Goal: Task Accomplishment & Management: Complete application form

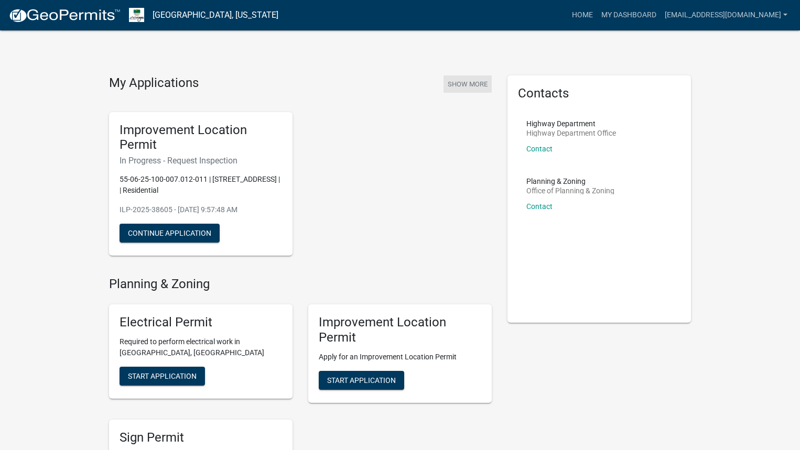
click at [472, 82] on button "Show More" at bounding box center [467, 83] width 48 height 17
click at [384, 379] on span "Start Application" at bounding box center [361, 380] width 69 height 8
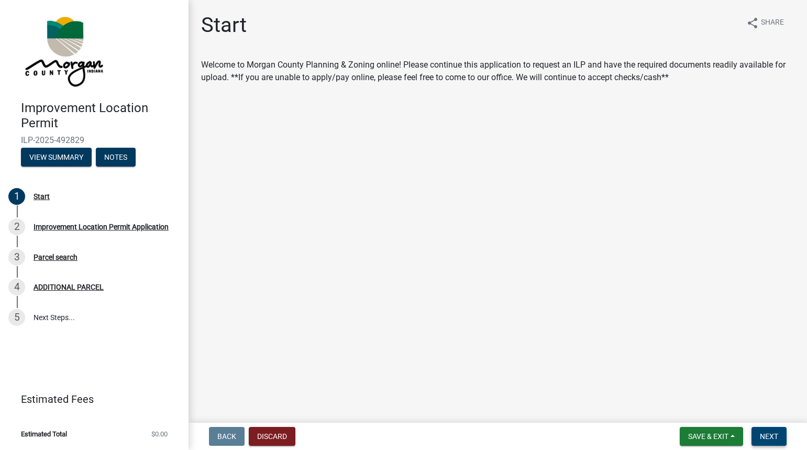
click at [767, 434] on span "Next" at bounding box center [769, 436] width 18 height 8
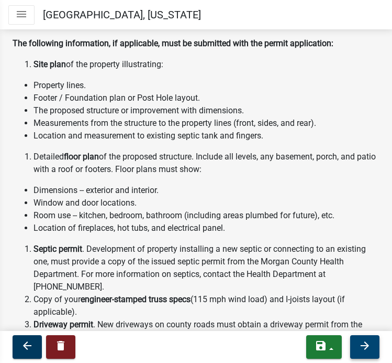
scroll to position [367, 0]
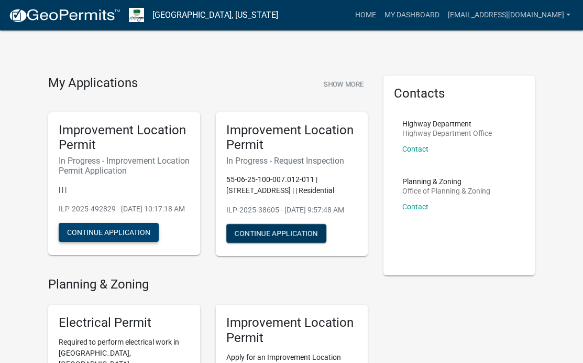
click at [92, 242] on button "Continue Application" at bounding box center [109, 232] width 100 height 19
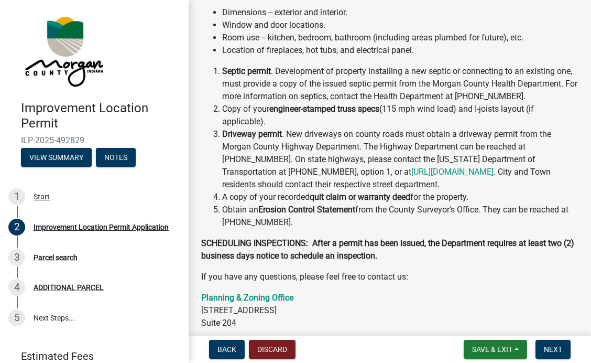
scroll to position [314, 0]
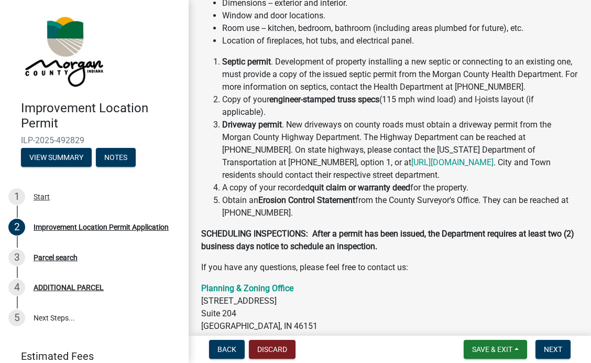
click at [380, 236] on div "Welcome to Morgan County Improvement Location Permit Application If this is a c…" at bounding box center [389, 61] width 377 height 584
click at [557, 348] on span "Next" at bounding box center [553, 349] width 18 height 8
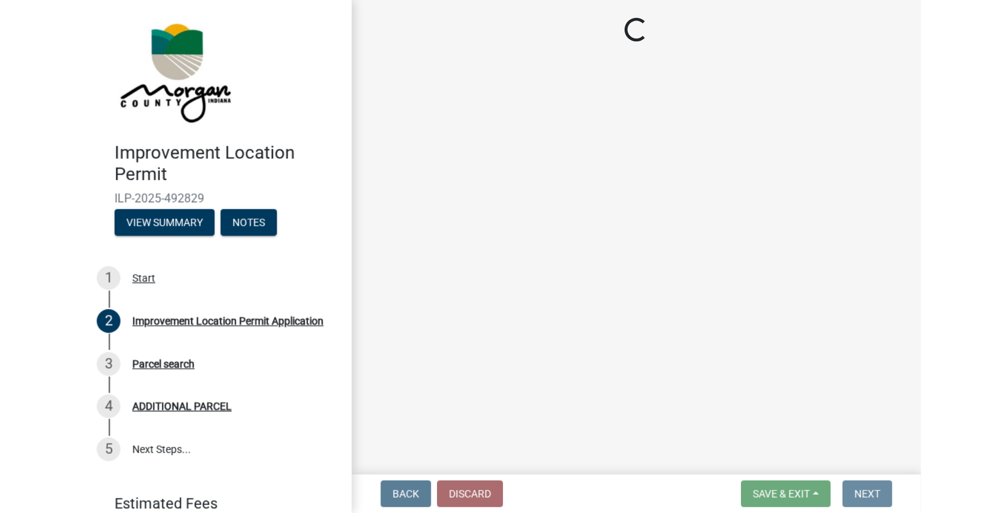
scroll to position [0, 0]
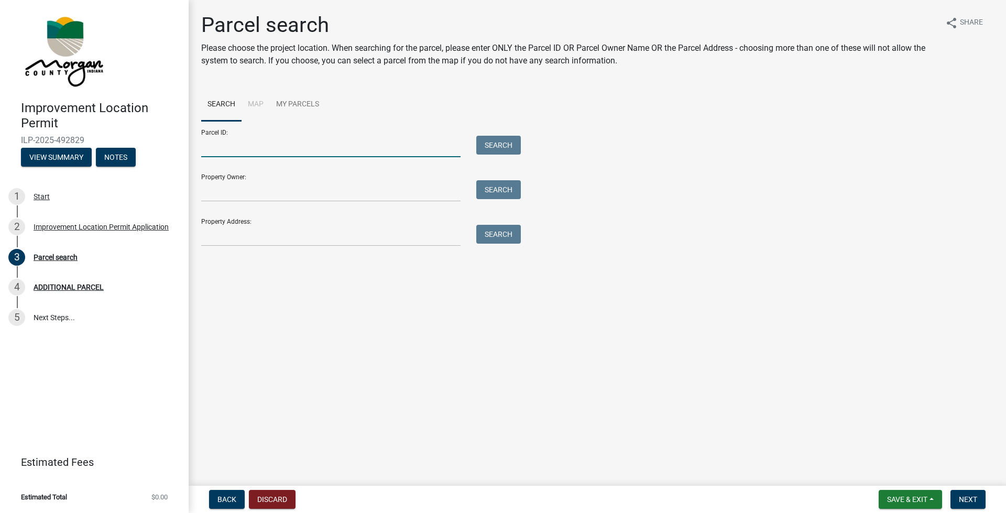
click at [211, 141] on input "Parcel ID:" at bounding box center [330, 146] width 259 height 21
type input "55-06-03-485-010.001-015"
click at [213, 185] on input "Property Owner:" at bounding box center [330, 190] width 259 height 21
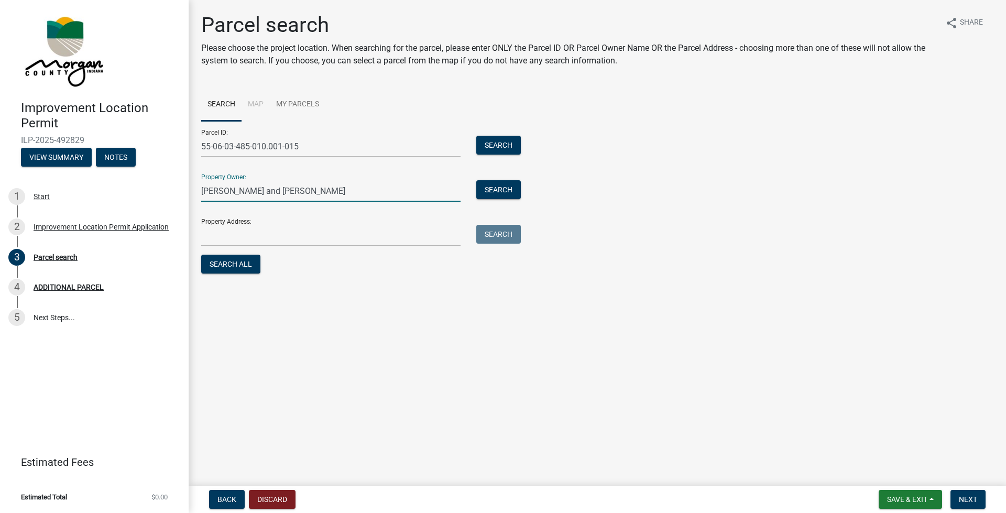
type input "Ronald A. and Lisa M. Richardson"
click at [222, 235] on input "Property Address:" at bounding box center [330, 235] width 259 height 21
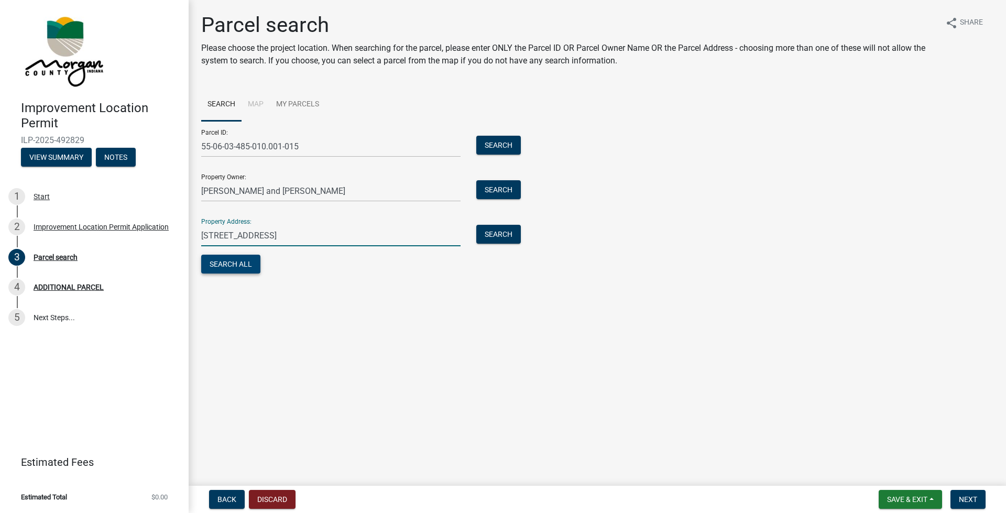
type input "7425 E Spring Lake Rd., Mooresville, IN 46158"
click at [234, 264] on button "Search All" at bounding box center [230, 264] width 59 height 19
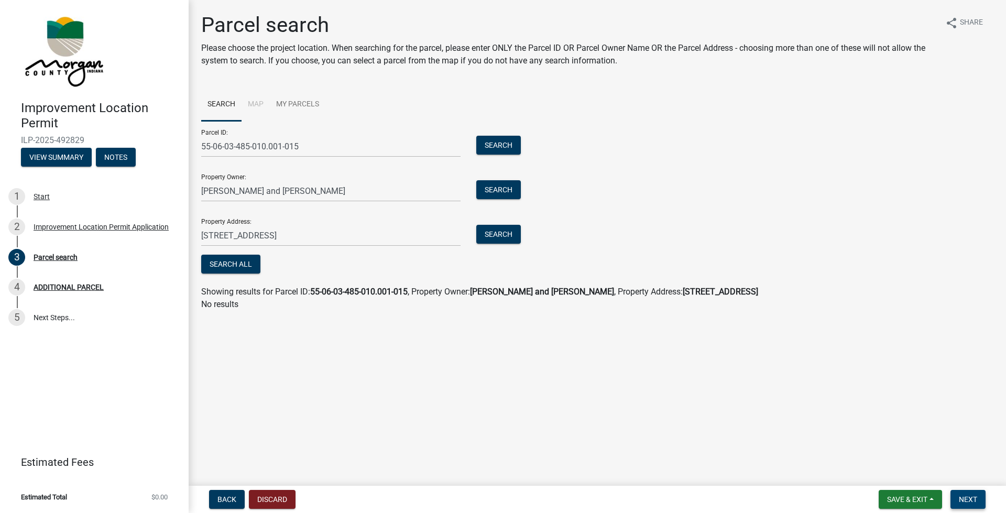
click at [590, 362] on span "Next" at bounding box center [968, 499] width 18 height 8
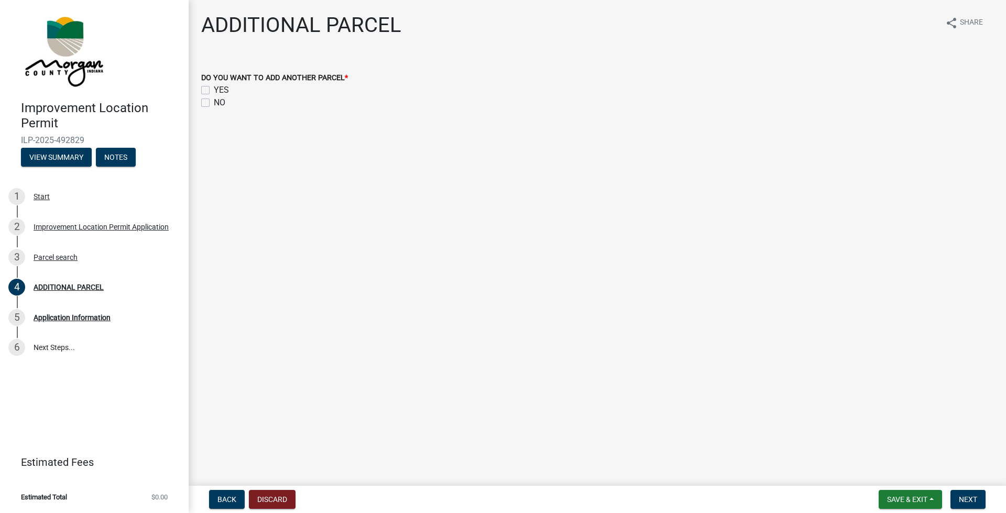
click at [214, 103] on label "NO" at bounding box center [220, 102] width 12 height 13
click at [214, 103] on input "NO" at bounding box center [217, 99] width 7 height 7
checkbox input "true"
checkbox input "false"
checkbox input "true"
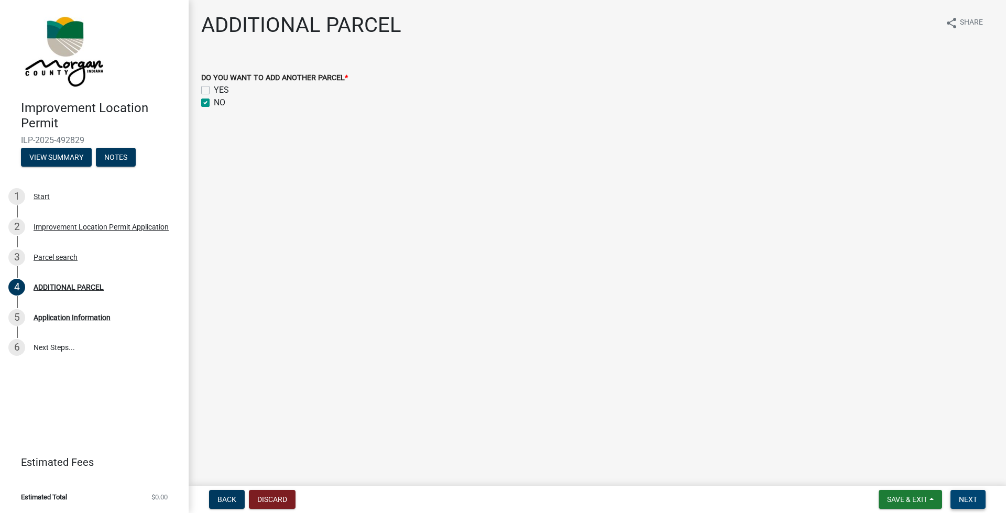
click at [590, 362] on span "Next" at bounding box center [968, 499] width 18 height 8
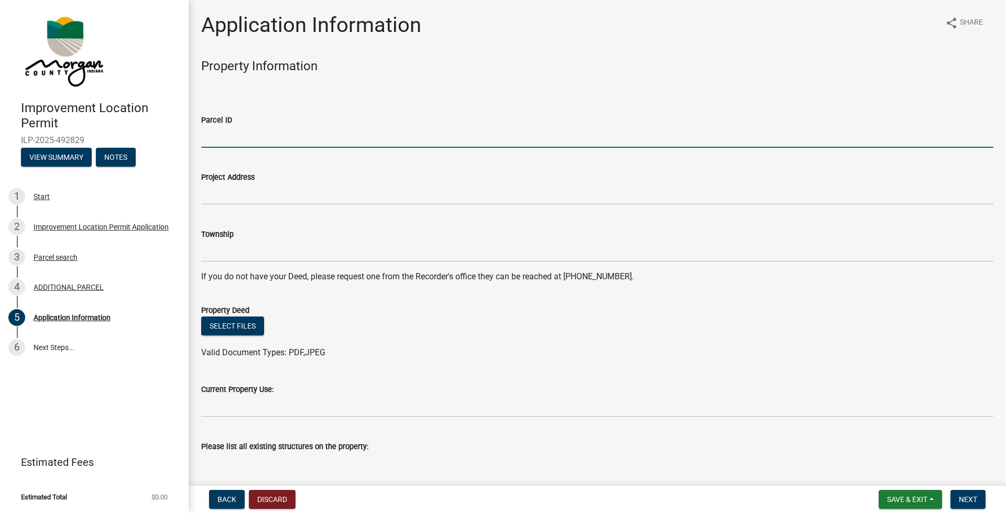
click at [217, 131] on input "Parcel ID" at bounding box center [597, 136] width 792 height 21
type input "55-06-03-485-010.001-015"
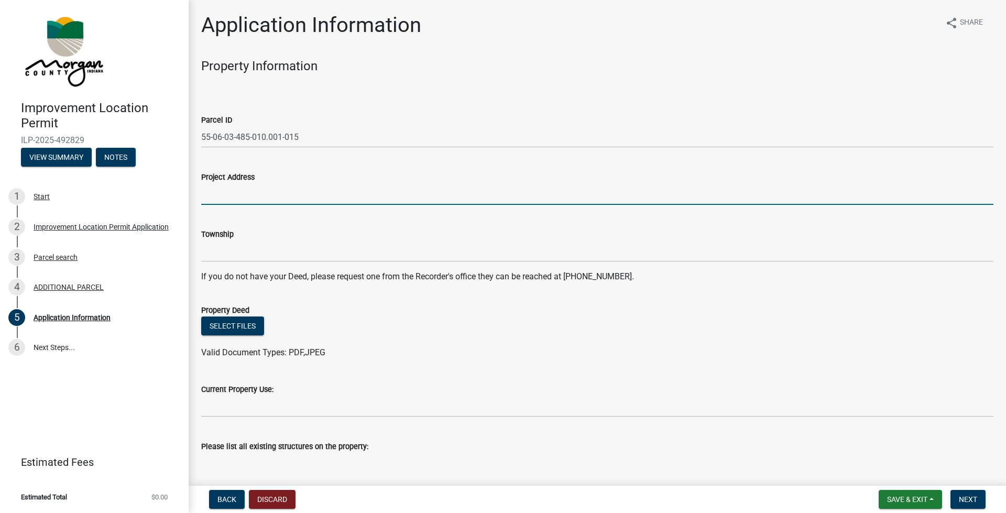
click at [223, 193] on input "Project Address" at bounding box center [597, 193] width 792 height 21
type input "7425 E Spring Lake Rd., Mooresville, IN 46158"
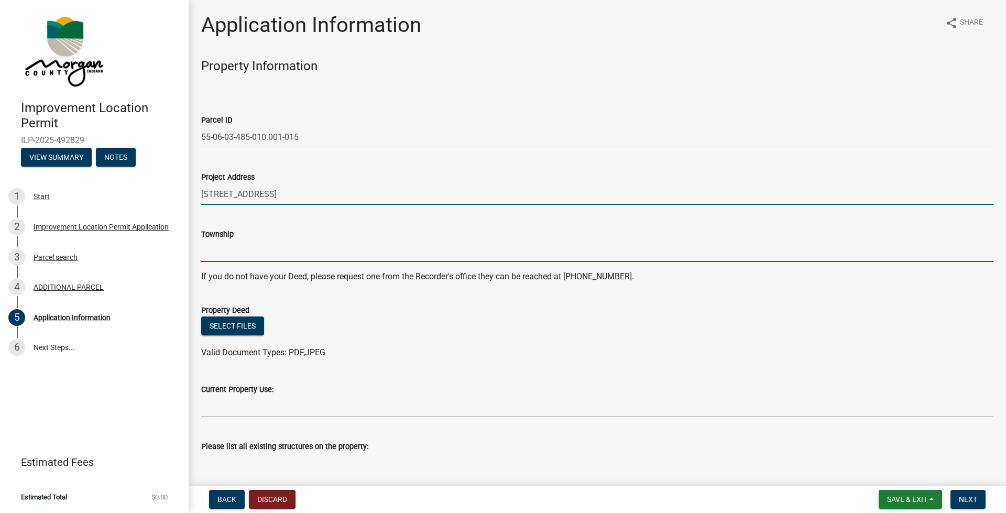
click at [212, 249] on input "Township" at bounding box center [597, 250] width 792 height 21
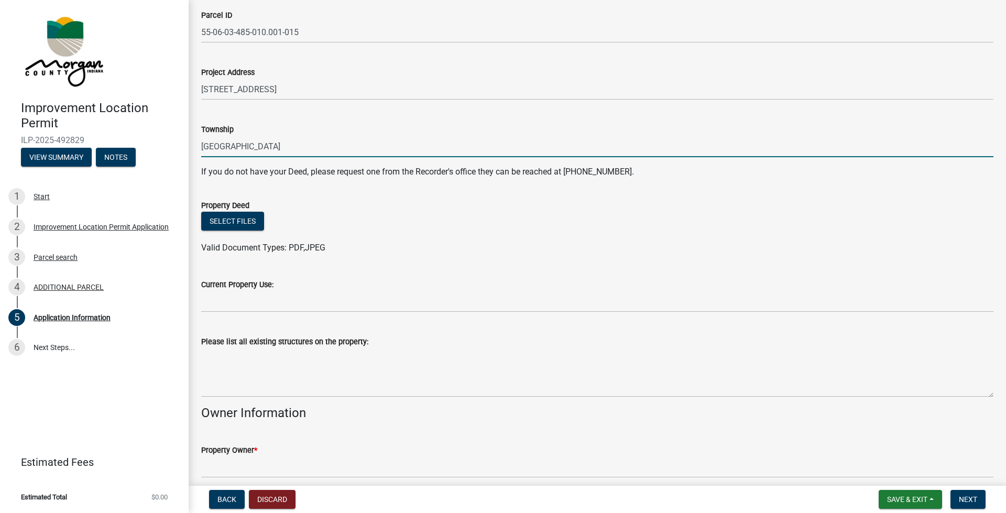
scroll to position [157, 0]
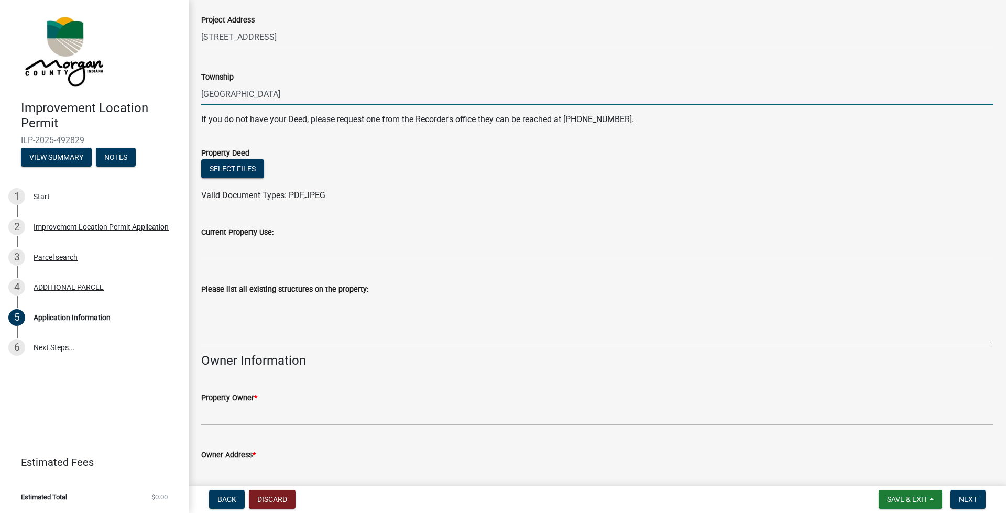
type input "Madison"
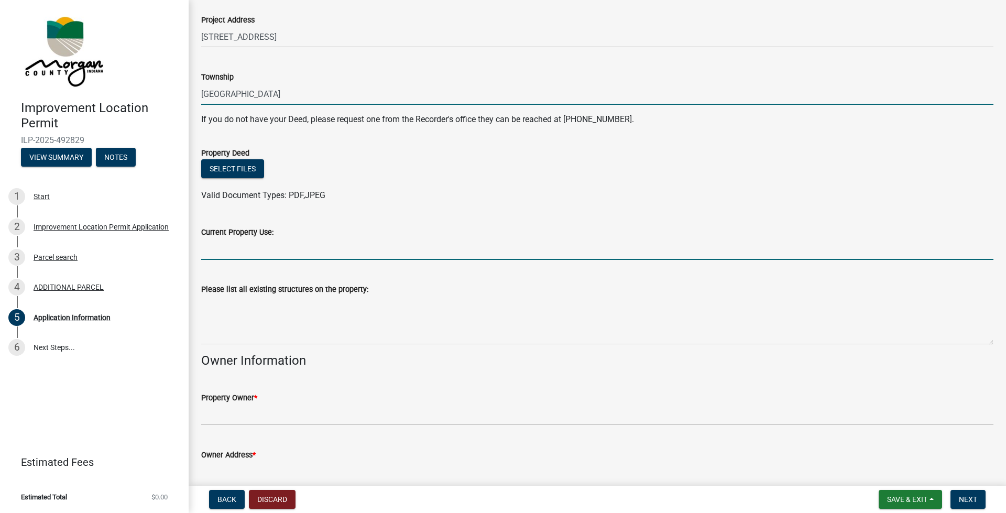
click at [216, 246] on input "Current Property Use:" at bounding box center [597, 248] width 792 height 21
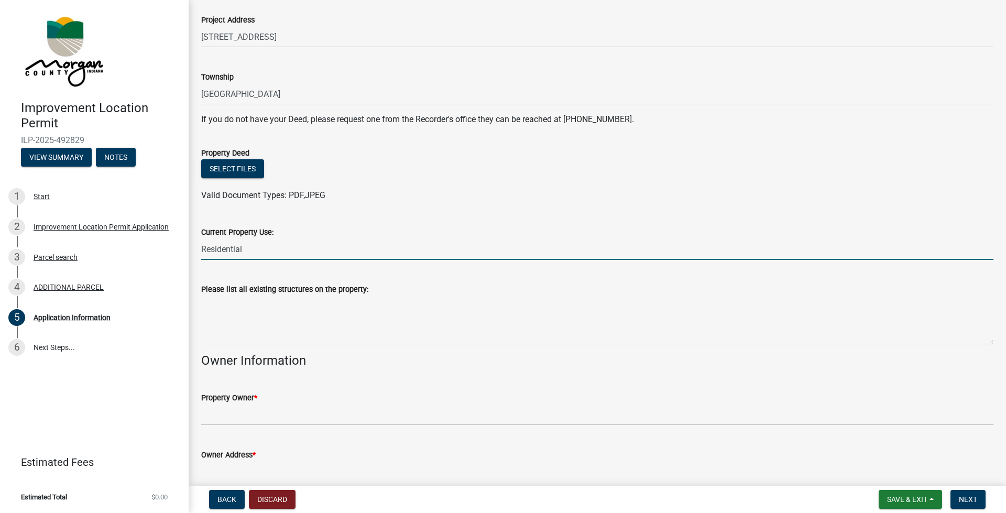
type input "Residential"
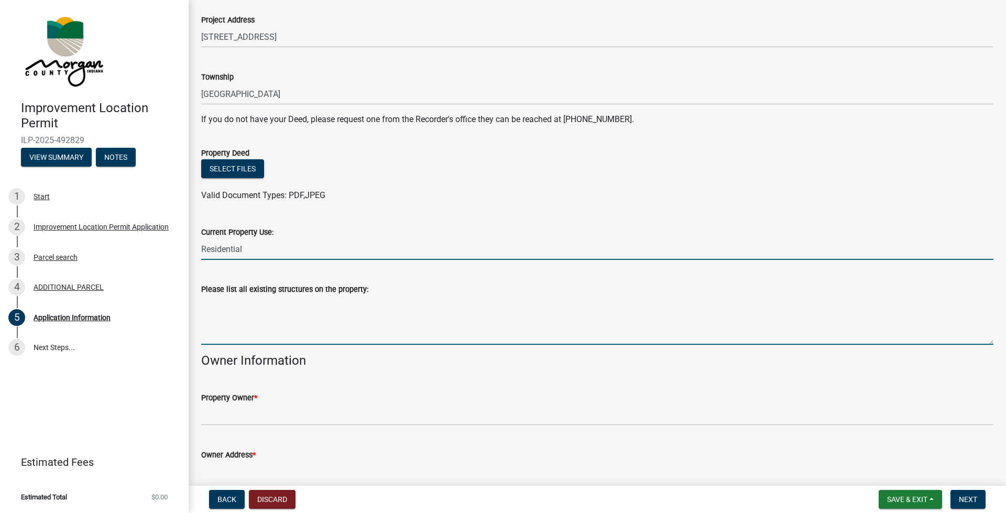
click at [224, 322] on textarea "Please list all existing structures on the property:" at bounding box center [597, 319] width 792 height 49
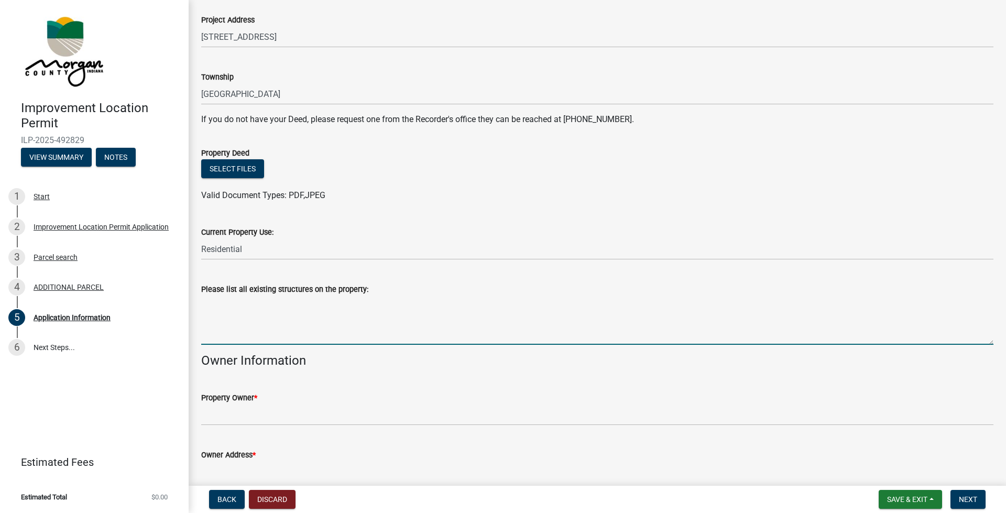
click at [224, 322] on textarea "Please list all existing structures on the property:" at bounding box center [597, 319] width 792 height 49
type textarea "A"
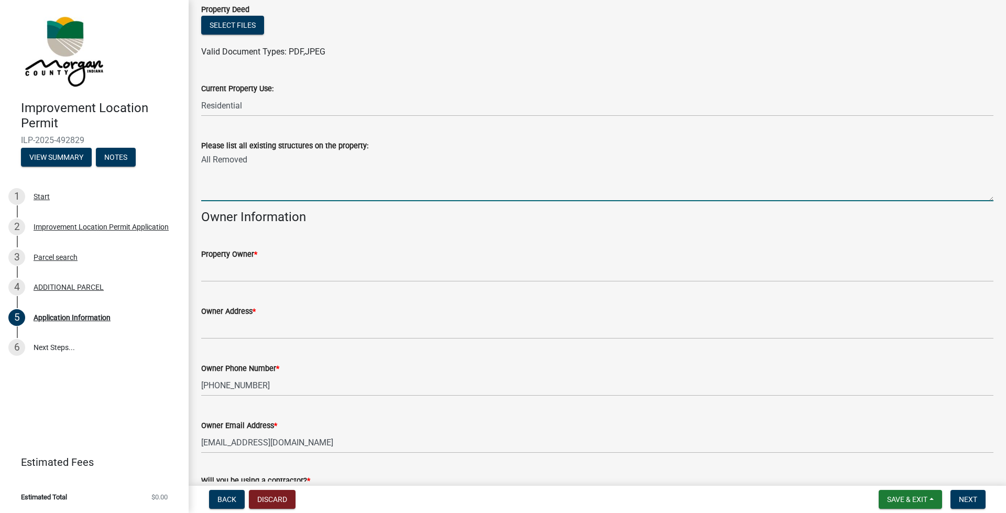
scroll to position [381, 0]
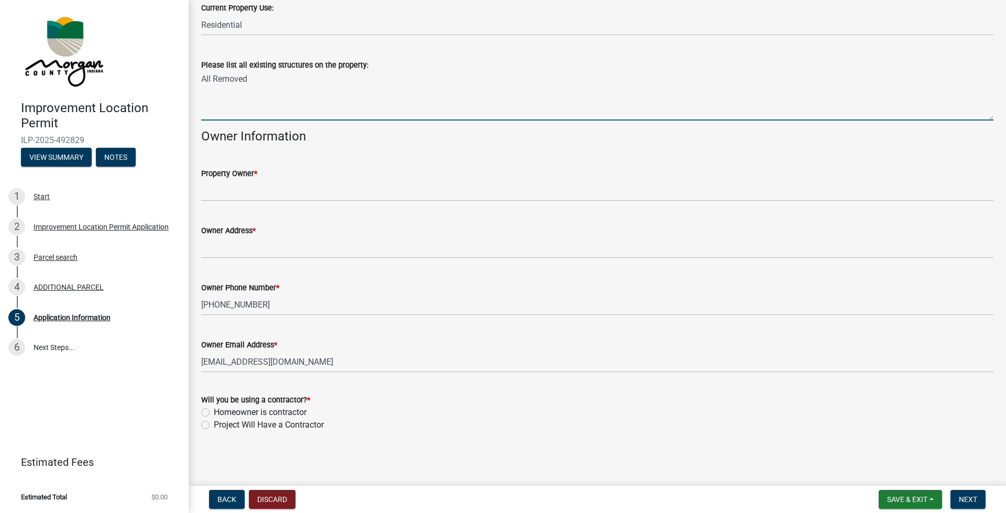
type textarea "All Removed"
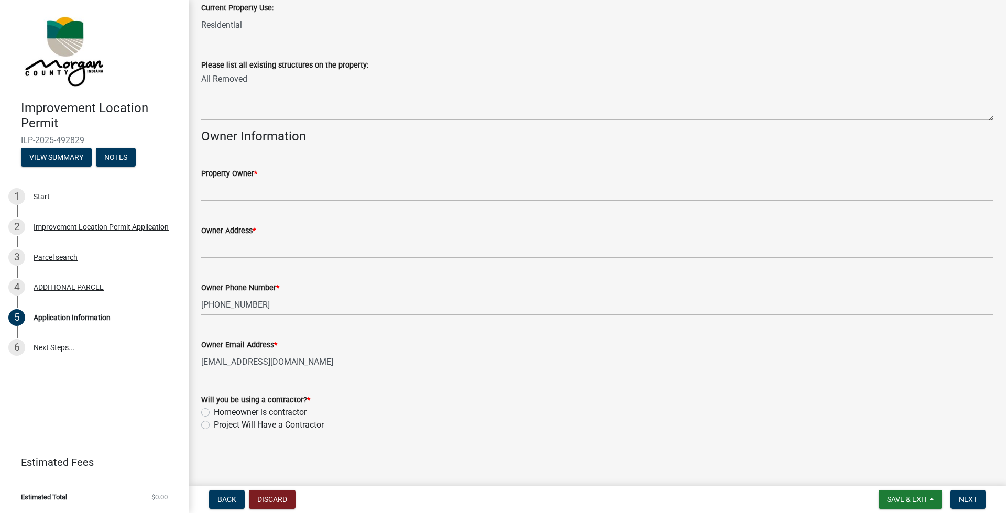
drag, startPoint x: 203, startPoint y: 424, endPoint x: 233, endPoint y: 447, distance: 37.3
click at [214, 362] on label "Project Will Have a Contractor" at bounding box center [269, 425] width 110 height 13
click at [214, 362] on input "Project Will Have a Contractor" at bounding box center [217, 422] width 7 height 7
radio input "true"
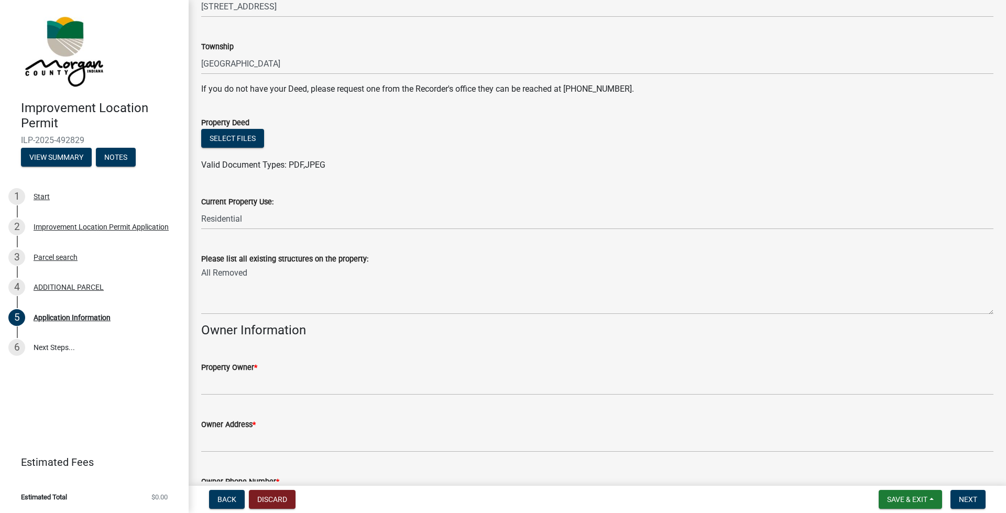
scroll to position [224, 0]
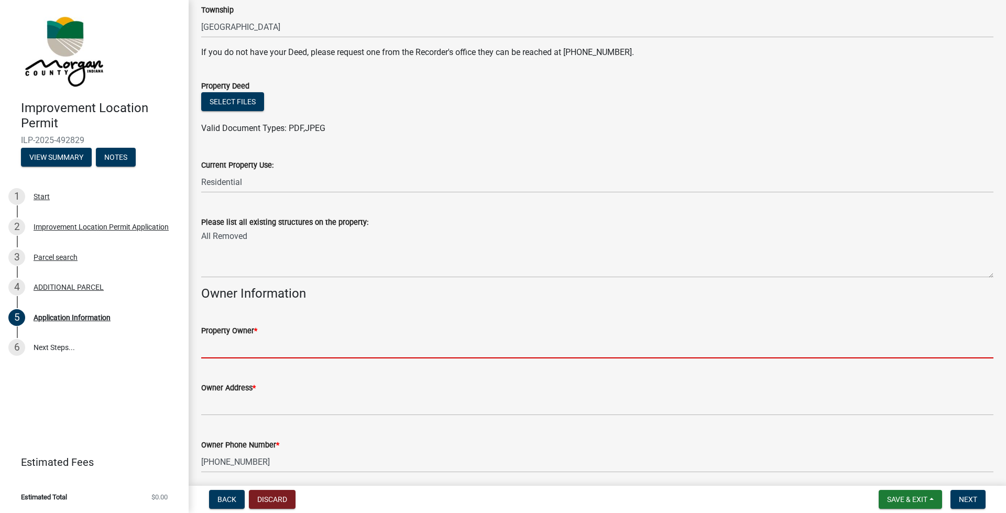
click at [218, 343] on input "Property Owner *" at bounding box center [597, 347] width 792 height 21
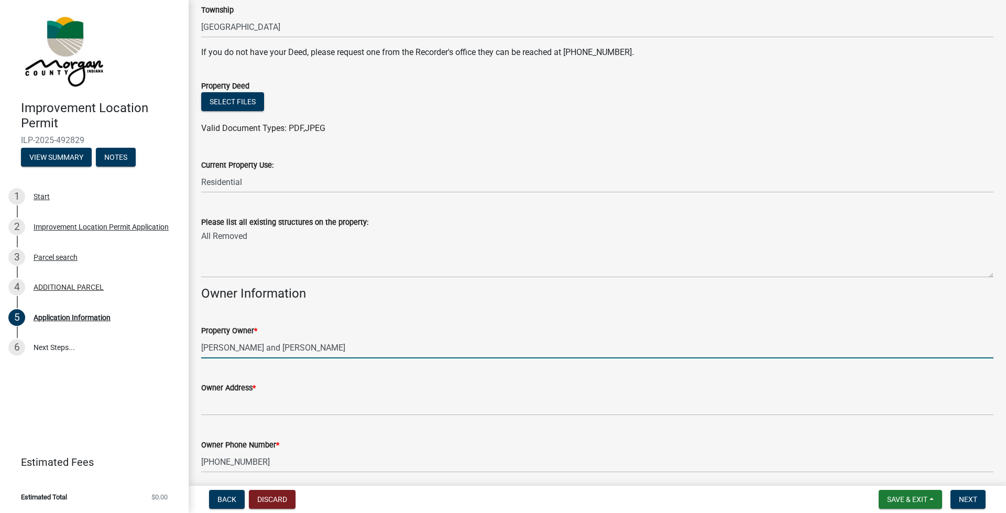
type input "Ronald A. and Lisa M. Richardson"
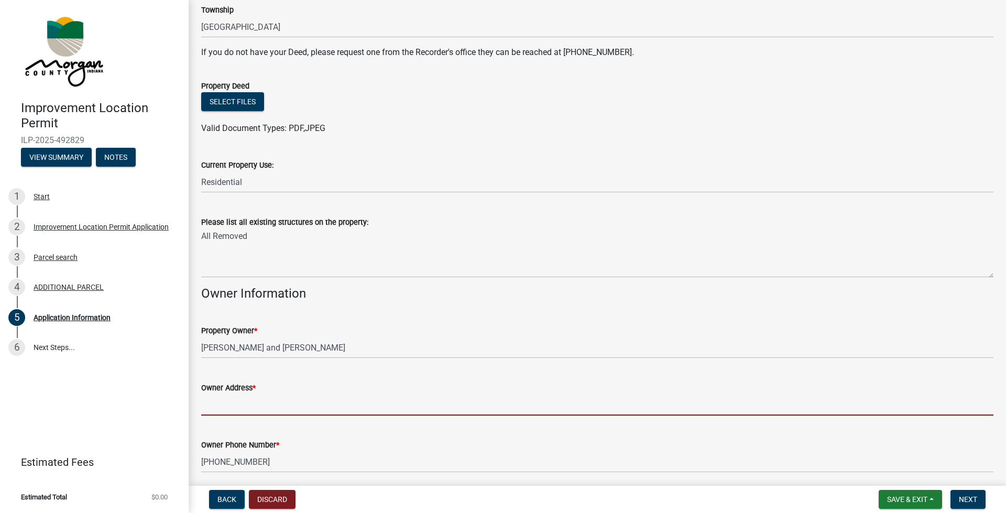
click at [210, 362] on input "Owner Address *" at bounding box center [597, 404] width 792 height 21
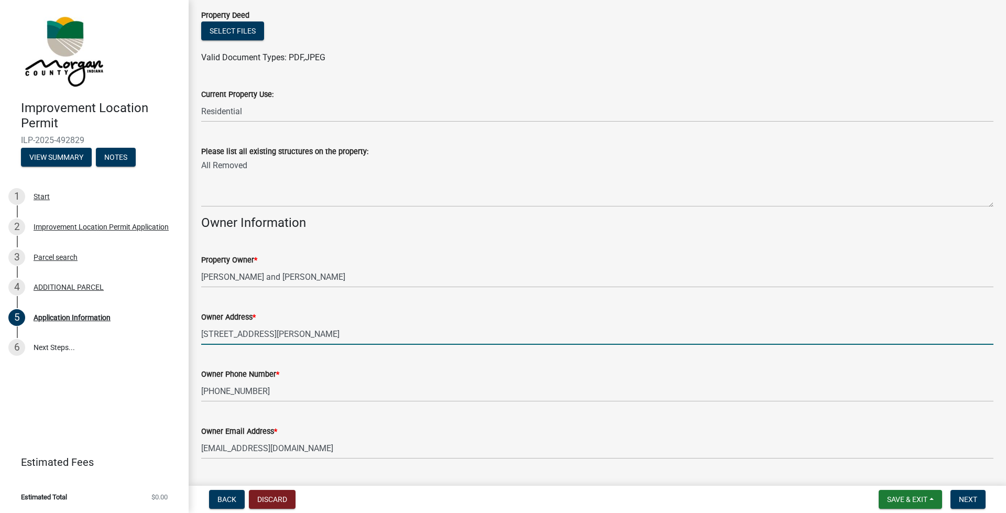
scroll to position [277, 0]
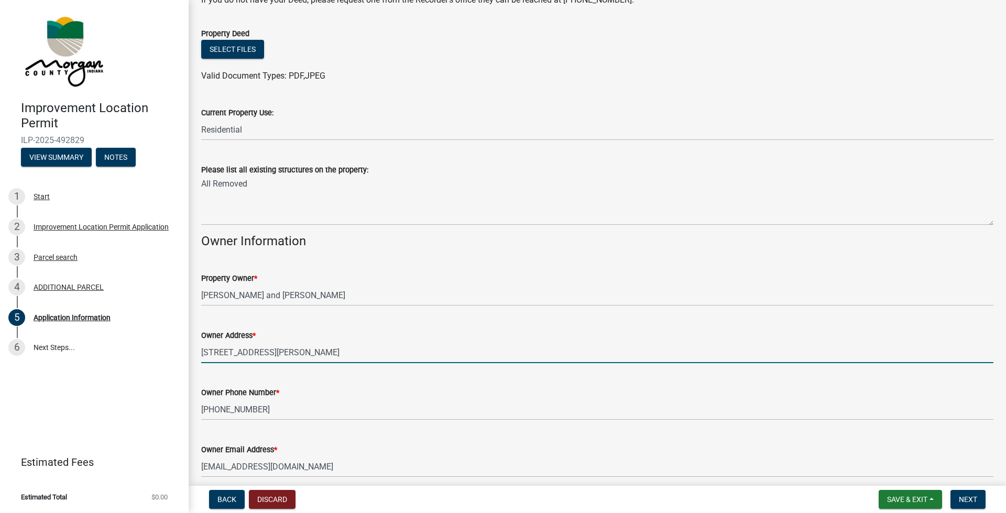
type input "4919 E Dayhuff Rd., Mooresville, IN 46158"
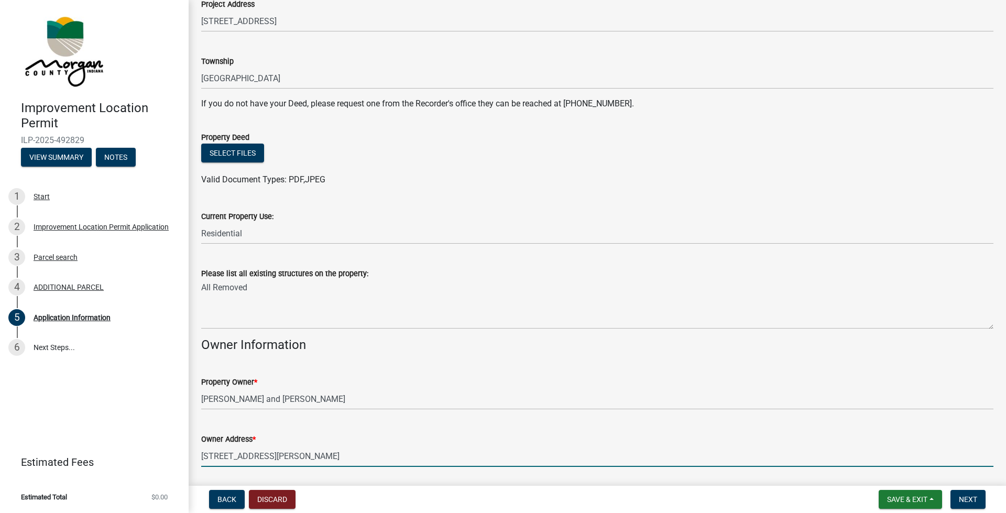
scroll to position [172, 0]
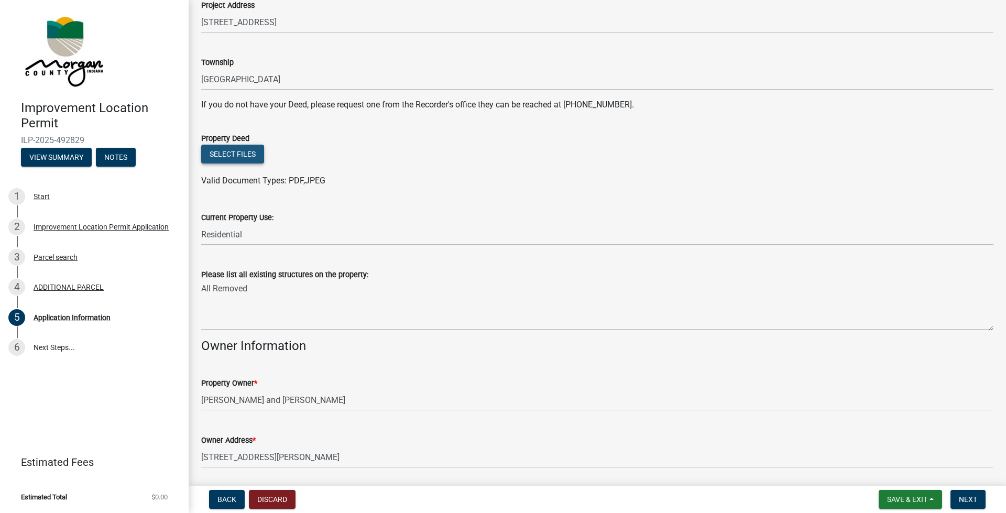
click at [240, 157] on button "Select files" at bounding box center [232, 154] width 63 height 19
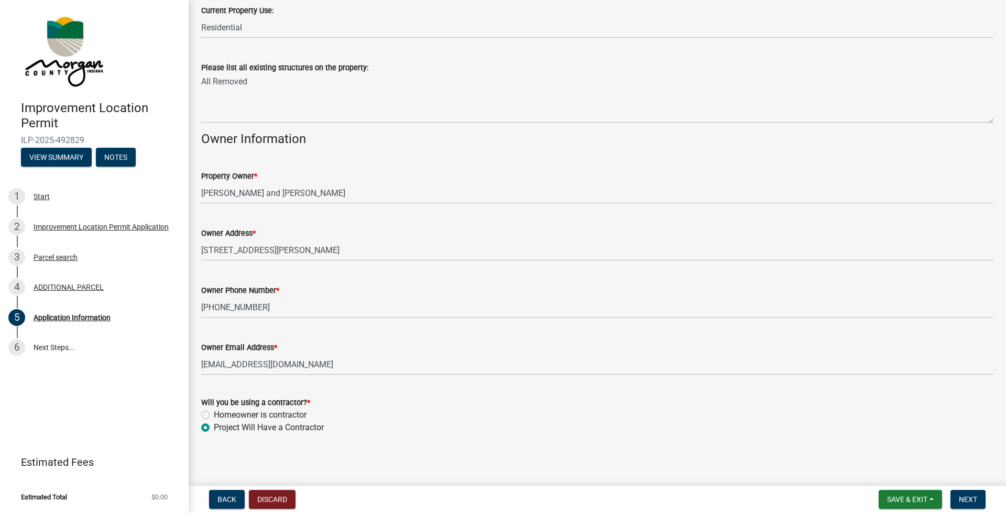
scroll to position [420, 0]
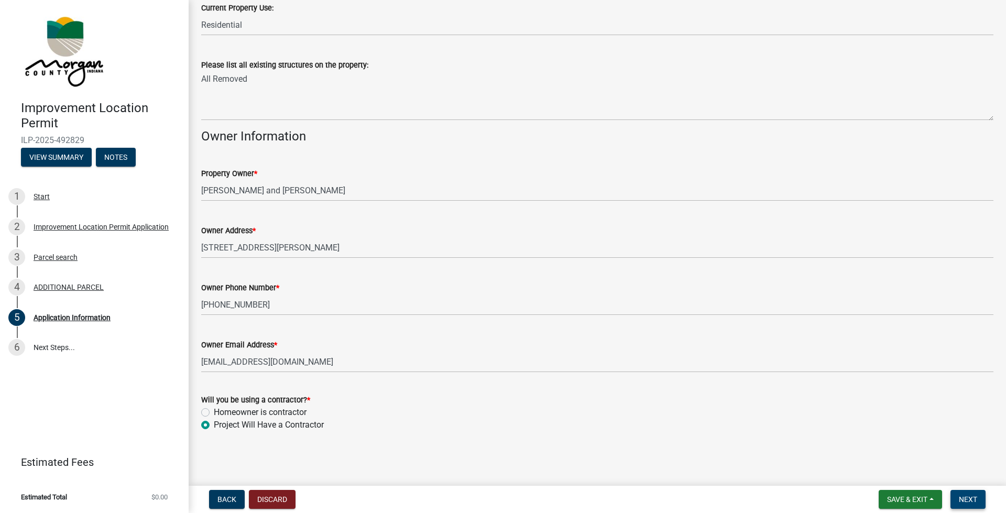
click at [590, 362] on span "Next" at bounding box center [968, 499] width 18 height 8
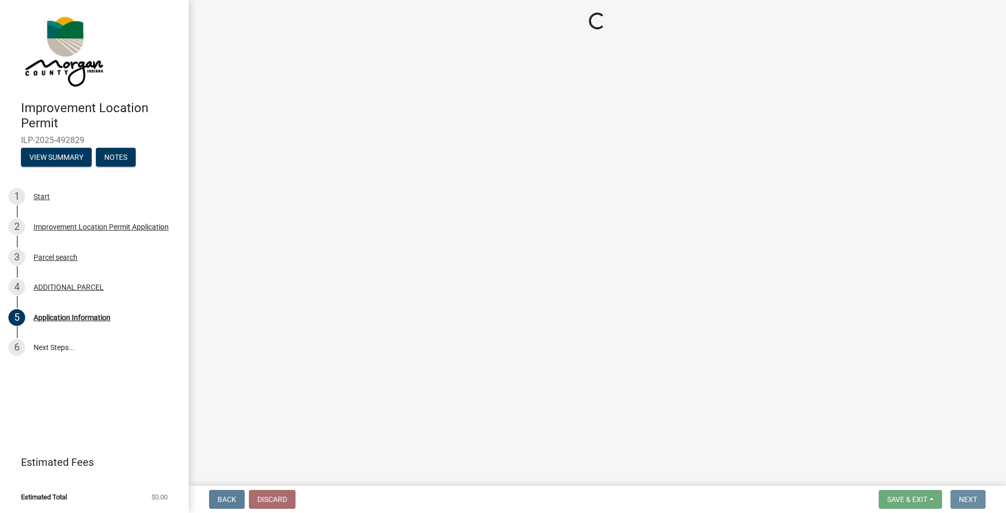
scroll to position [0, 0]
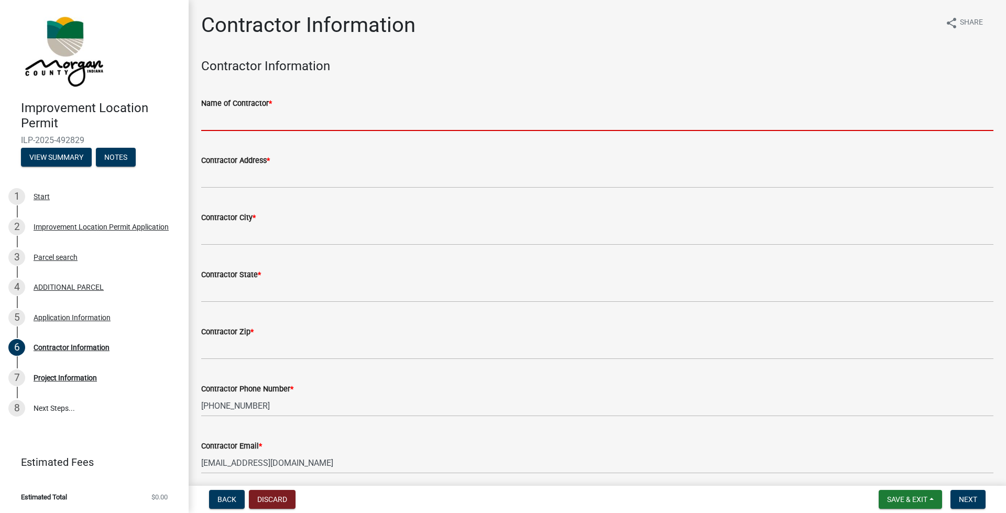
click at [205, 121] on input "Name of Contractor *" at bounding box center [597, 120] width 792 height 21
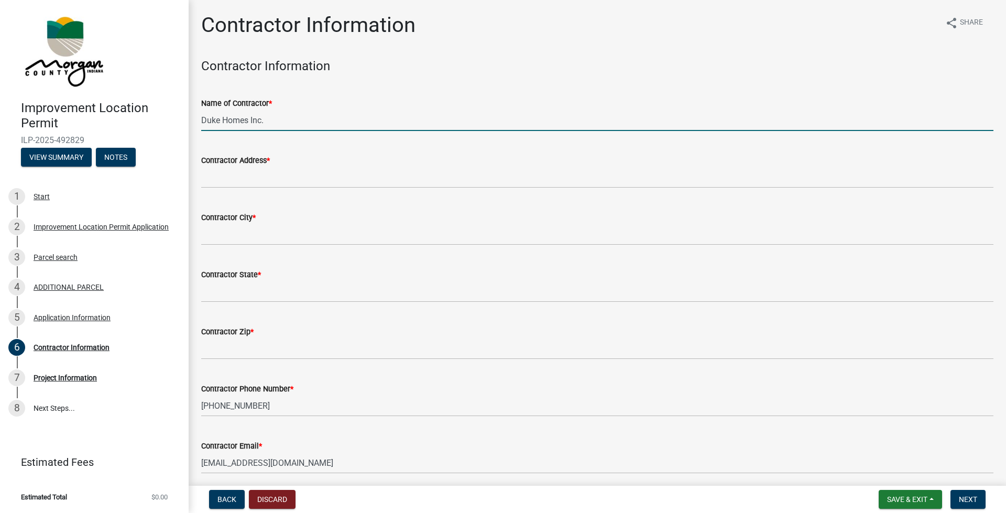
type input "Duke Homes Inc."
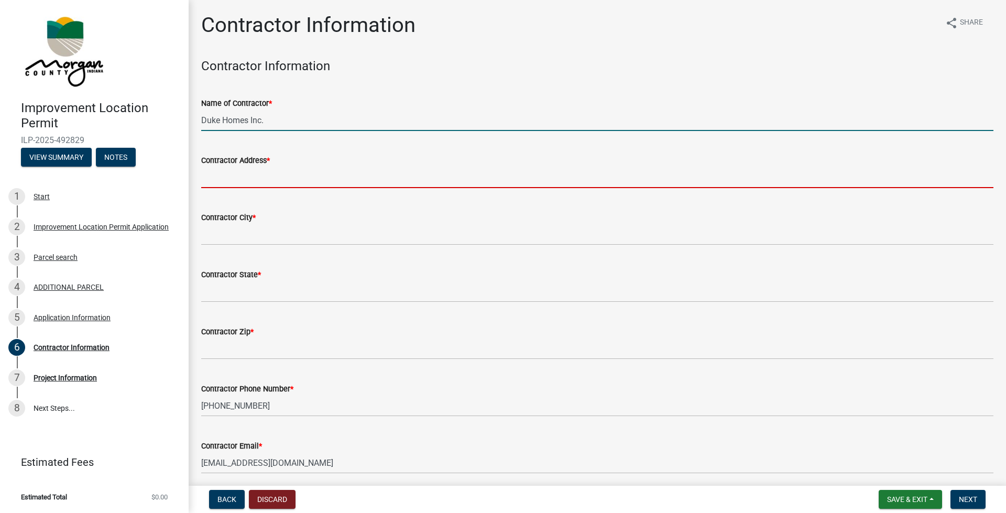
click at [217, 172] on input "Contractor Address *" at bounding box center [597, 177] width 792 height 21
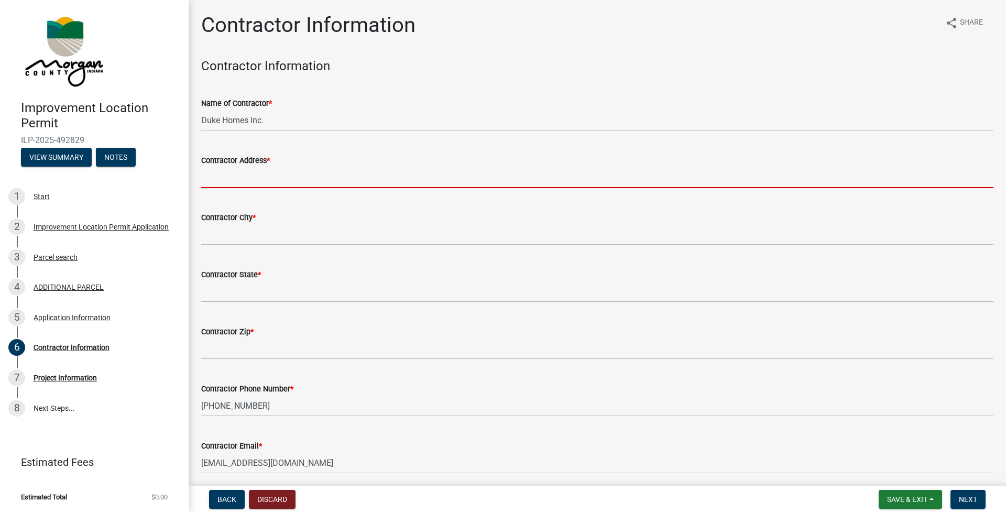
click at [217, 172] on input "Contractor Address *" at bounding box center [597, 177] width 792 height 21
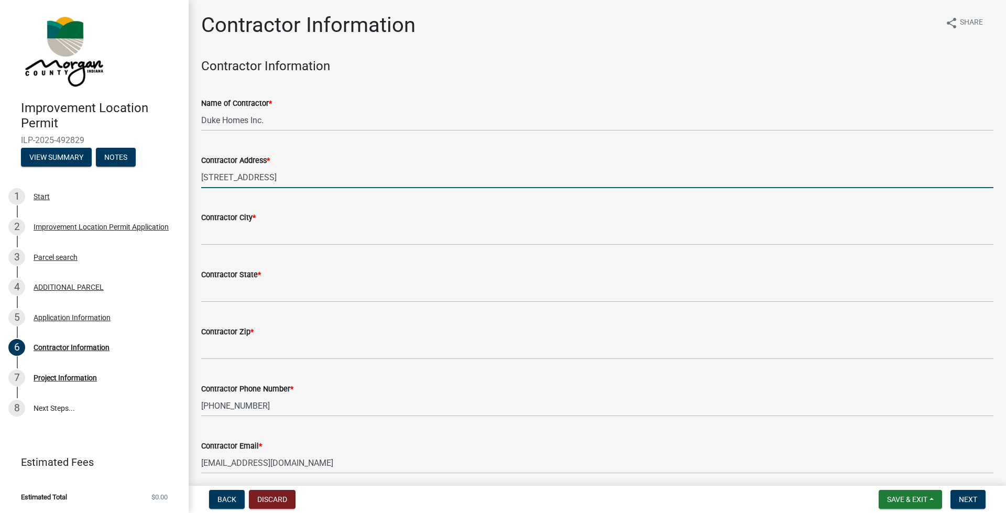
type input "4300 N Rd 725 W"
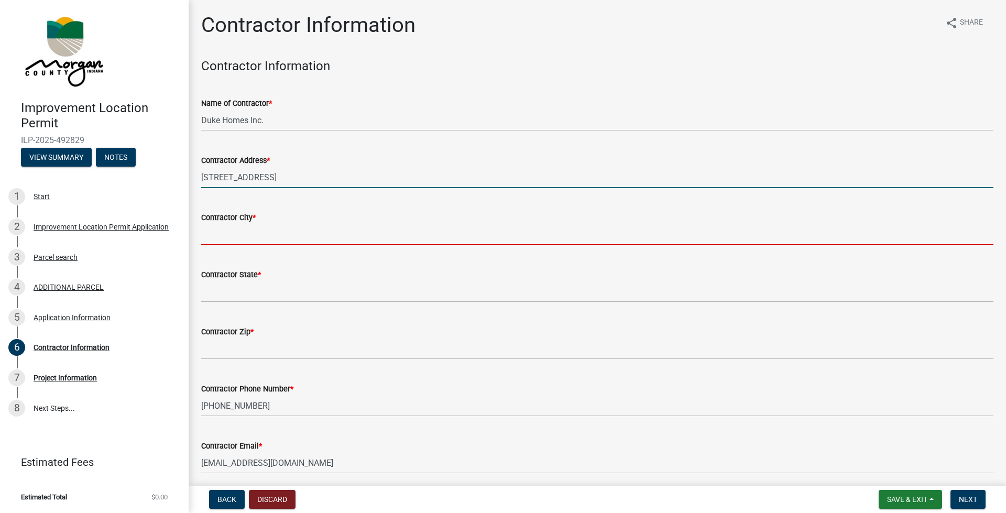
click at [217, 230] on input "Contractor City *" at bounding box center [597, 234] width 792 height 21
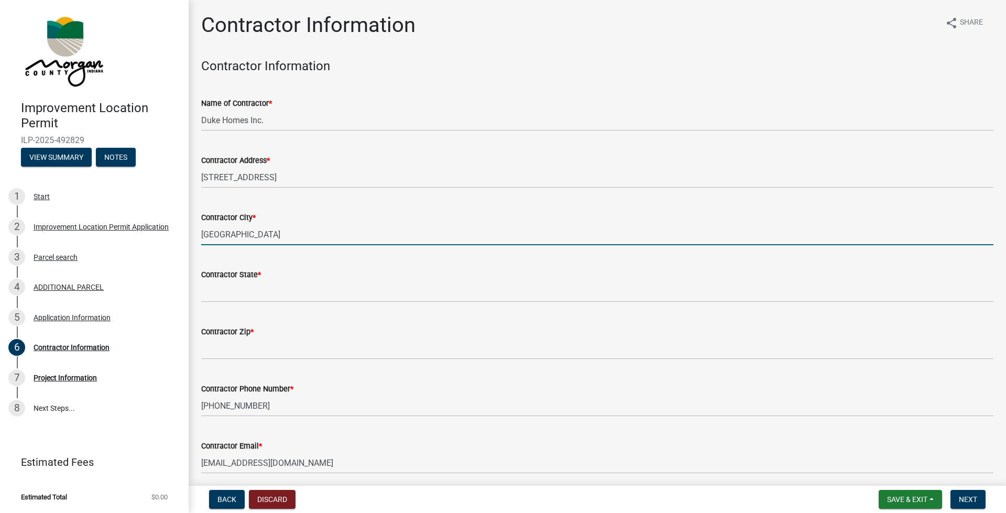
type input "Bargersville"
click at [208, 279] on label "Contractor State *" at bounding box center [231, 274] width 60 height 7
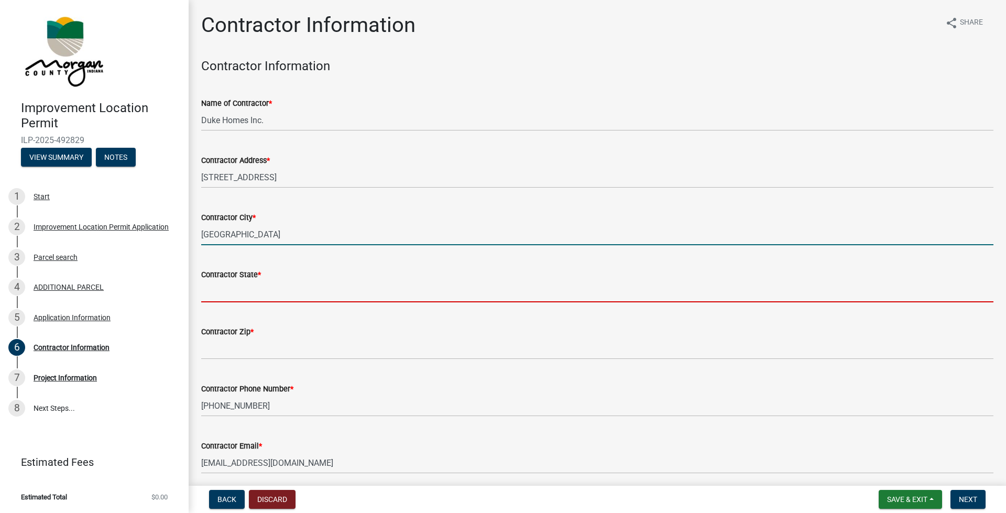
click at [208, 281] on input "Contractor State *" at bounding box center [597, 291] width 792 height 21
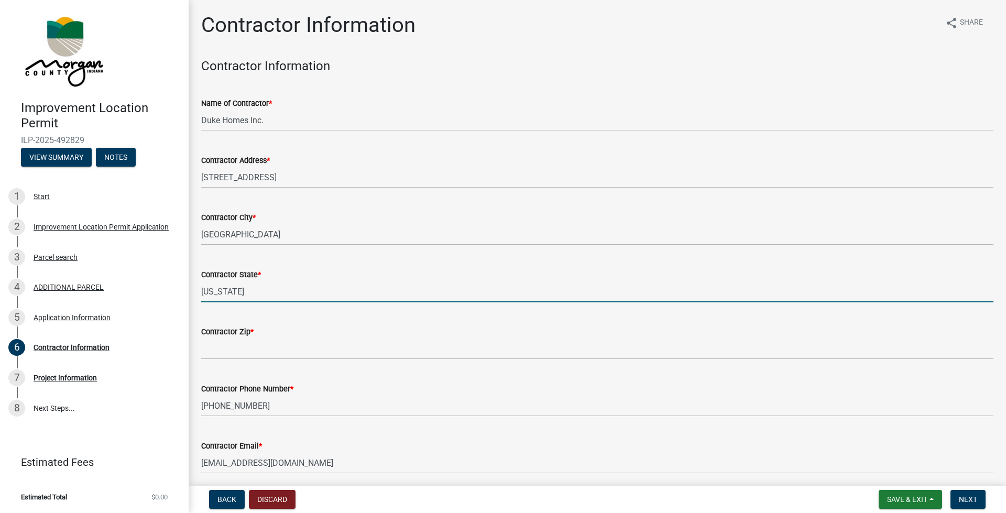
type input "Indiana"
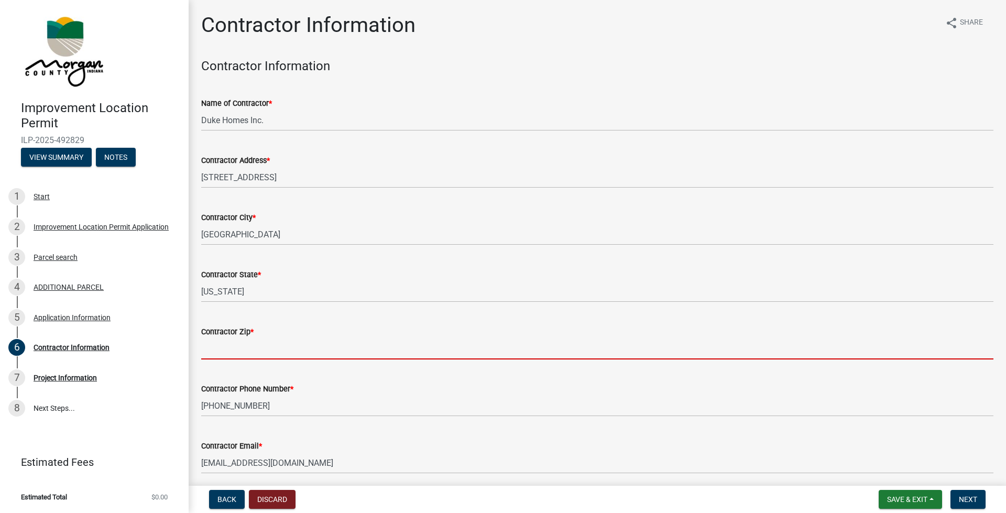
click at [219, 349] on input "Contractor Zip *" at bounding box center [597, 348] width 792 height 21
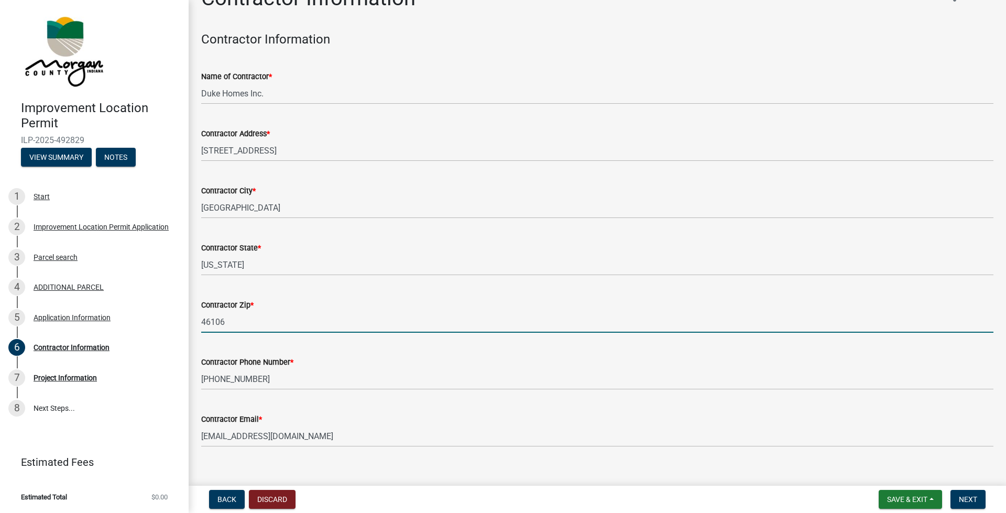
scroll to position [41, 0]
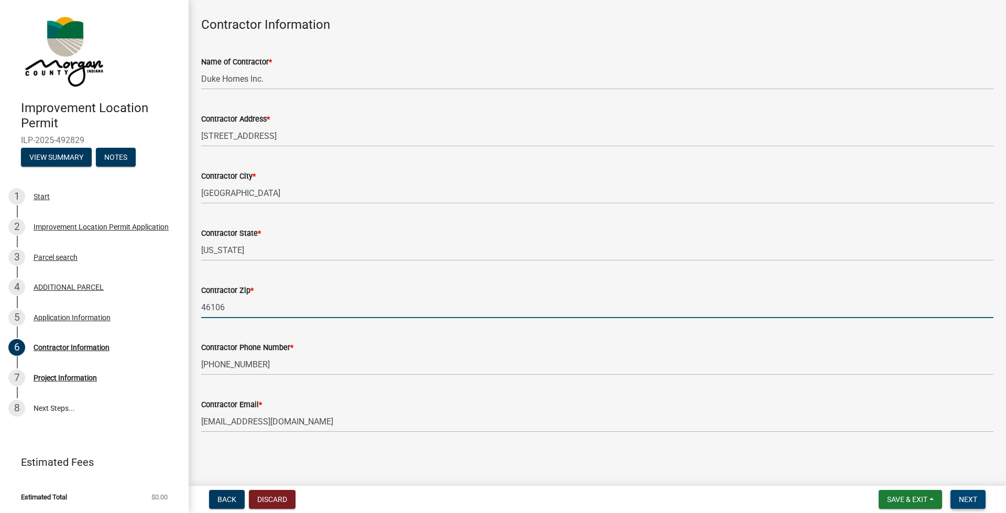
type input "46106"
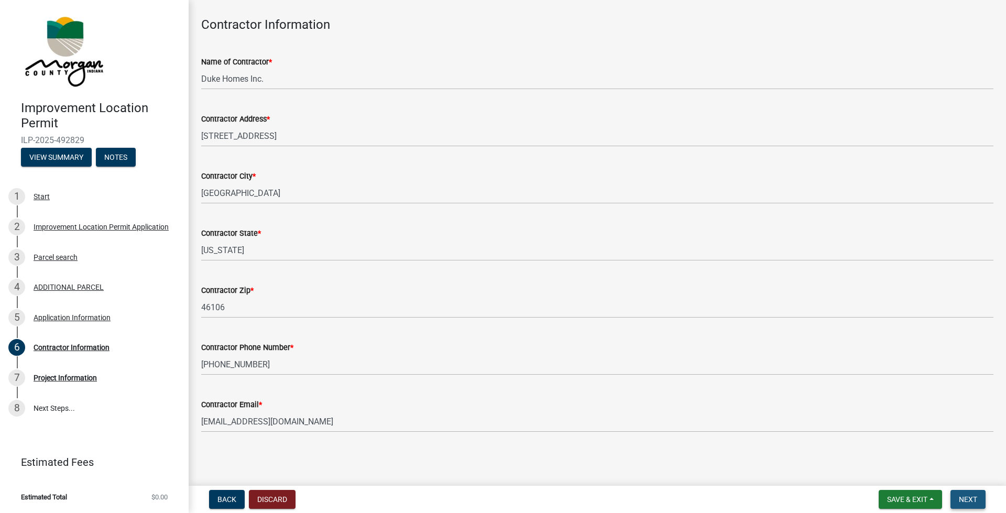
click at [590, 362] on span "Next" at bounding box center [968, 499] width 18 height 8
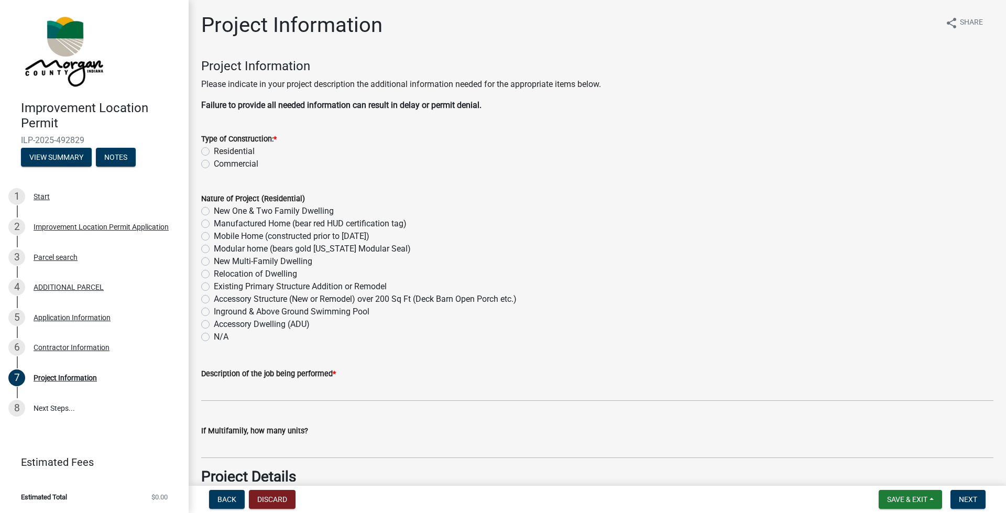
click at [214, 150] on label "Residential" at bounding box center [234, 151] width 41 height 13
click at [214, 150] on input "Residential" at bounding box center [217, 148] width 7 height 7
radio input "true"
click at [214, 207] on label "New One & Two Family Dwelling" at bounding box center [274, 211] width 120 height 13
click at [214, 207] on input "New One & Two Family Dwelling" at bounding box center [217, 208] width 7 height 7
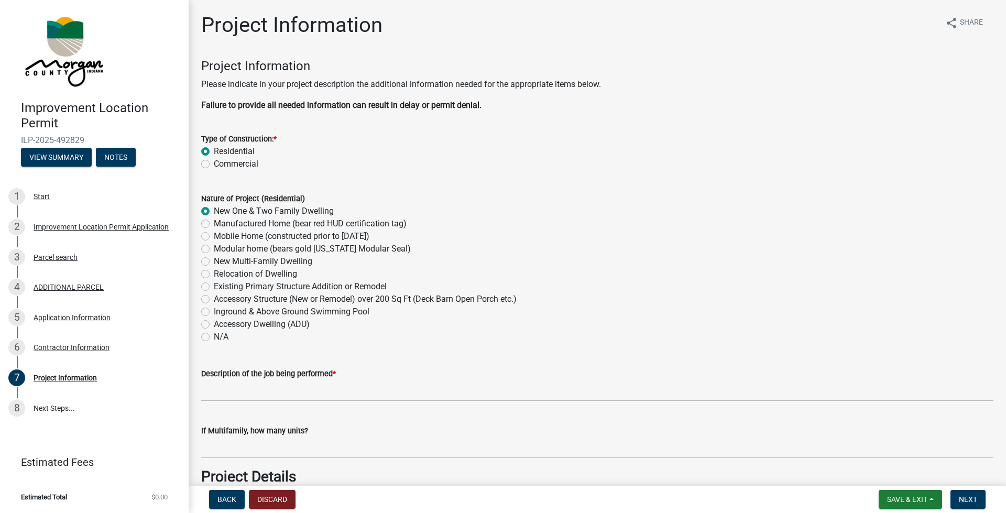
radio input "true"
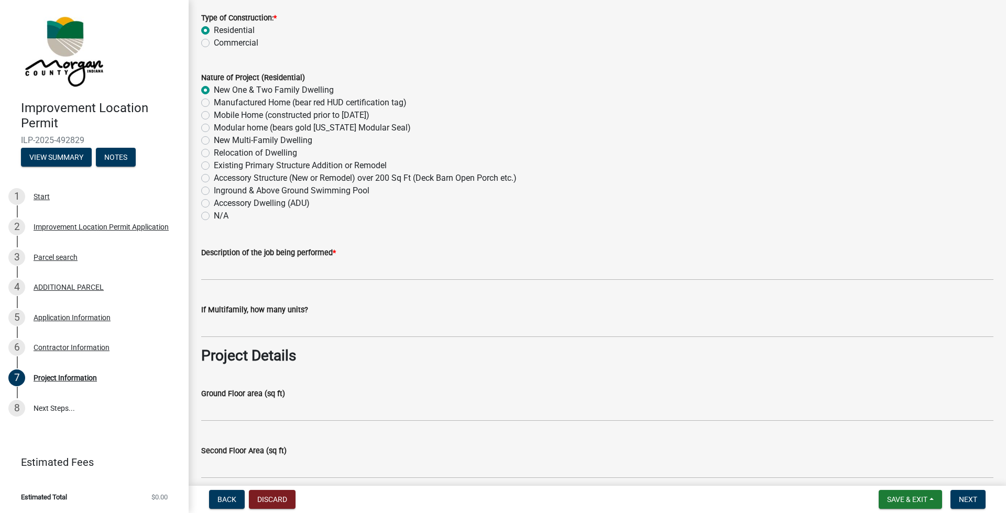
scroll to position [157, 0]
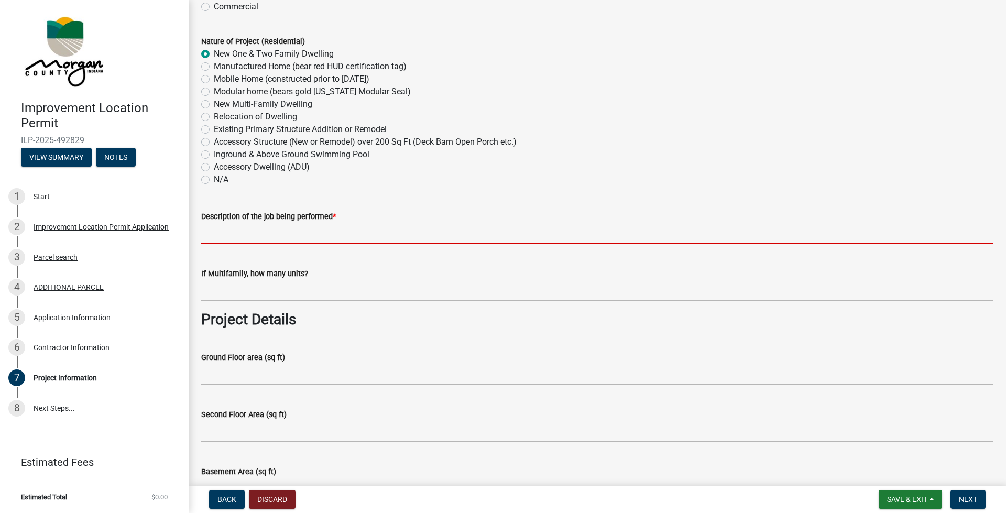
click at [213, 233] on input "Description of the job being performed *" at bounding box center [597, 233] width 792 height 21
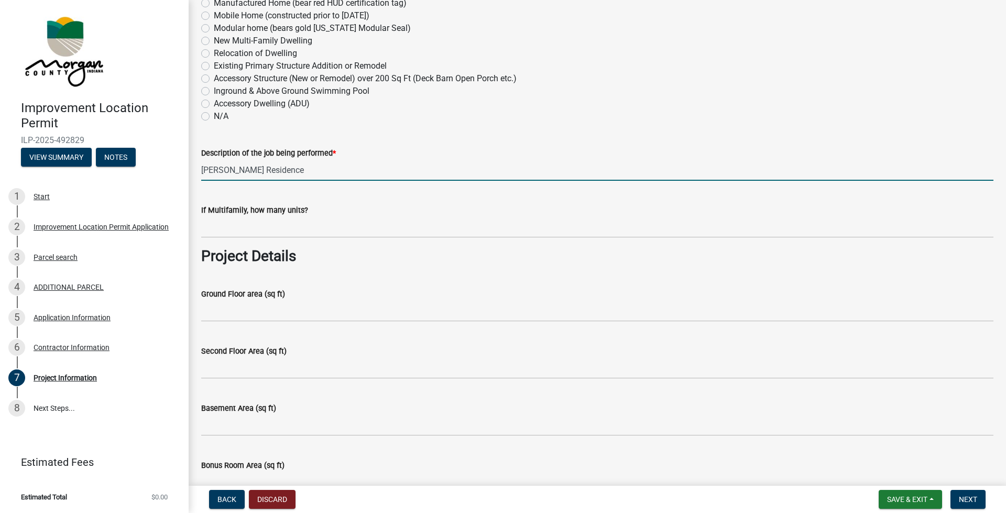
scroll to position [210, 0]
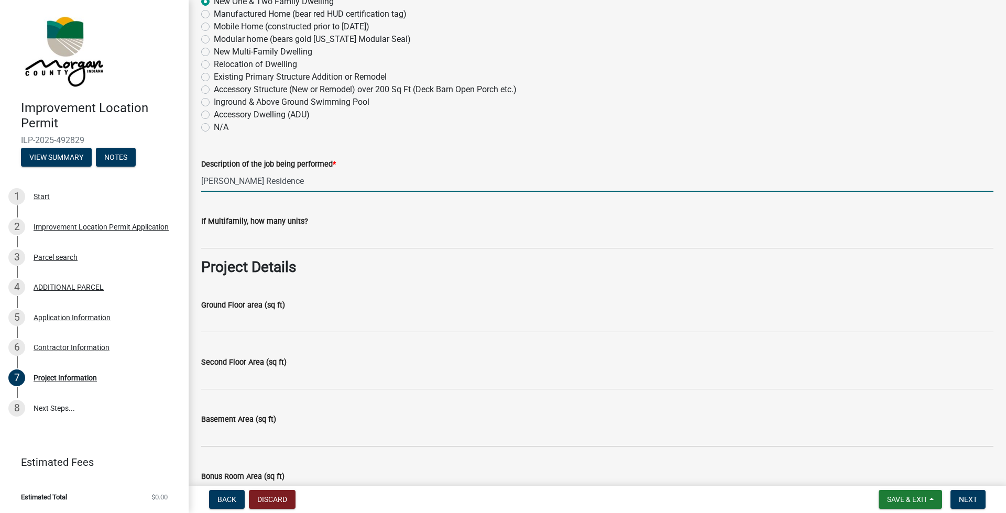
type input "Richardson Residence"
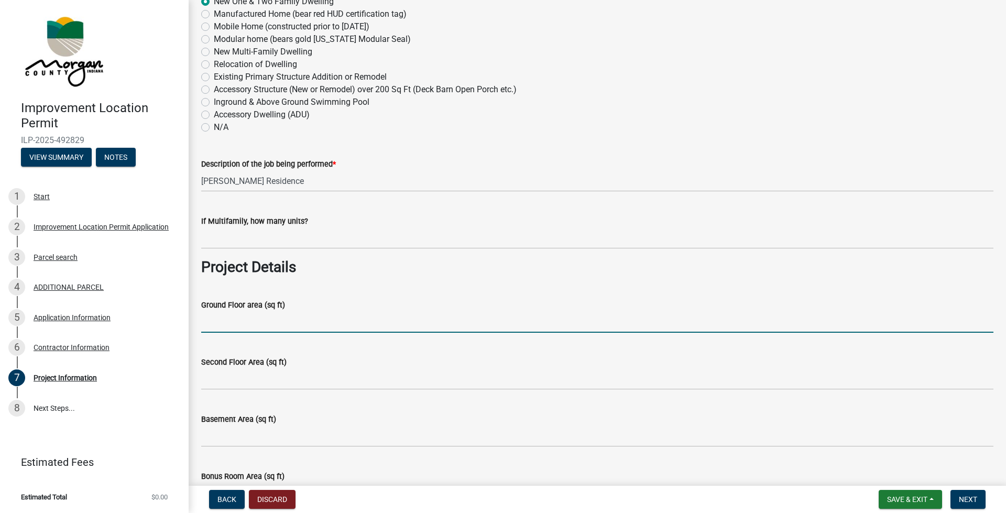
click at [221, 325] on input "Ground Floor area (sq ft)" at bounding box center [597, 321] width 792 height 21
type input "4521"
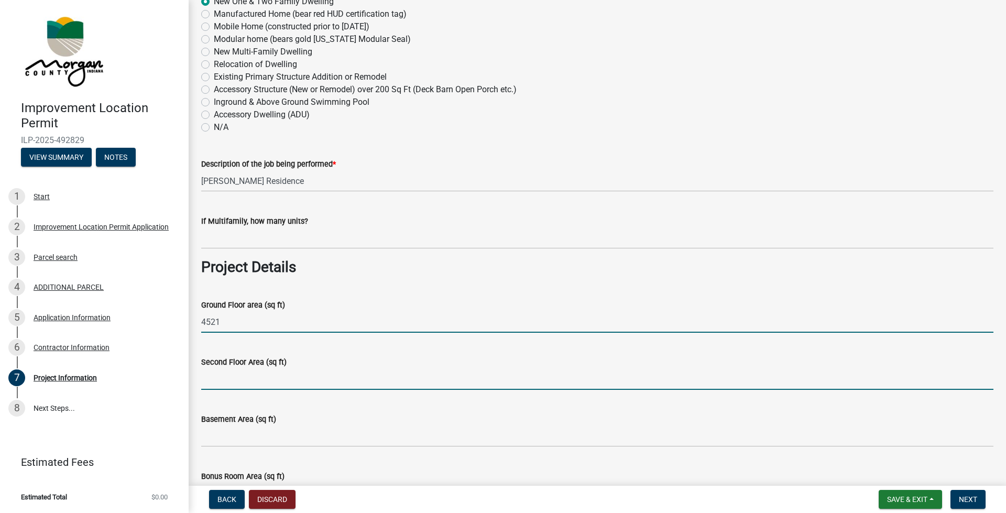
click at [213, 362] on input "Second Floor Area (sq ft)" at bounding box center [597, 378] width 792 height 21
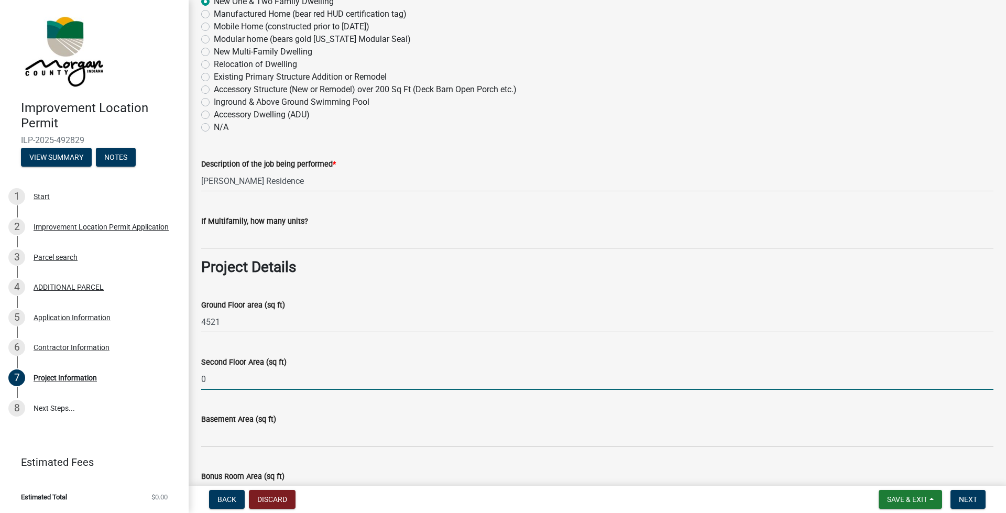
type input "0"
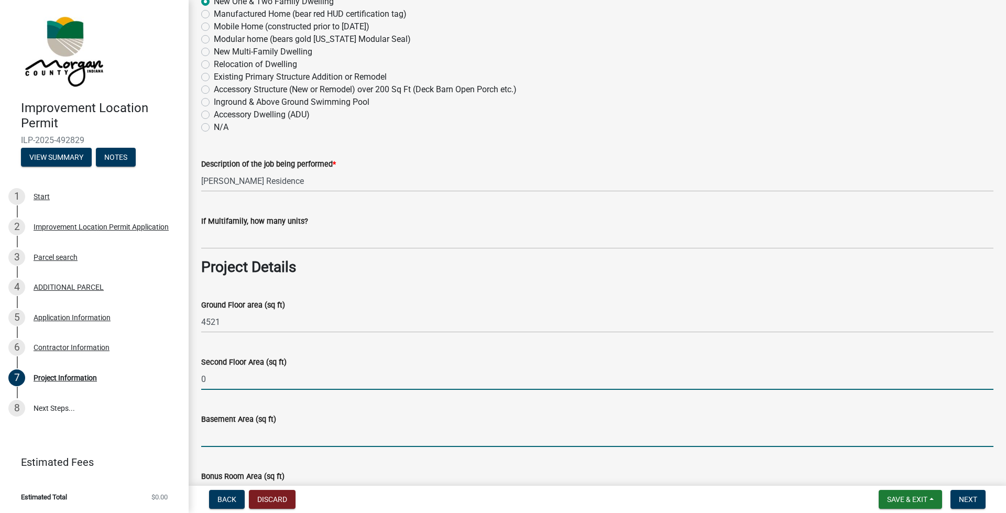
click at [214, 362] on input "Basement Area (sq ft)" at bounding box center [597, 435] width 792 height 21
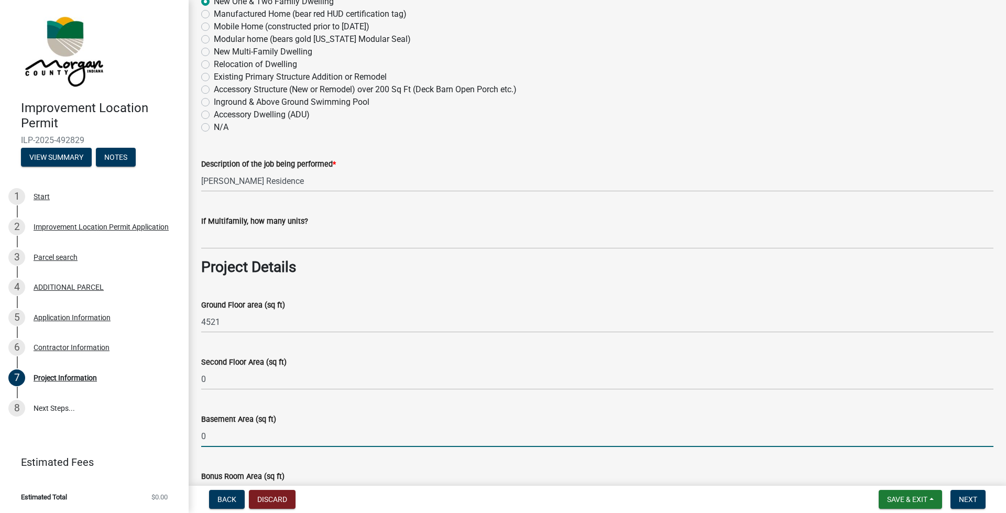
type input "0"
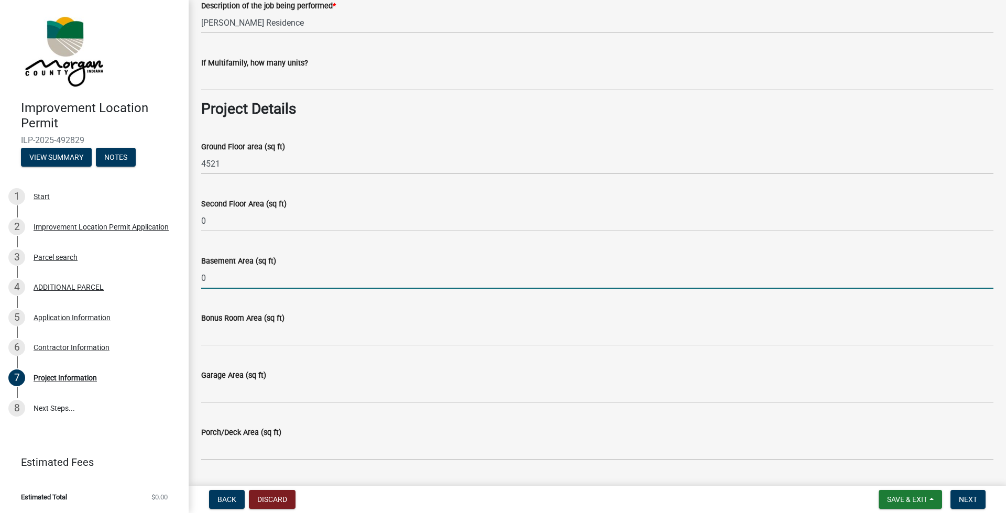
scroll to position [419, 0]
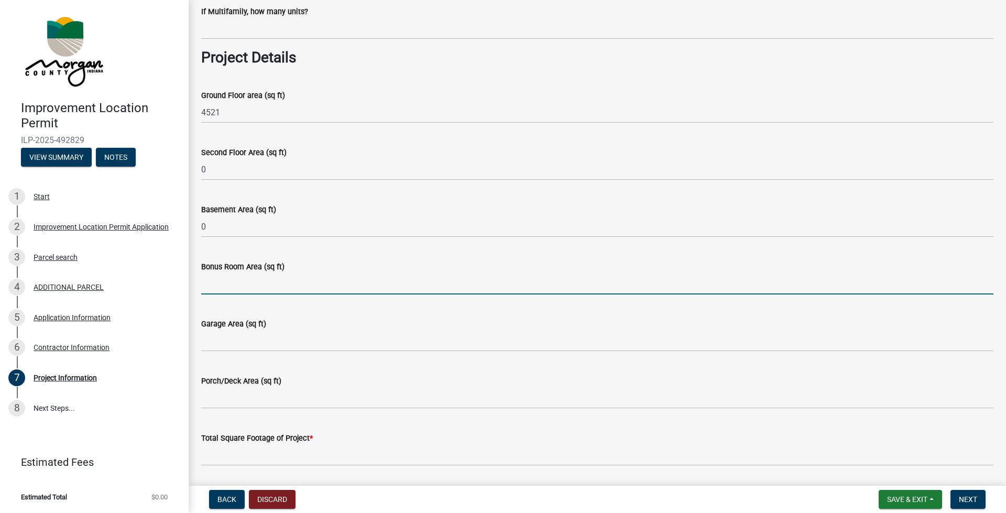
click at [210, 284] on input "Bonus Room Area (sq ft)" at bounding box center [597, 283] width 792 height 21
type input "0"
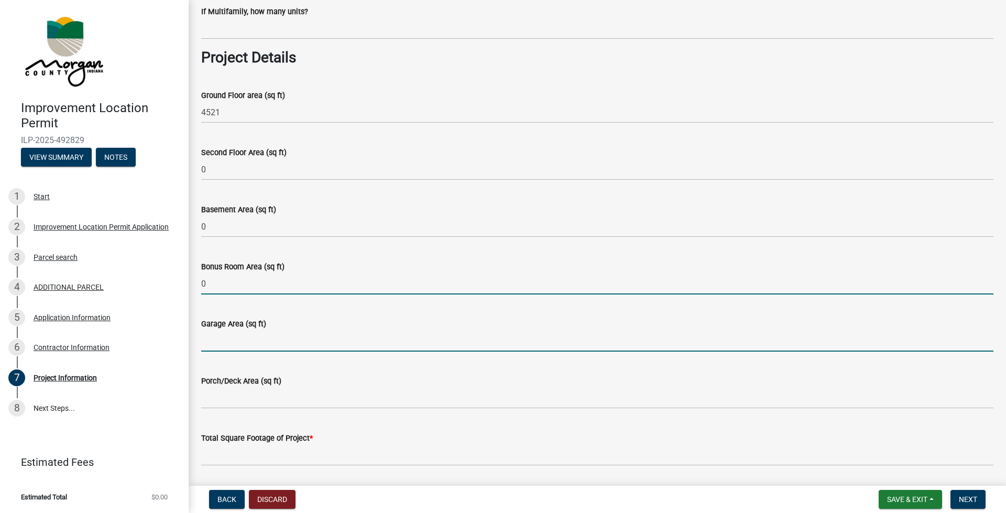
click at [215, 340] on input "Garage Area (sq ft)" at bounding box center [597, 340] width 792 height 21
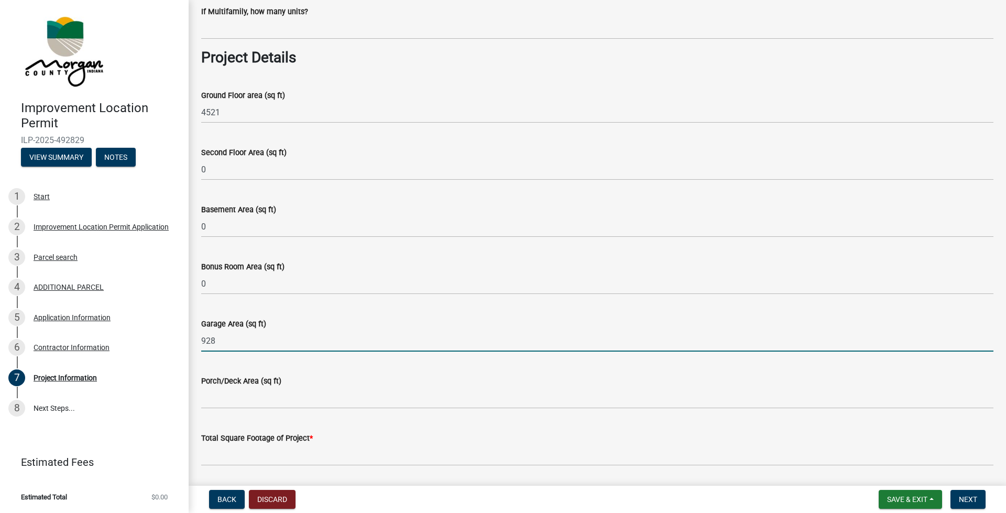
type input "928"
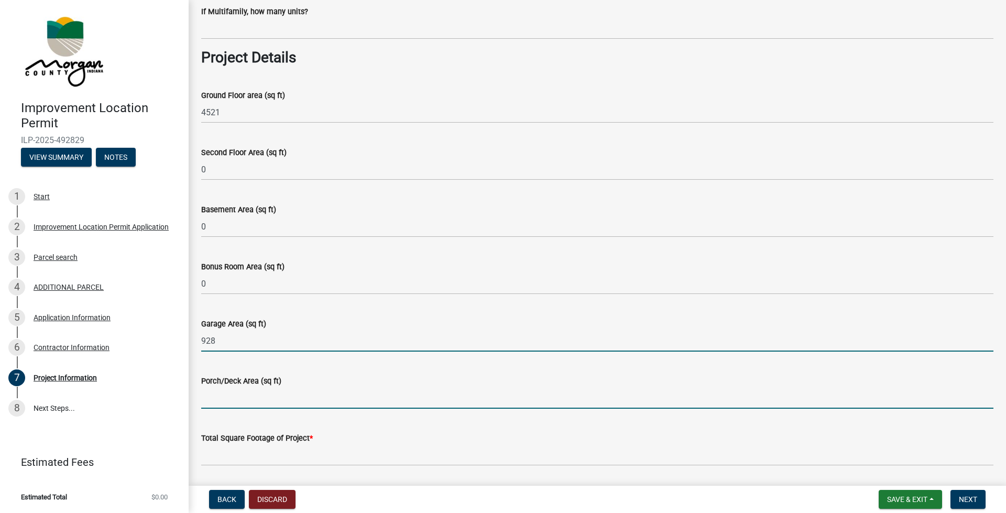
click at [209, 362] on input "Porch/Deck Area (sq ft)" at bounding box center [597, 397] width 792 height 21
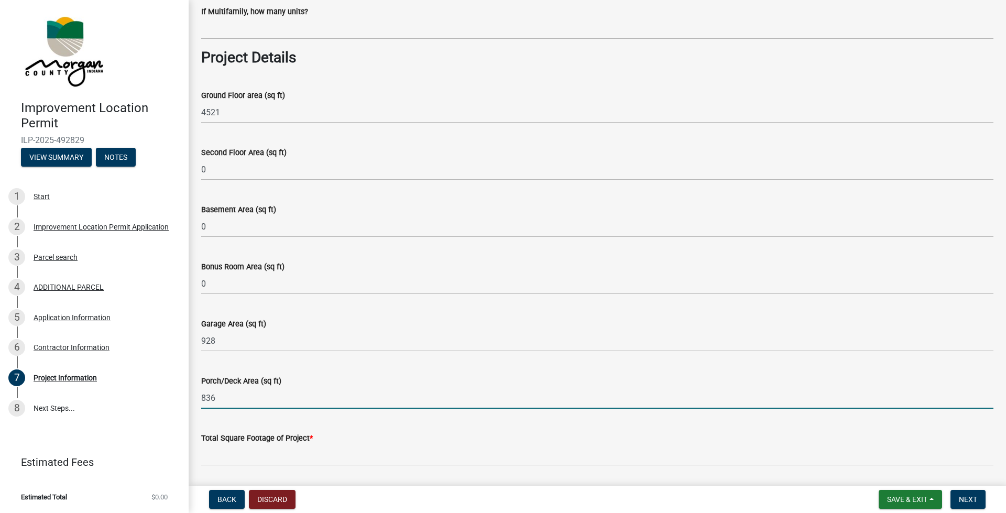
type input "836"
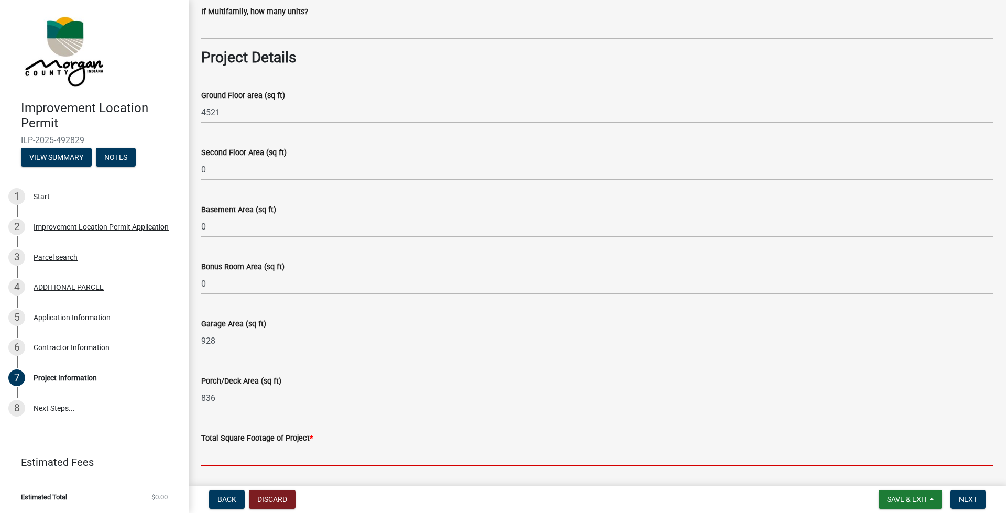
click at [213, 362] on input "text" at bounding box center [597, 454] width 792 height 21
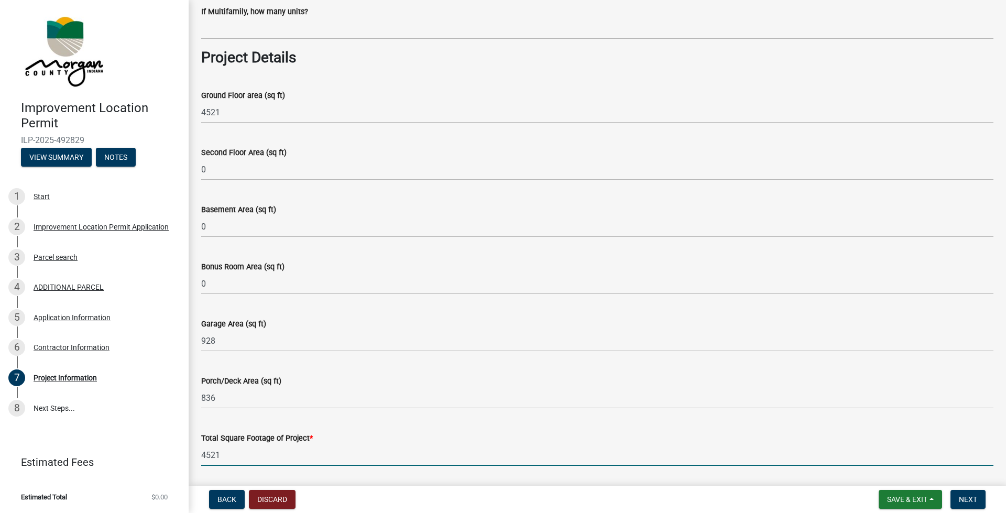
type input "4521"
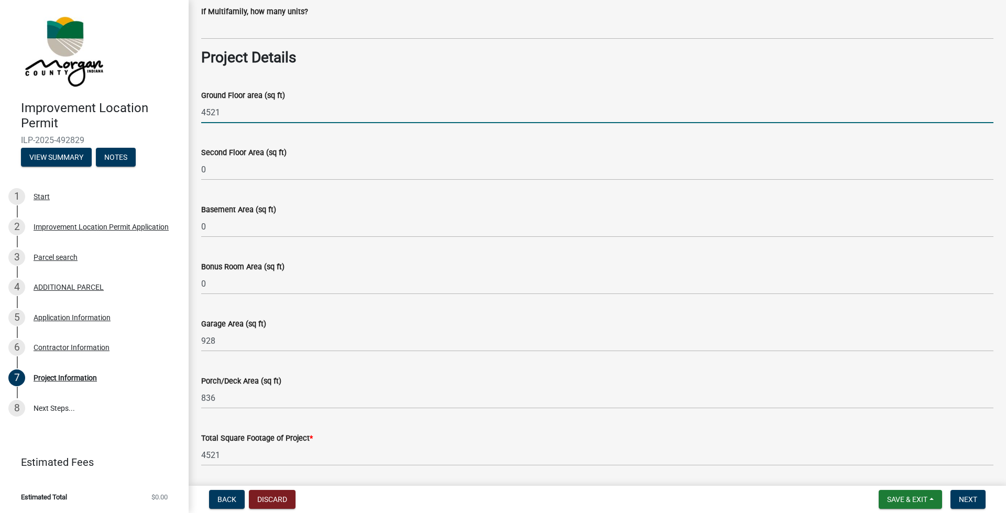
click at [221, 109] on input "4521" at bounding box center [597, 112] width 792 height 21
type input "4"
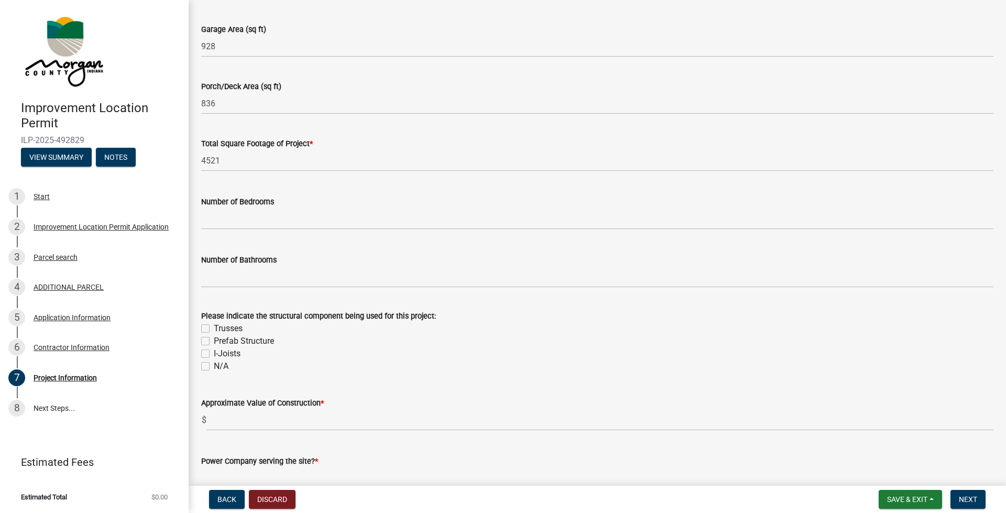
scroll to position [733, 0]
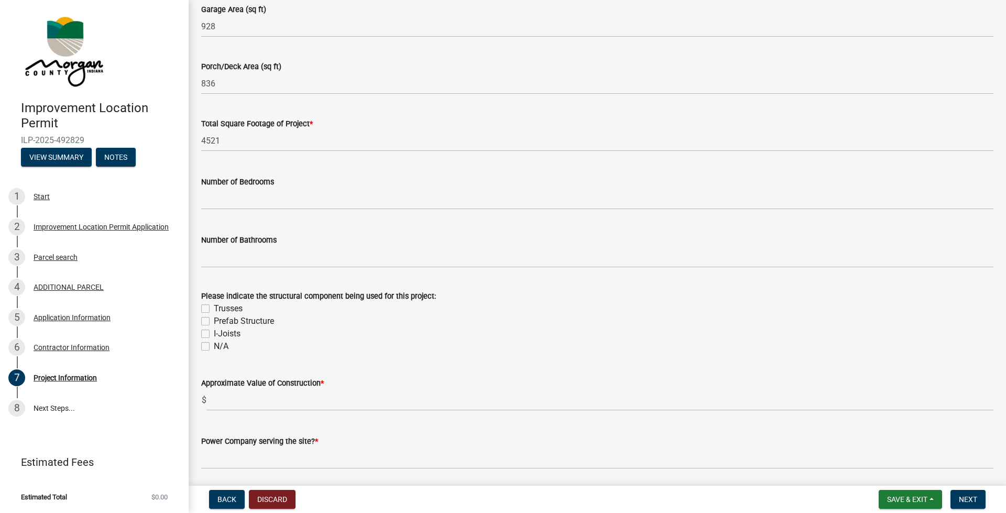
type input "2757"
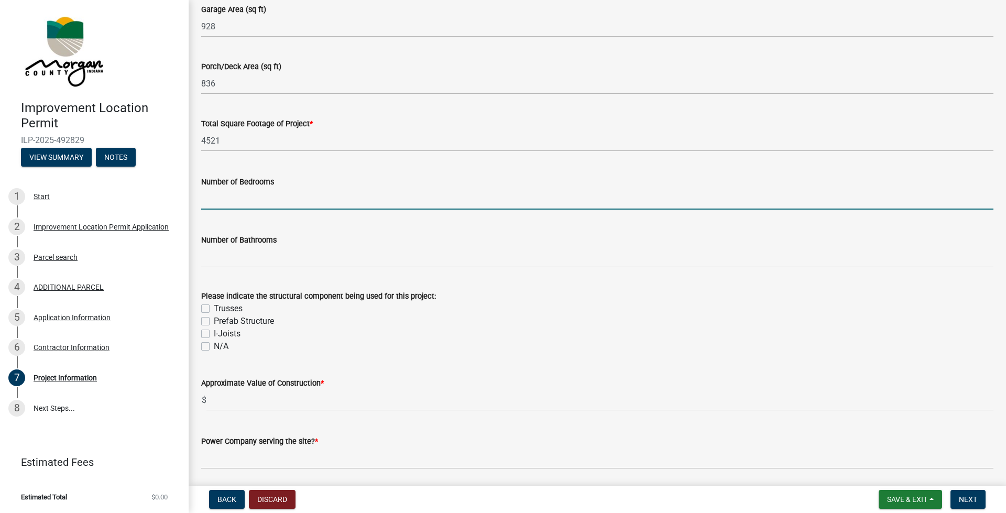
click at [213, 196] on input "text" at bounding box center [597, 198] width 792 height 21
type input "3"
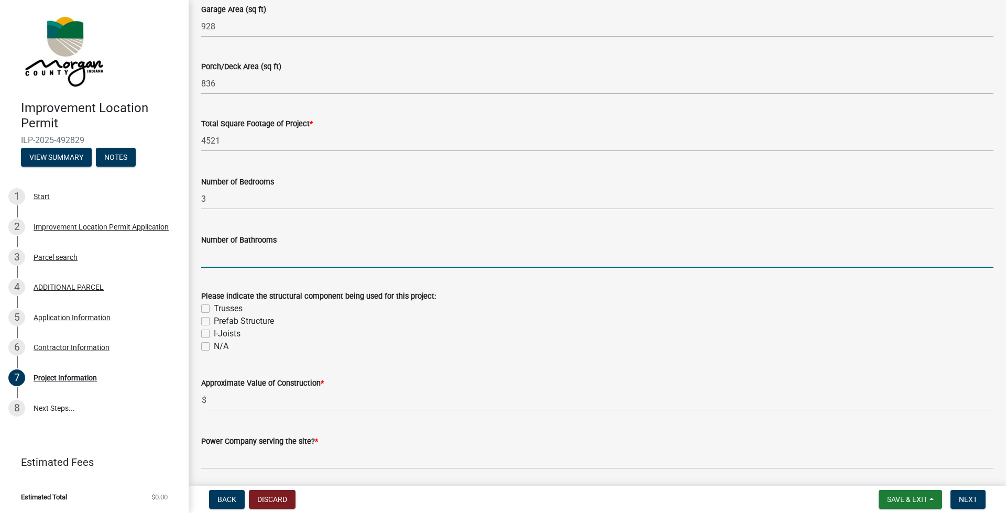
click at [216, 256] on input "text" at bounding box center [597, 256] width 792 height 21
type input "2.5"
click at [214, 305] on label "Trusses" at bounding box center [228, 308] width 29 height 13
click at [214, 305] on input "Trusses" at bounding box center [217, 305] width 7 height 7
checkbox input "true"
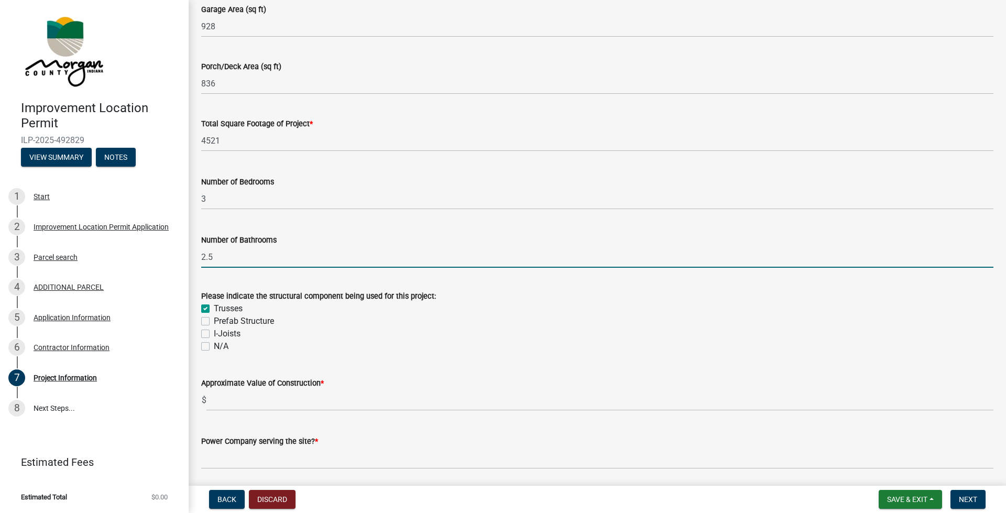
checkbox input "false"
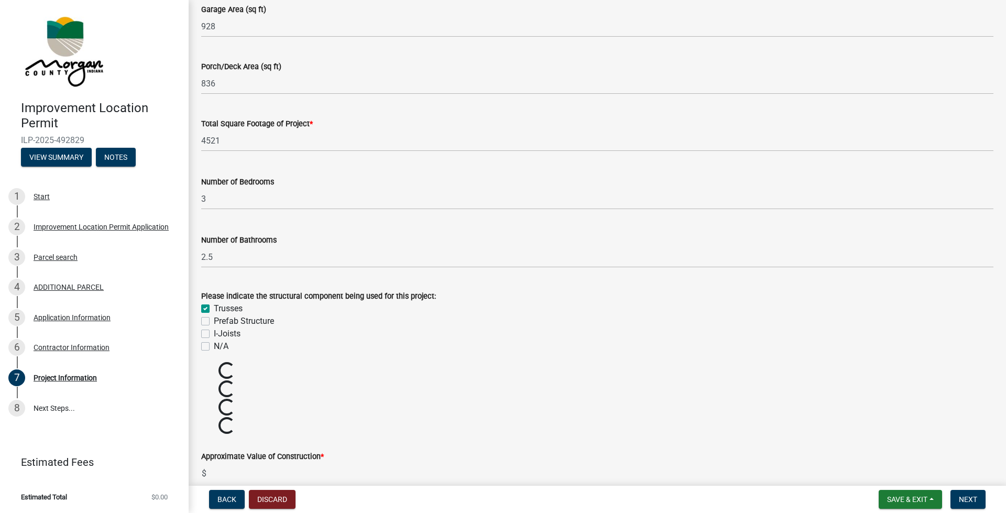
click at [214, 332] on label "I-Joists" at bounding box center [227, 333] width 27 height 13
click at [214, 332] on input "I-Joists" at bounding box center [217, 330] width 7 height 7
checkbox input "true"
checkbox input "false"
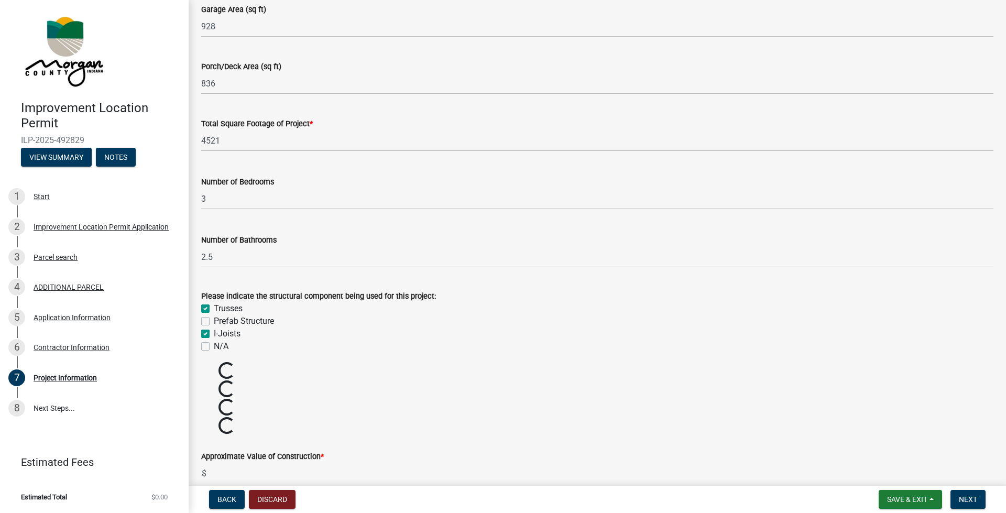
checkbox input "true"
checkbox input "false"
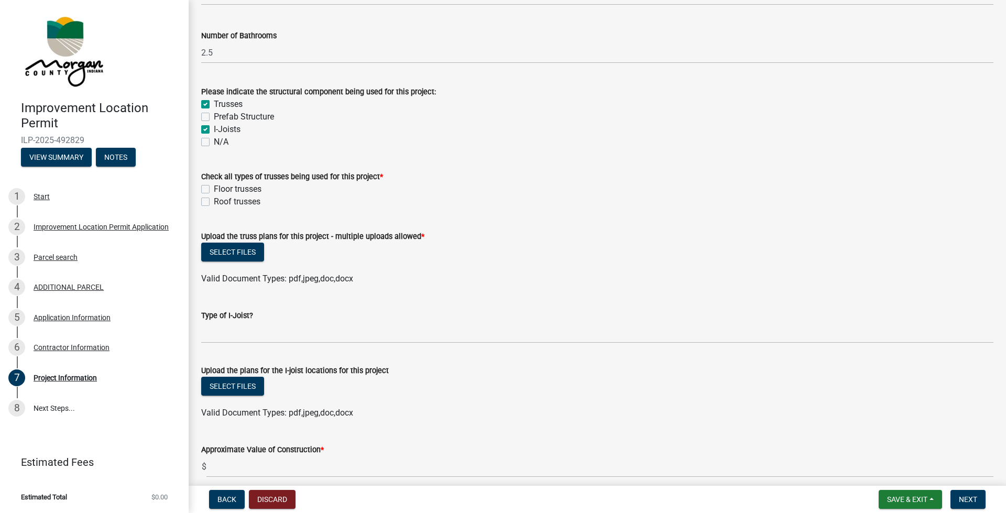
scroll to position [943, 0]
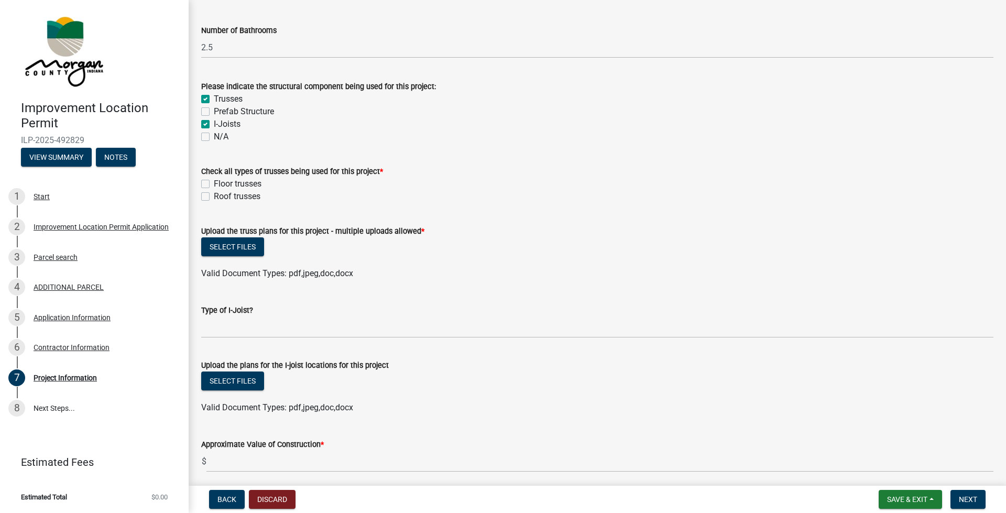
click at [214, 193] on label "Roof trusses" at bounding box center [237, 196] width 47 height 13
click at [214, 193] on input "Roof trusses" at bounding box center [217, 193] width 7 height 7
checkbox input "true"
checkbox input "false"
checkbox input "true"
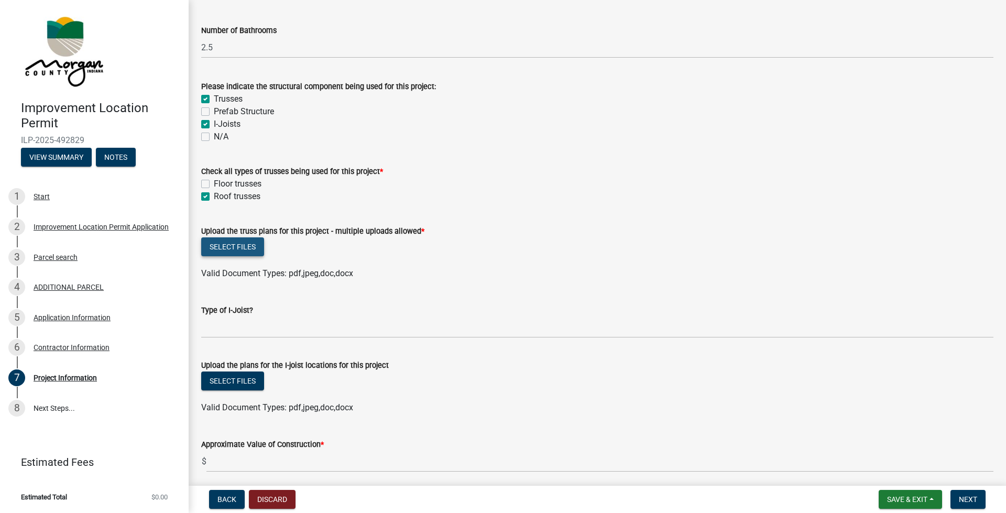
click at [225, 247] on button "Select files" at bounding box center [232, 246] width 63 height 19
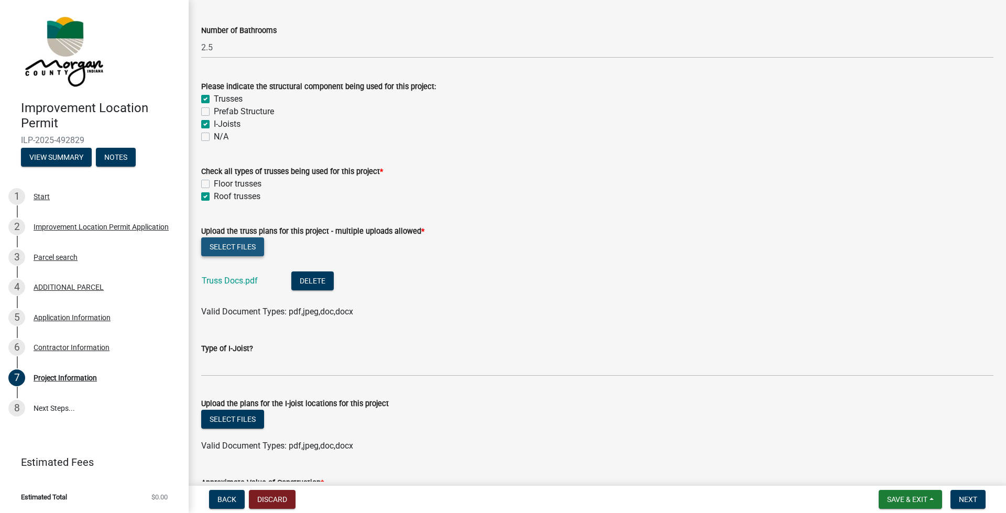
click at [234, 247] on button "Select files" at bounding box center [232, 246] width 63 height 19
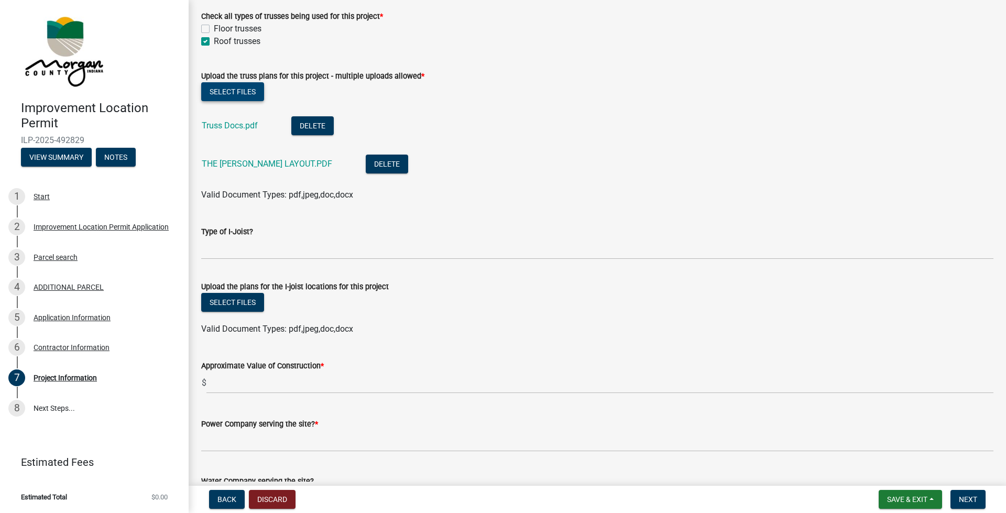
scroll to position [1100, 0]
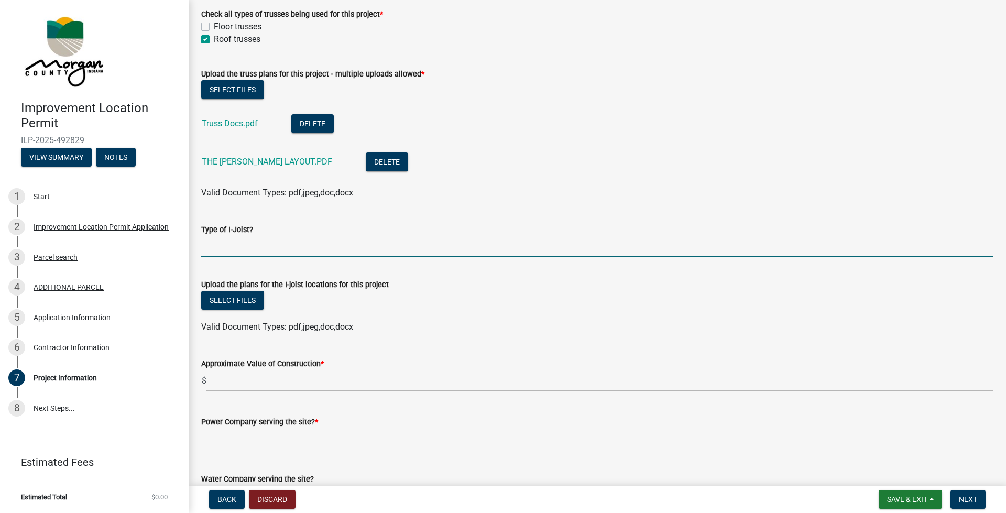
click at [217, 250] on input "Type of I-Joist?" at bounding box center [597, 246] width 792 height 21
type input "11-7/8" AJS 150"
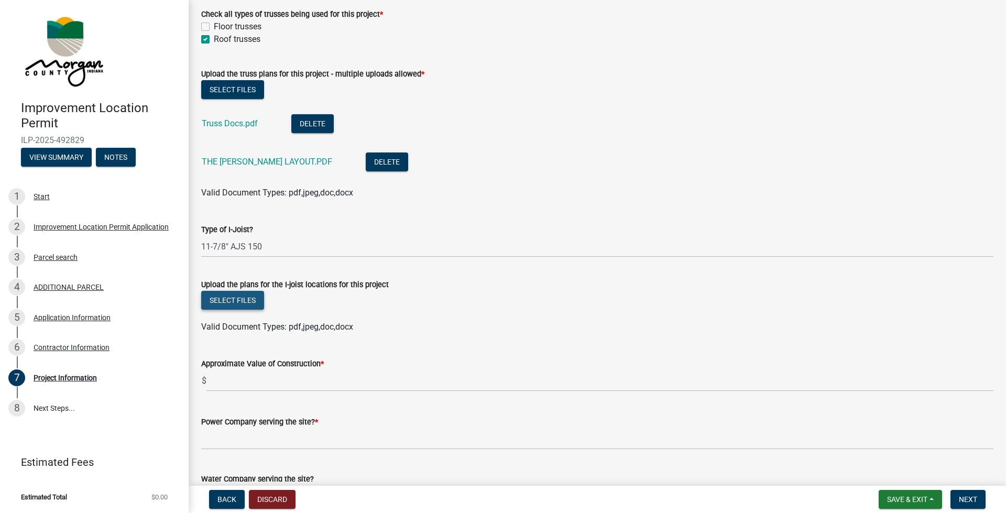
click at [246, 298] on button "Select files" at bounding box center [232, 300] width 63 height 19
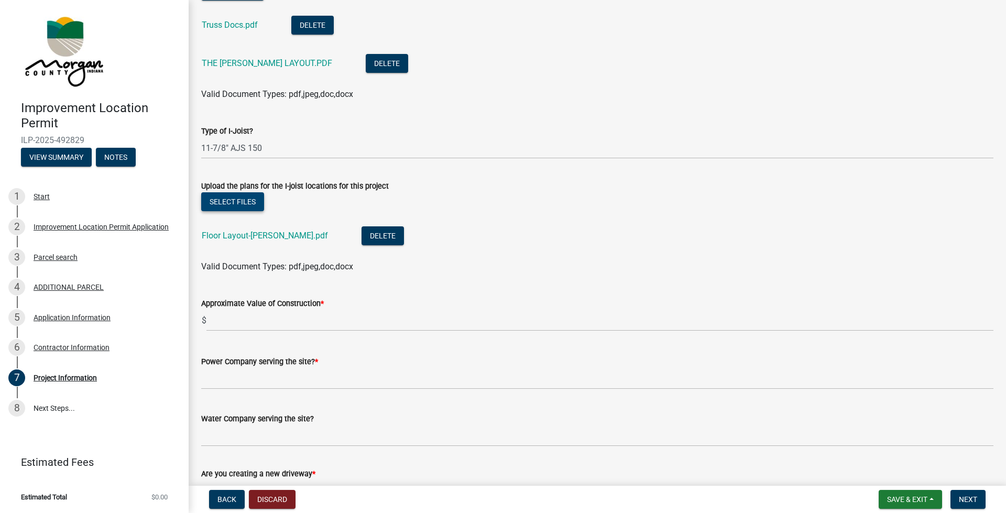
scroll to position [1257, 0]
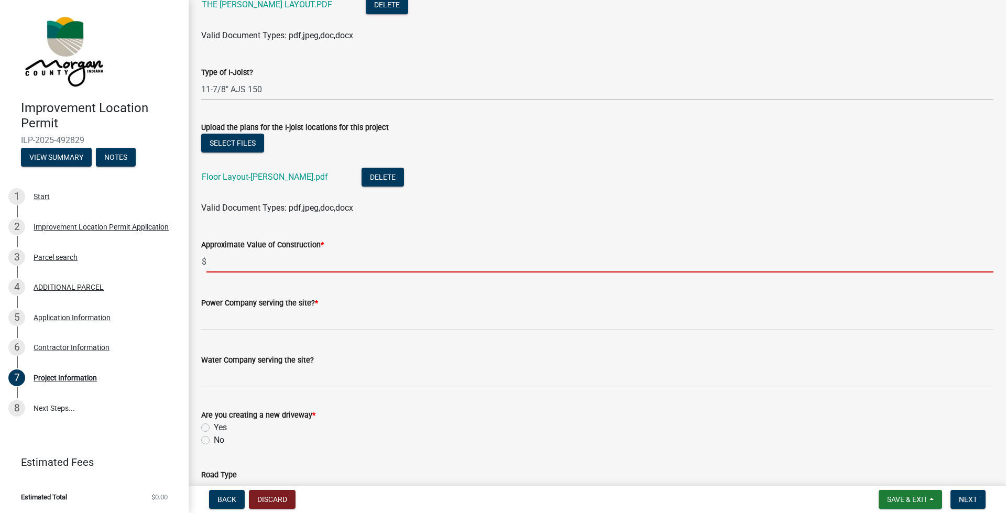
drag, startPoint x: 225, startPoint y: 259, endPoint x: 230, endPoint y: 261, distance: 5.9
click at [225, 260] on input "text" at bounding box center [599, 261] width 787 height 21
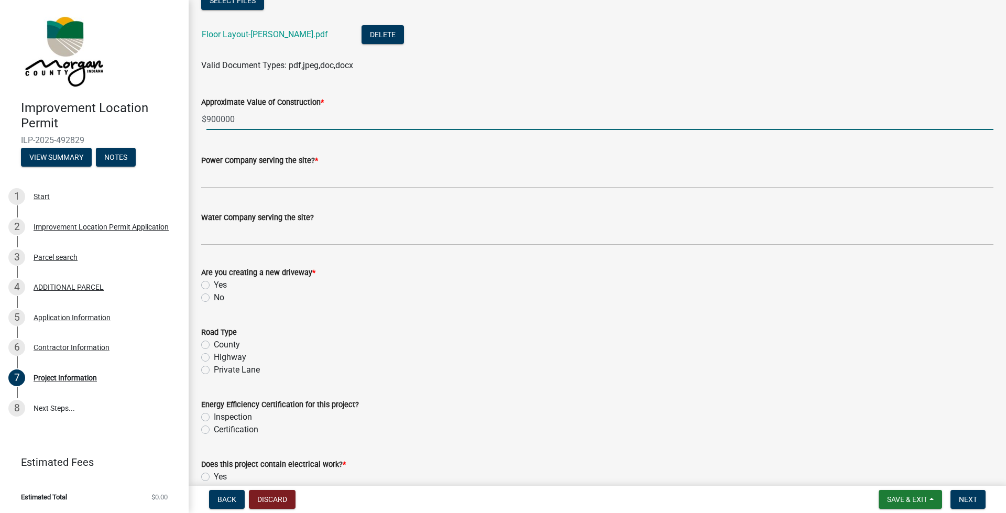
scroll to position [1415, 0]
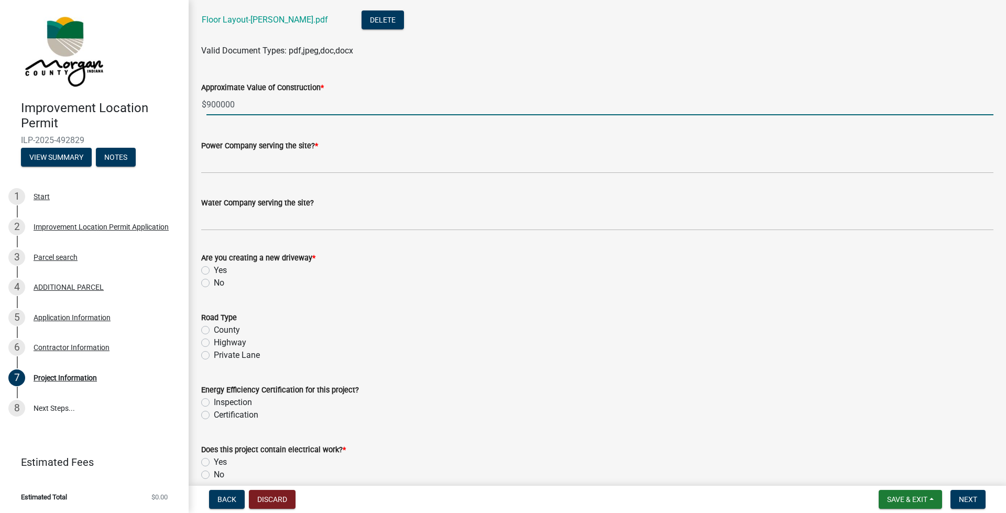
type input "900000"
click at [214, 269] on label "Yes" at bounding box center [220, 270] width 13 height 13
click at [214, 269] on input "Yes" at bounding box center [217, 267] width 7 height 7
radio input "true"
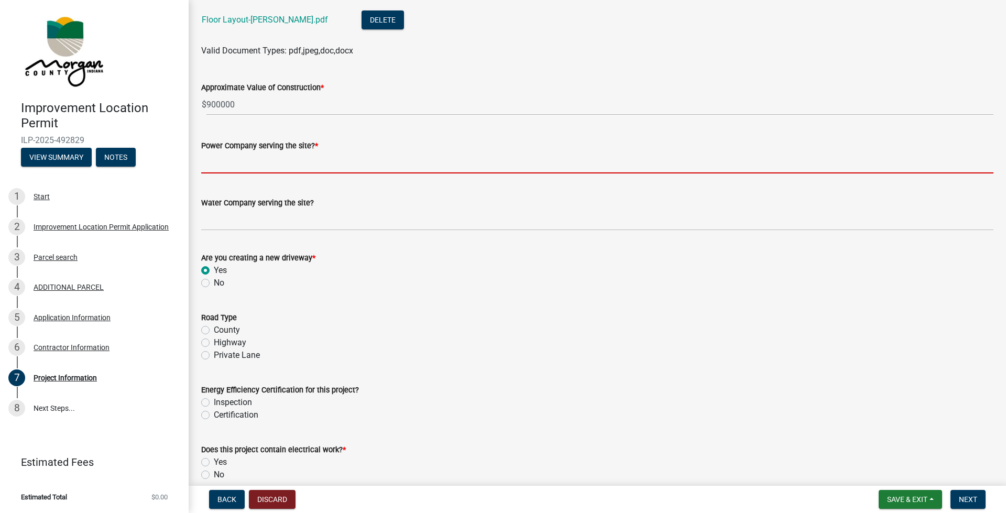
click at [212, 158] on input "Power Company serving the site? *" at bounding box center [597, 162] width 792 height 21
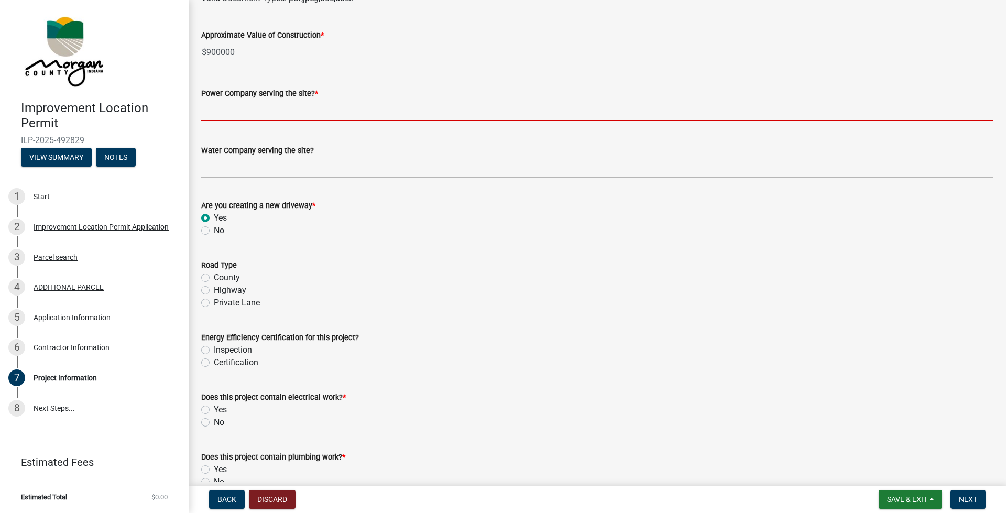
click at [207, 277] on div "Road Type County Highway Private Lane" at bounding box center [597, 284] width 792 height 50
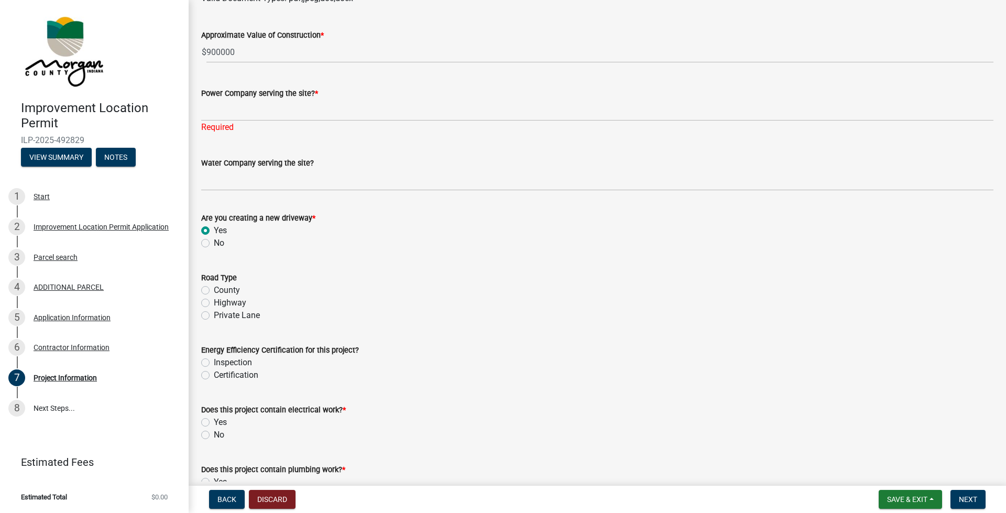
click at [214, 287] on label "County" at bounding box center [227, 290] width 26 height 13
click at [214, 287] on input "County" at bounding box center [217, 287] width 7 height 7
radio input "true"
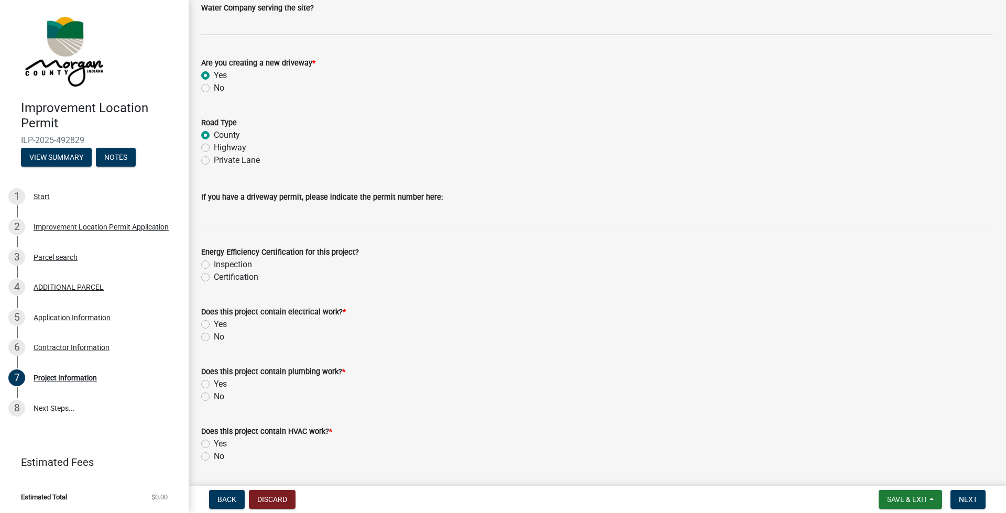
scroll to position [1624, 0]
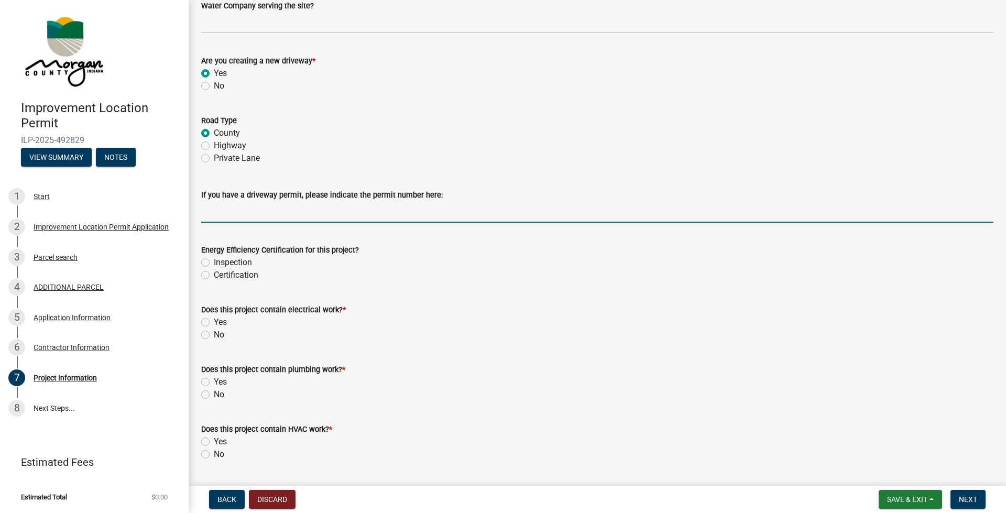
click at [218, 211] on input "If you have a driveway permit, please indicate the permit number here:" at bounding box center [597, 211] width 792 height 21
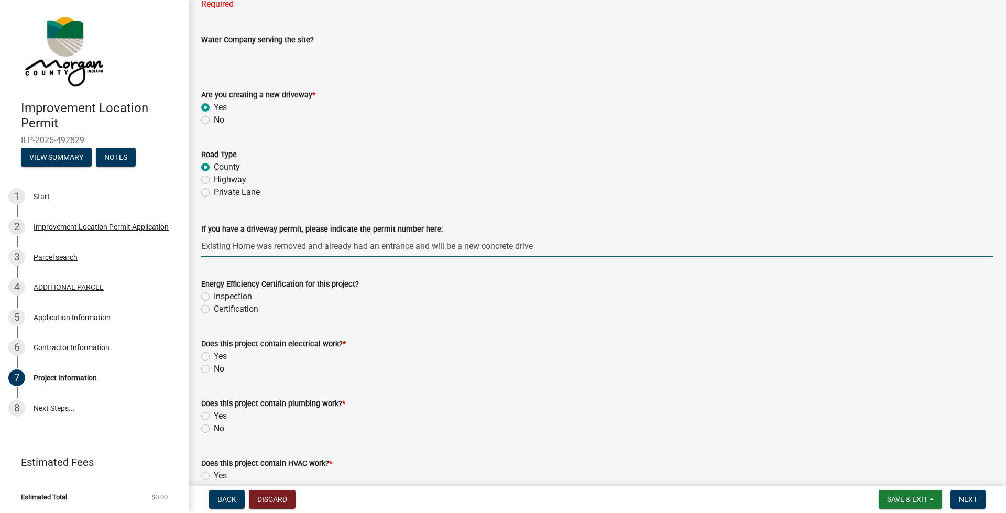
scroll to position [1572, 0]
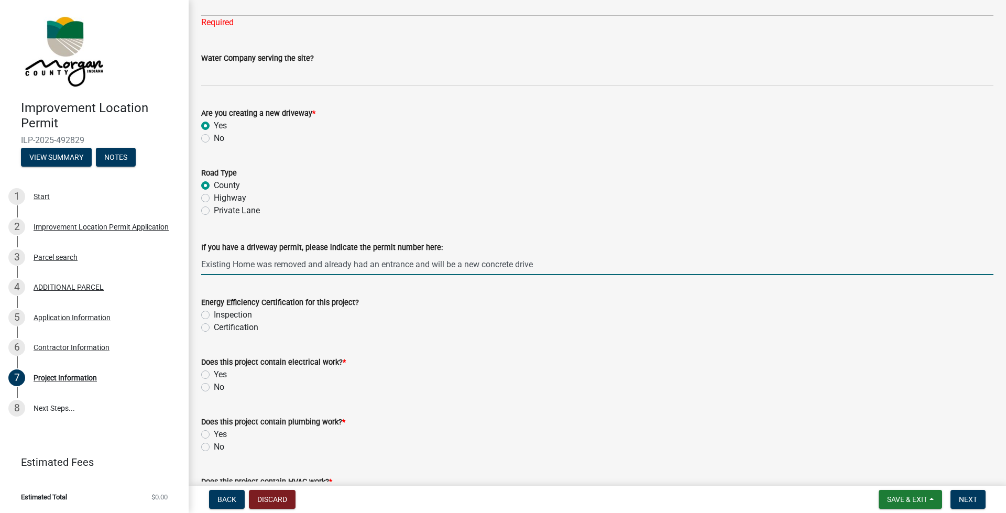
type input "Existing Home was removed and already had an entrance and will be a new concret…"
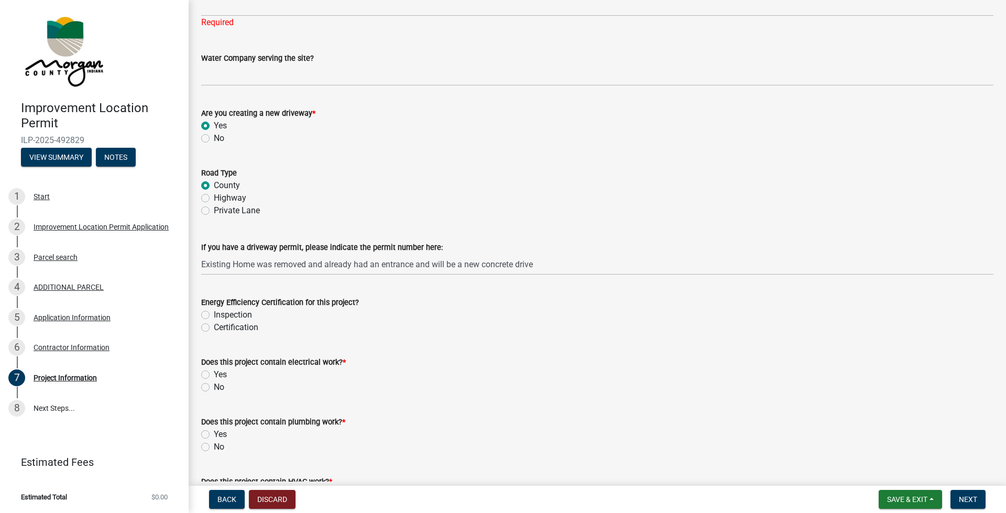
drag, startPoint x: 206, startPoint y: 325, endPoint x: 332, endPoint y: 358, distance: 130.5
click at [214, 325] on label "Certification" at bounding box center [236, 327] width 45 height 13
click at [214, 325] on input "Certification" at bounding box center [217, 324] width 7 height 7
radio input "true"
click at [214, 362] on label "Yes" at bounding box center [220, 374] width 13 height 13
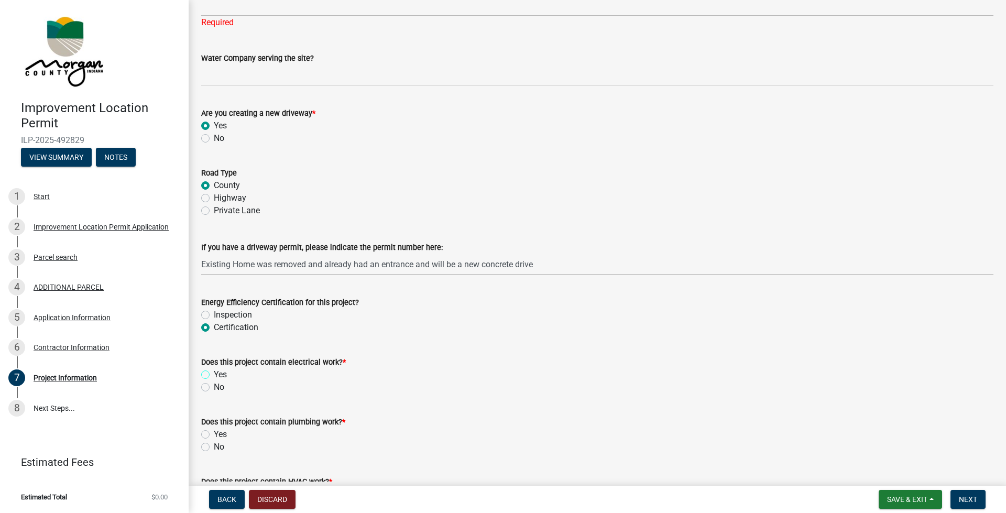
click at [214, 362] on input "Yes" at bounding box center [217, 371] width 7 height 7
radio input "true"
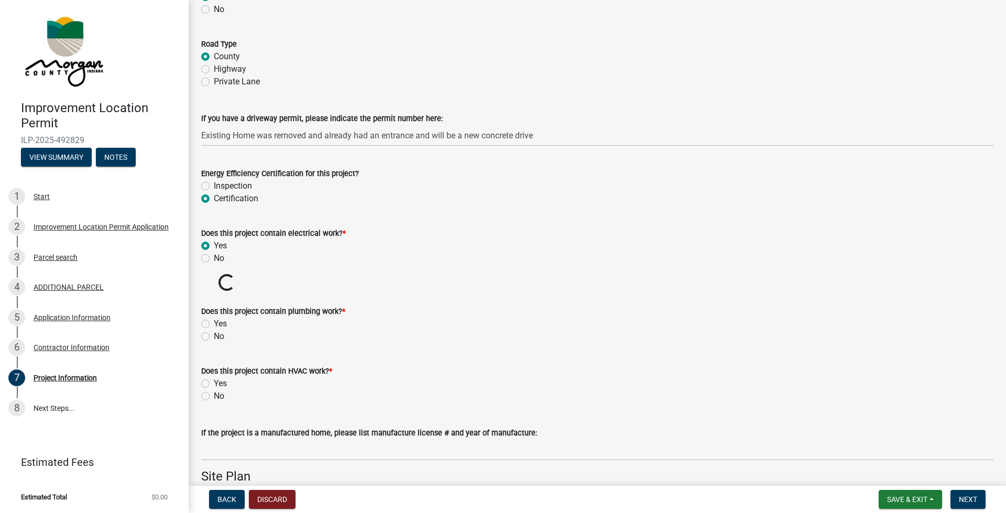
scroll to position [1729, 0]
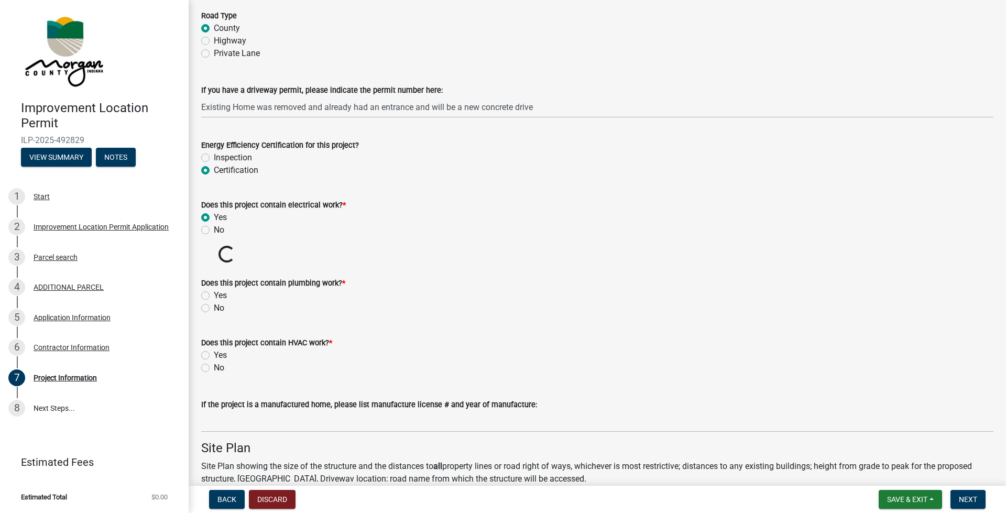
click at [214, 295] on label "Yes" at bounding box center [220, 295] width 13 height 13
click at [214, 295] on input "Yes" at bounding box center [217, 292] width 7 height 7
radio input "true"
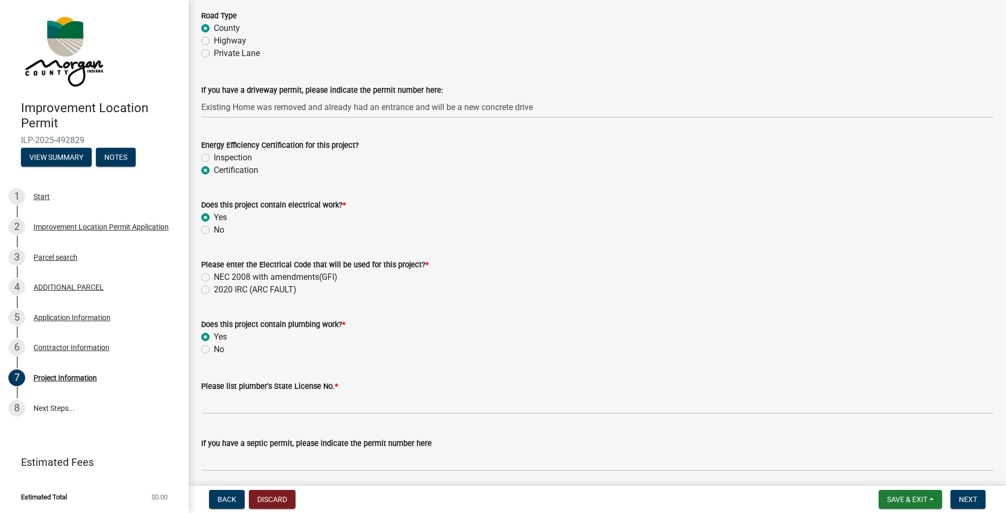
click at [210, 275] on div "NEC 2008 with amendments(GFI)" at bounding box center [597, 277] width 792 height 13
click at [214, 274] on label "NEC 2008 with amendments(GFI)" at bounding box center [276, 277] width 124 height 13
click at [214, 274] on input "NEC 2008 with amendments(GFI)" at bounding box center [217, 274] width 7 height 7
radio input "true"
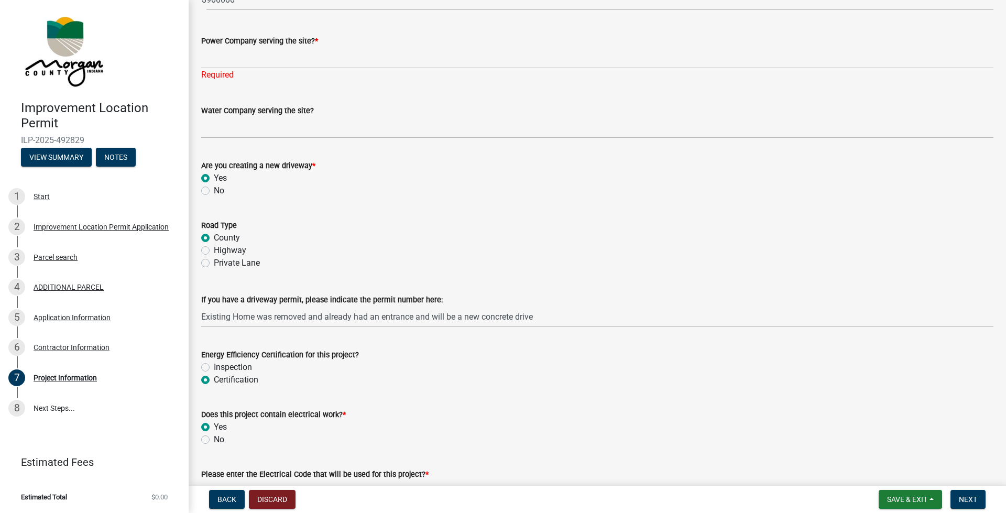
scroll to position [1467, 0]
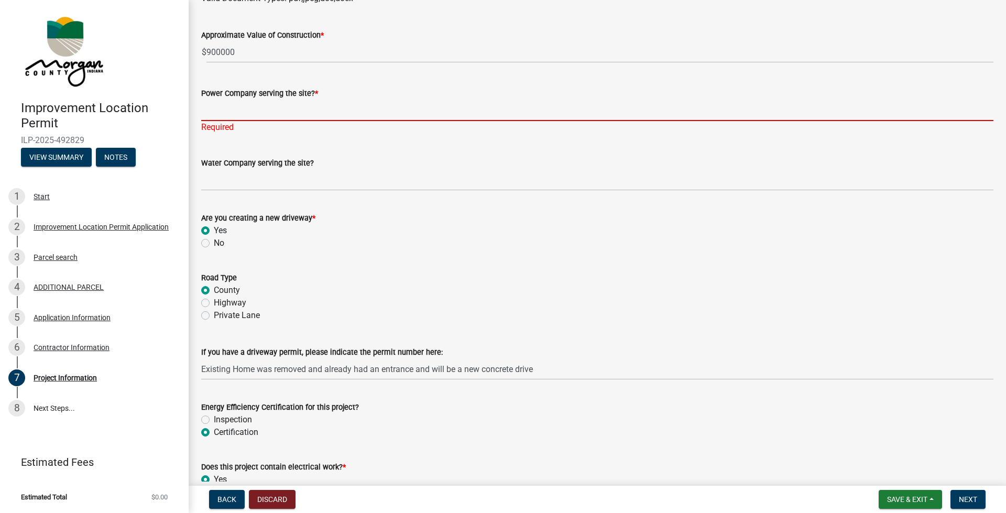
click at [204, 111] on input "Power Company serving the site? *" at bounding box center [597, 110] width 792 height 21
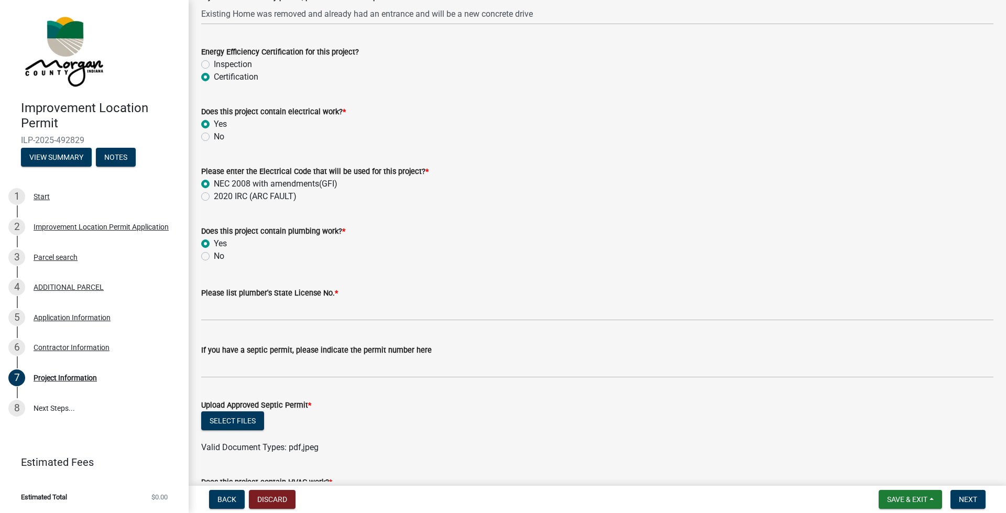
scroll to position [1886, 0]
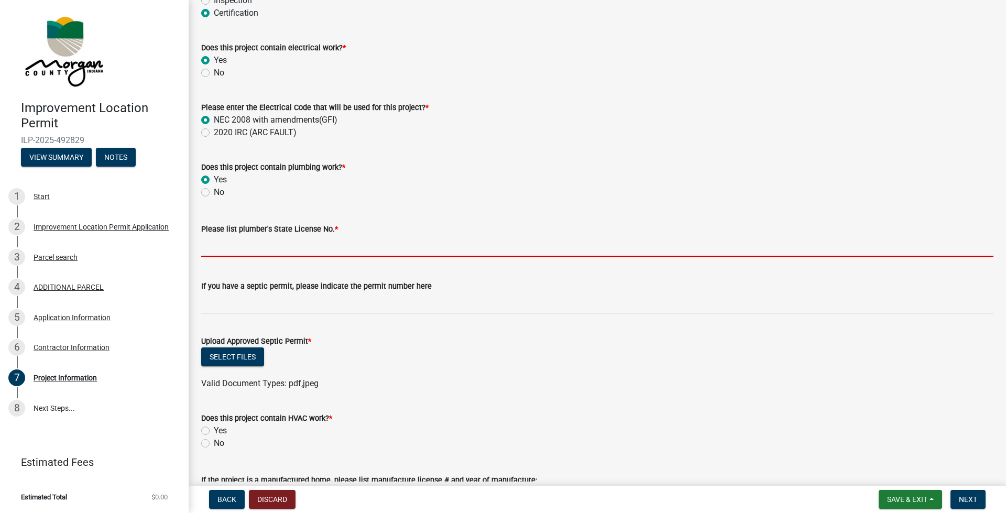
click at [220, 243] on input "Please list plumber's State License No. *" at bounding box center [597, 245] width 792 height 21
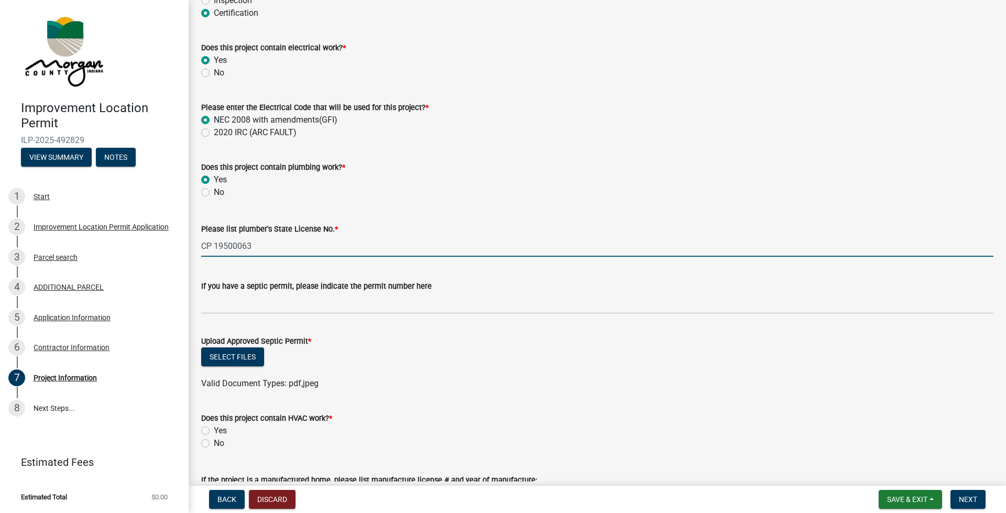
type input "CP 19500063"
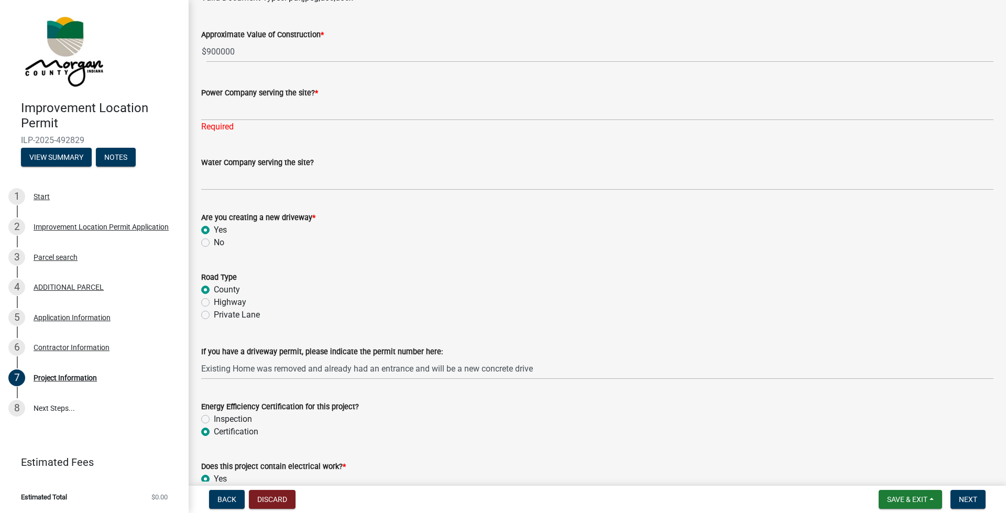
scroll to position [1467, 0]
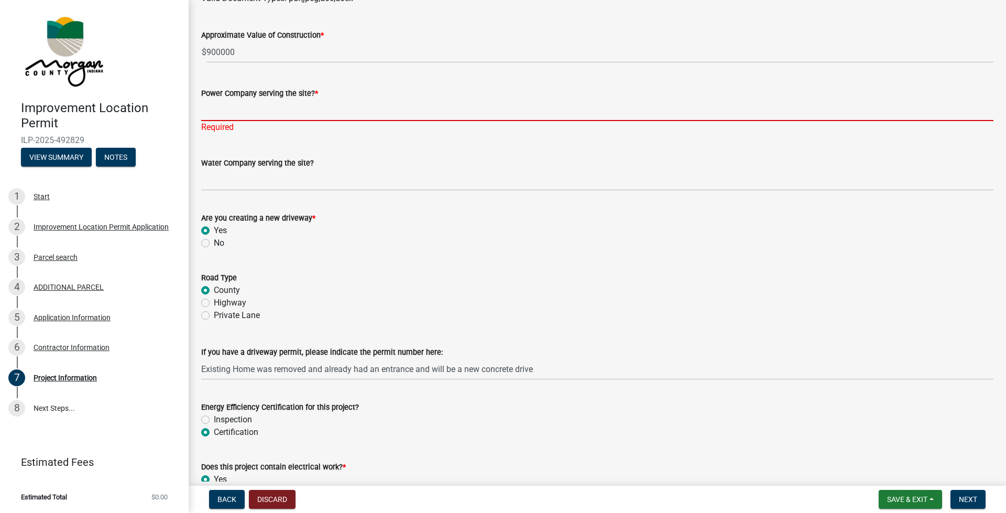
click at [224, 105] on input "Power Company serving the site? *" at bounding box center [597, 110] width 792 height 21
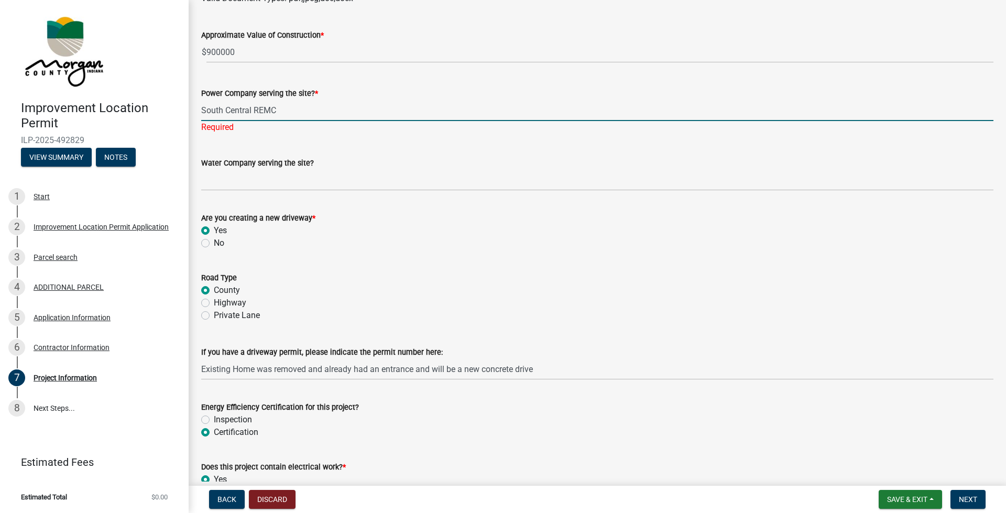
type input "South Central REMC"
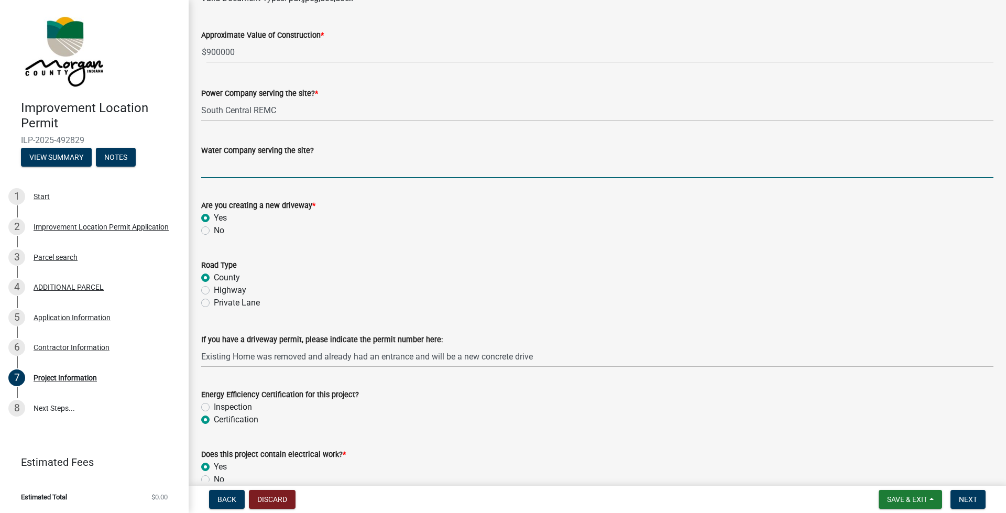
click at [220, 180] on wm-data-entity-input "Water Company serving the site?" at bounding box center [597, 157] width 792 height 57
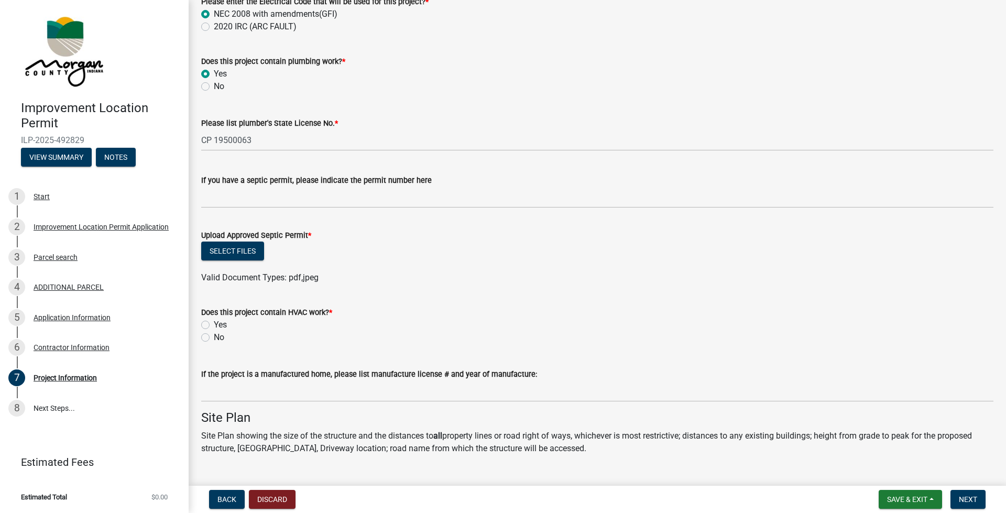
scroll to position [1991, 0]
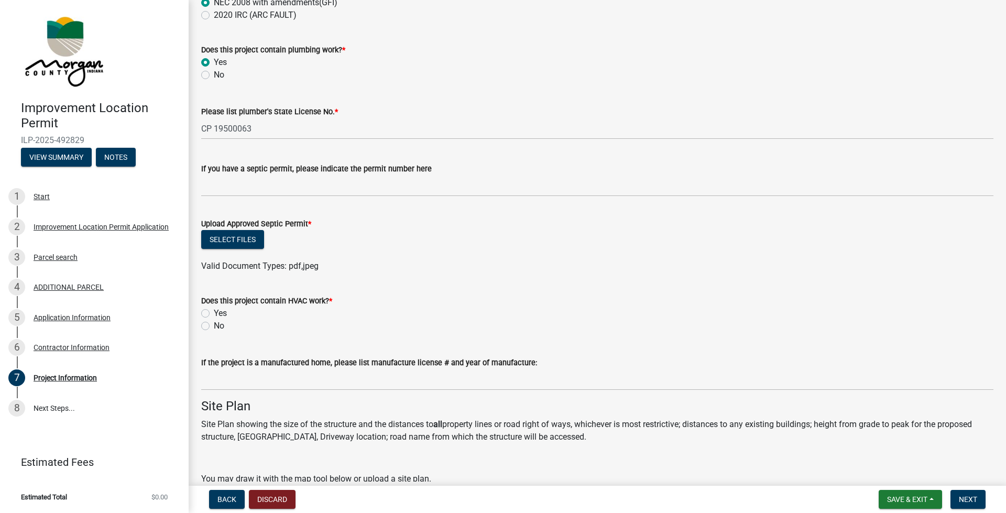
type input "Indianapolis Water"
click at [214, 312] on label "Yes" at bounding box center [220, 313] width 13 height 13
click at [214, 312] on input "Yes" at bounding box center [217, 310] width 7 height 7
radio input "true"
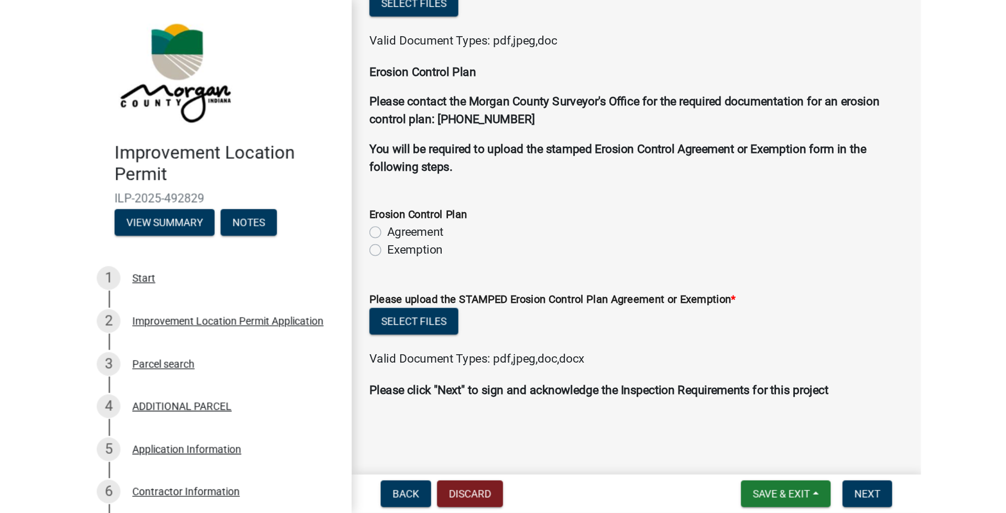
scroll to position [2737, 0]
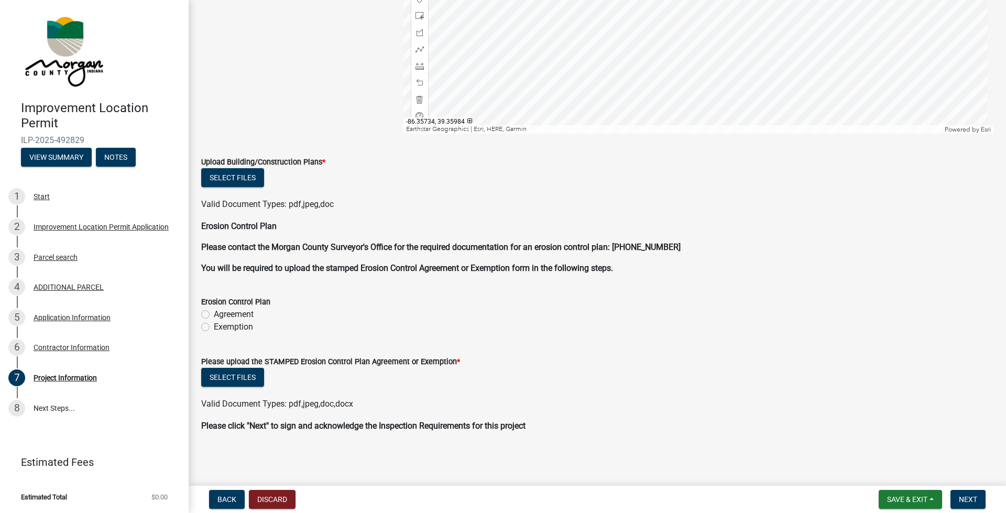
click at [214, 327] on label "Exemption" at bounding box center [233, 327] width 39 height 13
click at [214, 327] on input "Exemption" at bounding box center [217, 324] width 7 height 7
radio input "true"
click at [214, 327] on label "Exemption" at bounding box center [233, 327] width 39 height 13
click at [214, 327] on input "Exemption" at bounding box center [217, 324] width 7 height 7
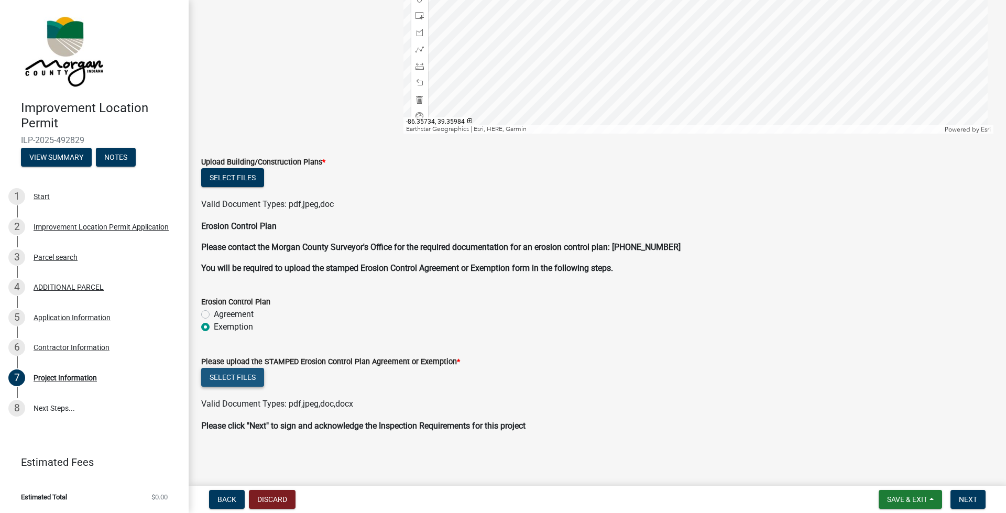
click at [228, 362] on button "Select files" at bounding box center [232, 377] width 63 height 19
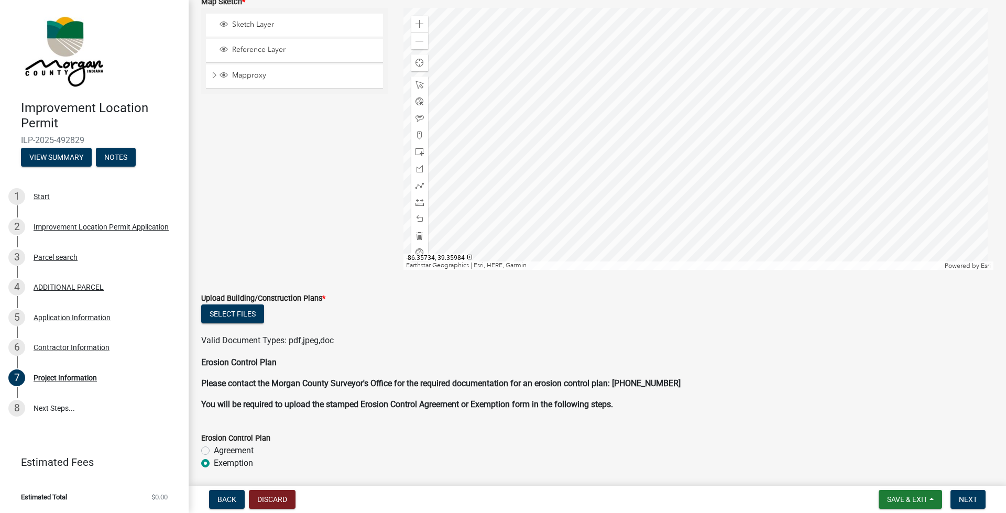
scroll to position [2566, 0]
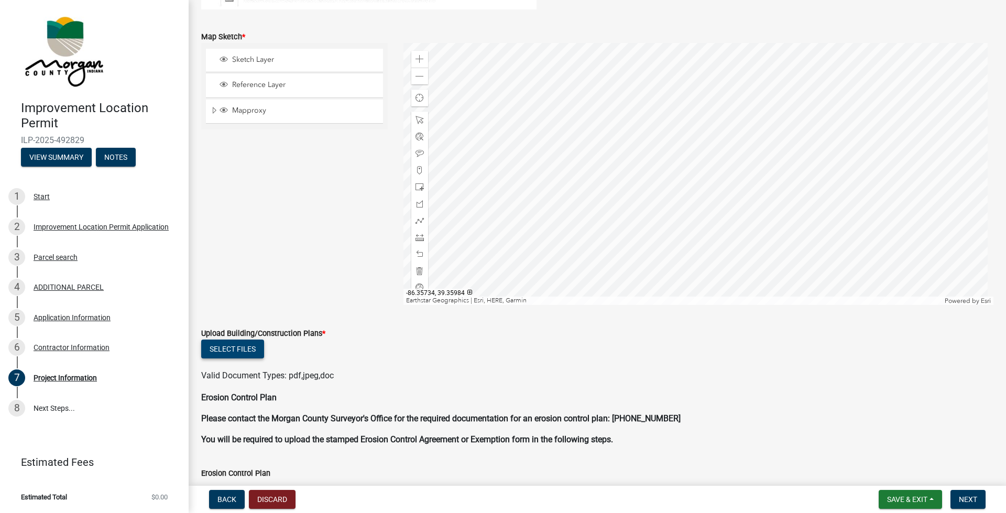
click at [243, 352] on button "Select files" at bounding box center [232, 349] width 63 height 19
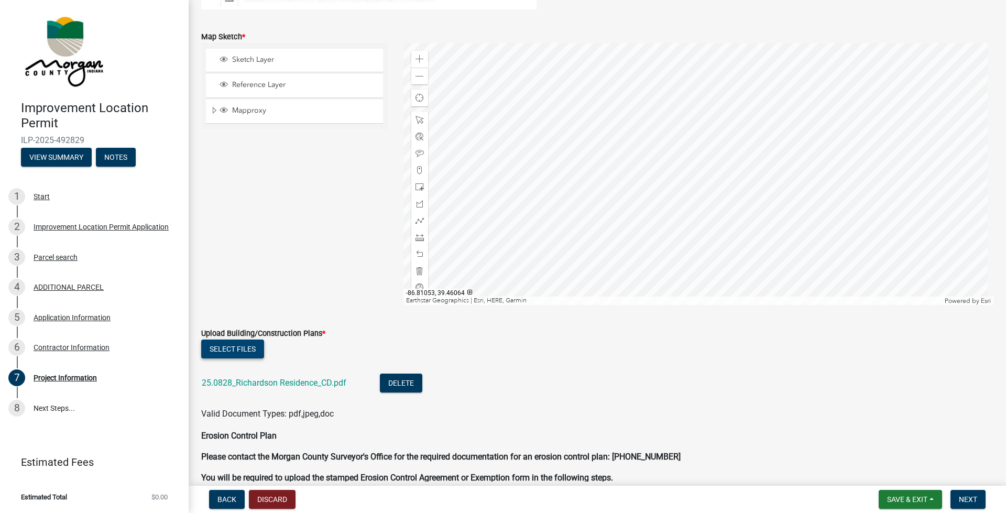
click at [235, 349] on button "Select files" at bounding box center [232, 349] width 63 height 19
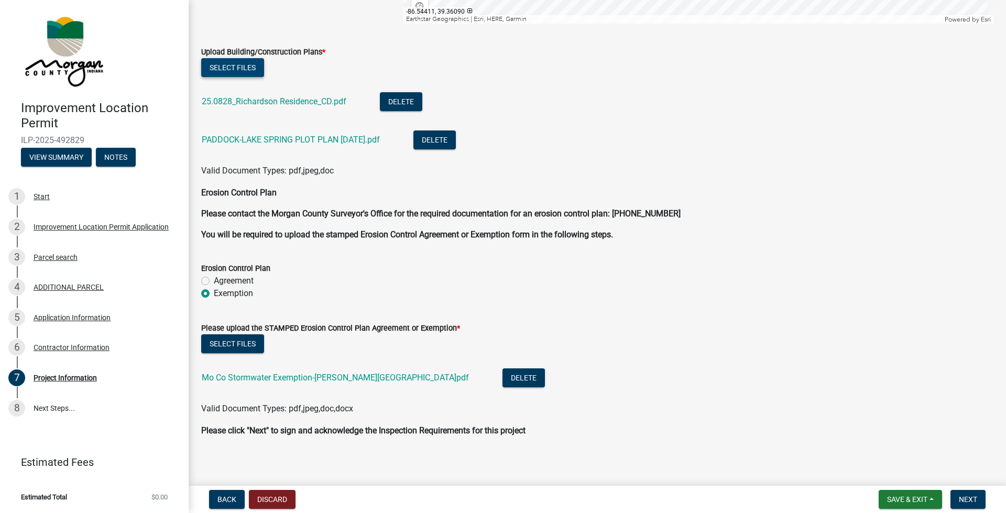
scroll to position [2852, 0]
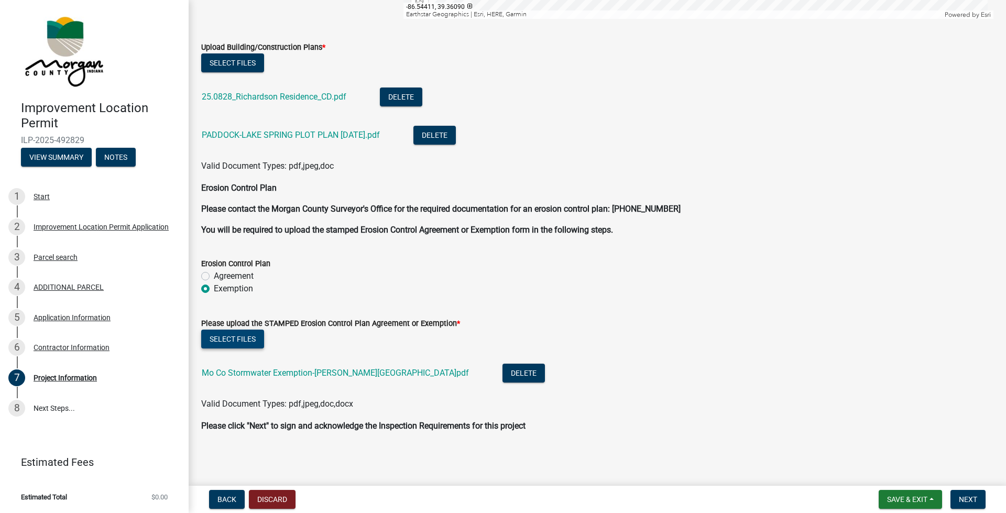
click at [235, 338] on button "Select files" at bounding box center [232, 339] width 63 height 19
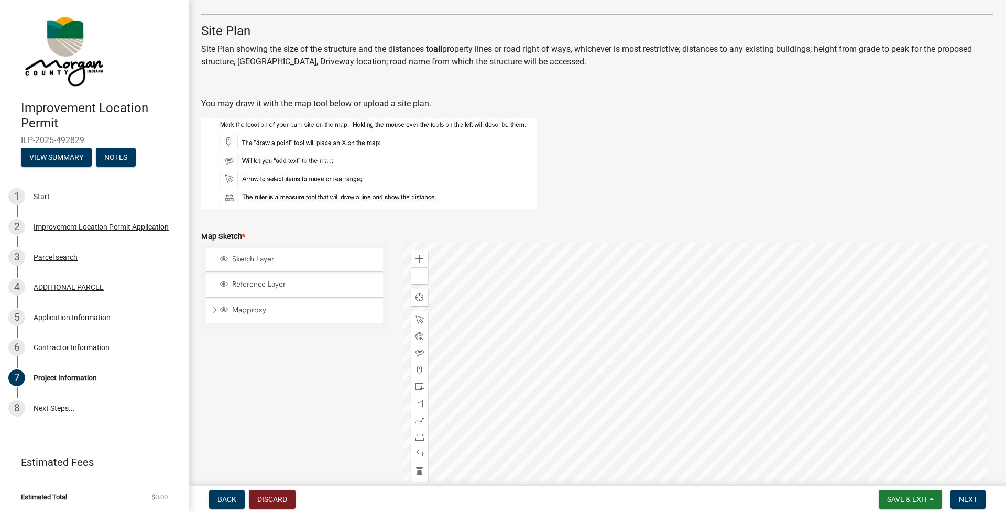
scroll to position [2471, 0]
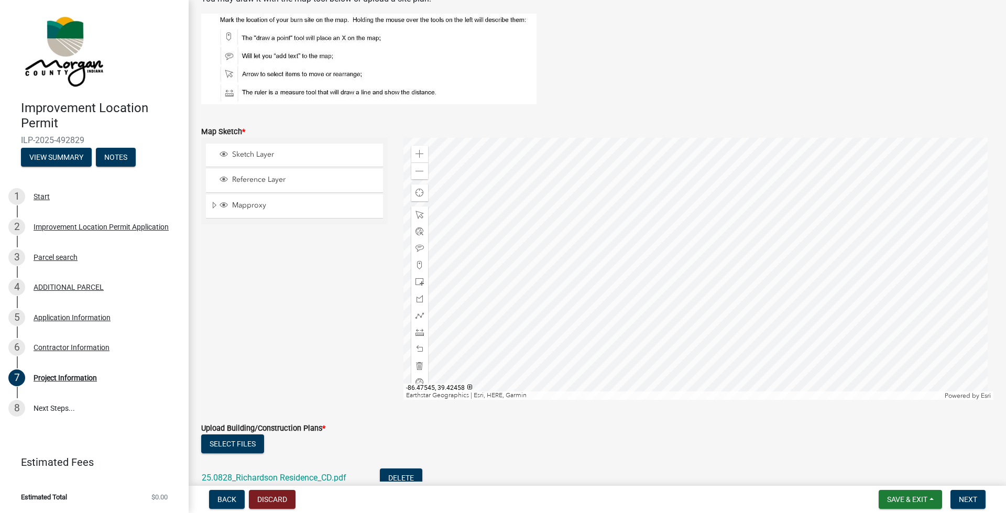
click at [590, 316] on div at bounding box center [698, 269] width 590 height 262
click at [590, 362] on div at bounding box center [698, 269] width 590 height 262
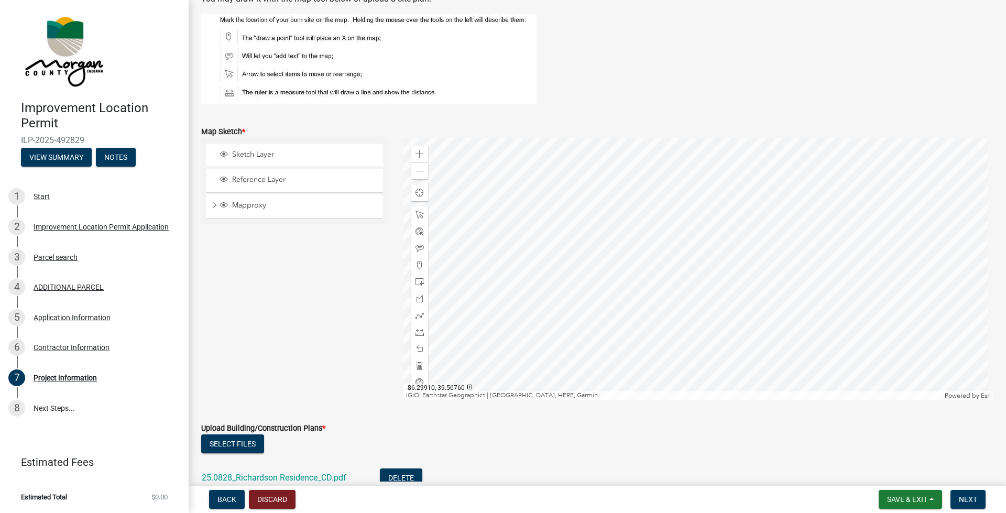
click at [590, 313] on div at bounding box center [698, 269] width 590 height 262
click at [590, 350] on div at bounding box center [698, 269] width 590 height 262
click at [590, 354] on div at bounding box center [698, 269] width 590 height 262
click at [590, 319] on div at bounding box center [698, 269] width 590 height 262
click at [590, 300] on div at bounding box center [698, 269] width 590 height 262
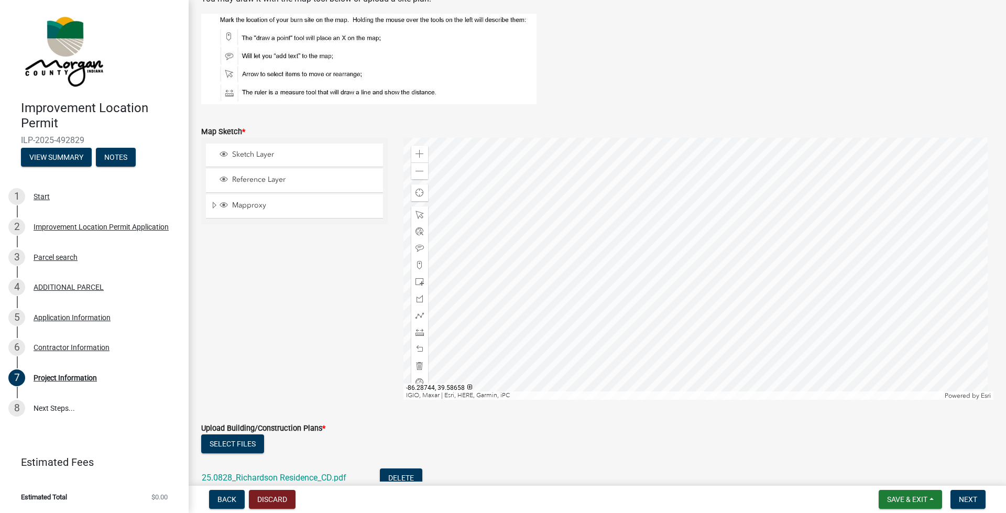
click at [590, 362] on div at bounding box center [698, 269] width 590 height 262
click at [590, 333] on div at bounding box center [698, 269] width 590 height 262
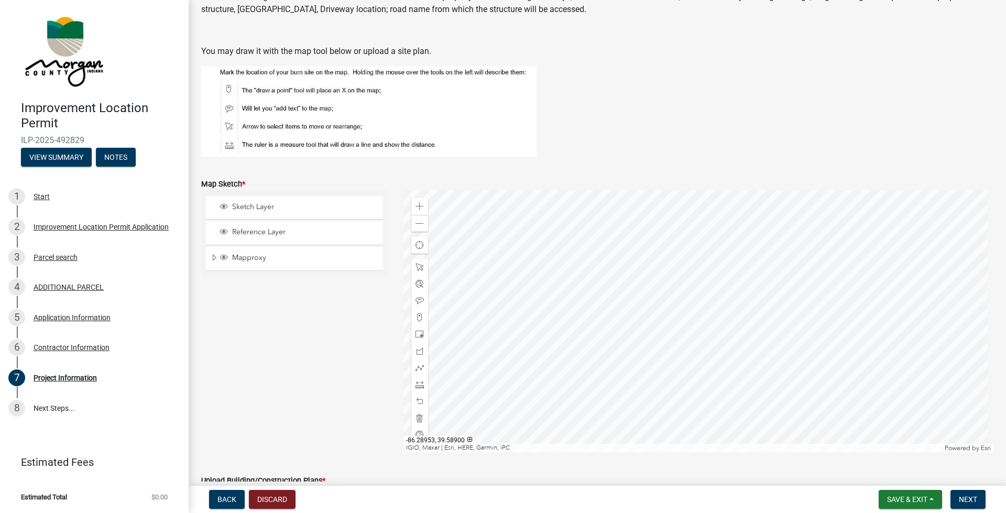
scroll to position [2366, 0]
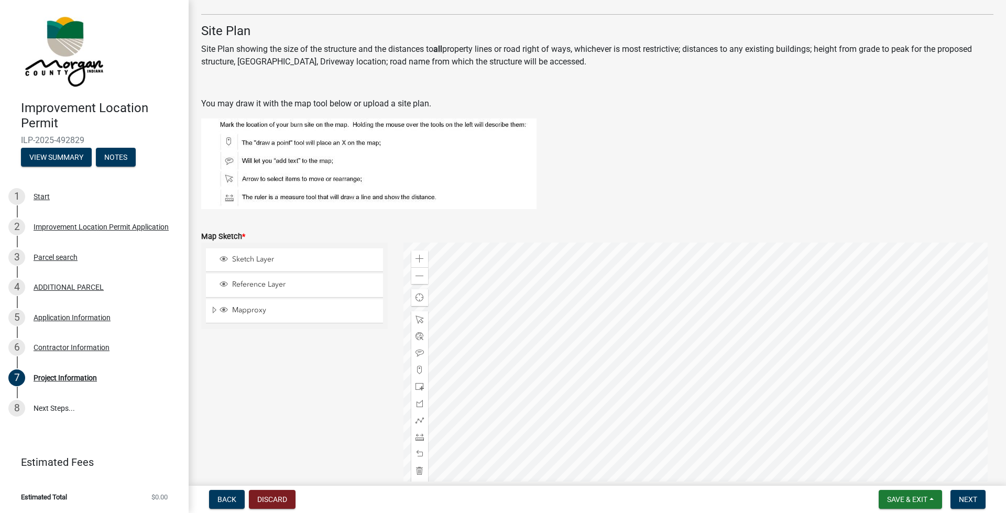
click at [590, 362] on div at bounding box center [698, 374] width 590 height 262
click at [590, 307] on div at bounding box center [698, 374] width 590 height 262
click at [590, 362] on div at bounding box center [698, 374] width 590 height 262
click at [254, 260] on span "Sketch Layer" at bounding box center [304, 259] width 150 height 9
click at [418, 362] on span at bounding box center [419, 370] width 8 height 8
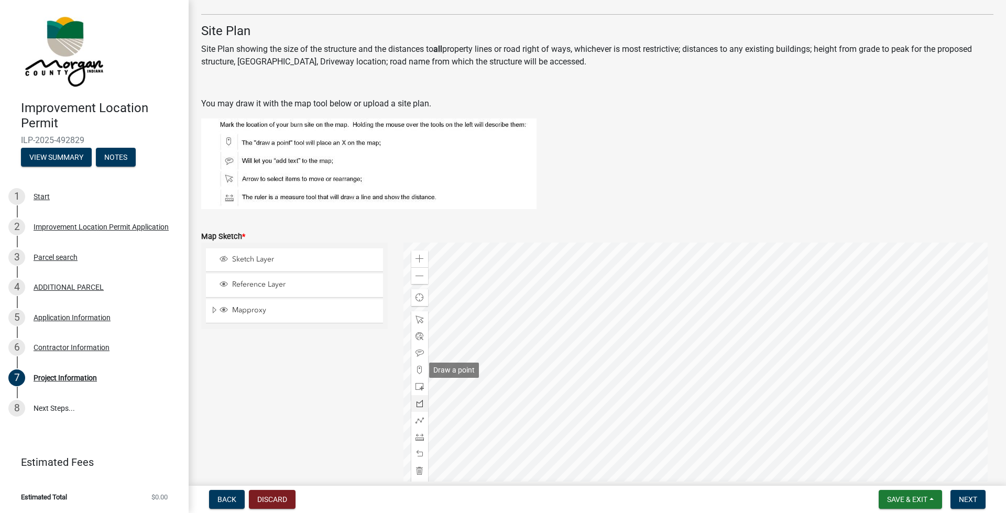
scroll to position [2389, 0]
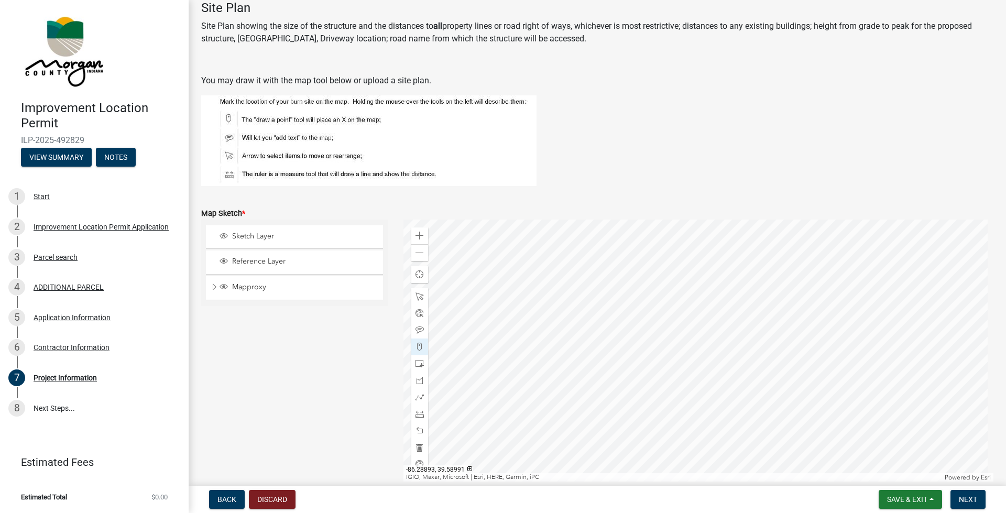
click at [590, 356] on div at bounding box center [698, 351] width 590 height 262
click at [590, 362] on div at bounding box center [698, 351] width 590 height 262
click at [590, 311] on div at bounding box center [698, 351] width 590 height 262
click at [590, 325] on div at bounding box center [698, 351] width 590 height 262
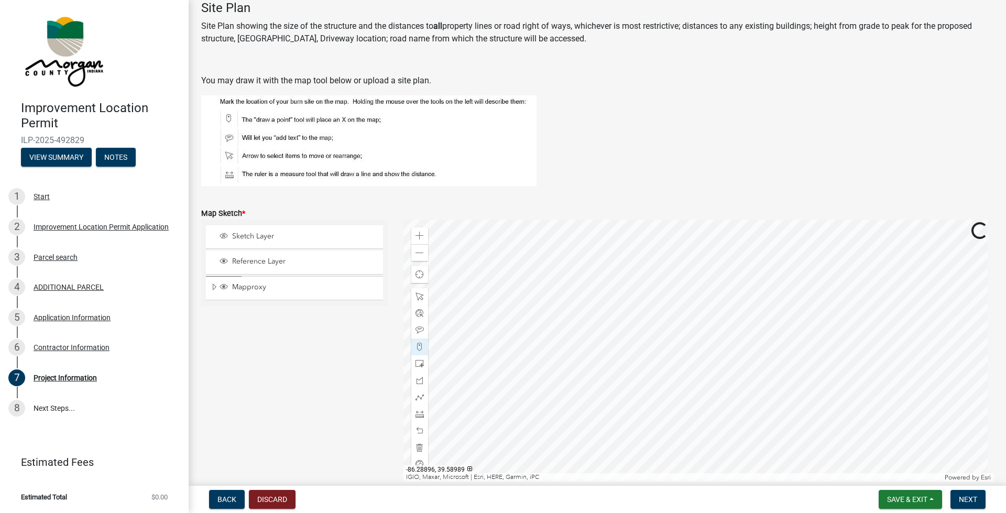
click at [590, 331] on div at bounding box center [698, 351] width 590 height 262
click at [590, 362] on div at bounding box center [698, 351] width 590 height 262
click at [590, 333] on div at bounding box center [698, 351] width 590 height 262
click at [590, 343] on div "Zoom in Zoom out Find my location IGIO, Maxar, Microsoft | Esri, HERE, Garmin, …" at bounding box center [698, 351] width 590 height 262
drag, startPoint x: 419, startPoint y: 344, endPoint x: 670, endPoint y: 339, distance: 251.5
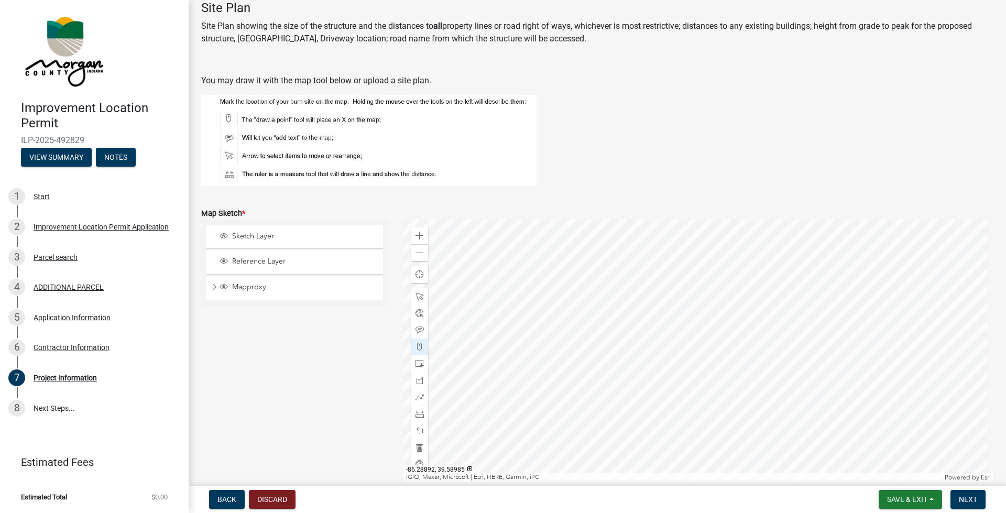
click at [590, 339] on div at bounding box center [698, 351] width 590 height 262
click at [264, 118] on img at bounding box center [368, 140] width 335 height 91
click at [417, 347] on span at bounding box center [419, 347] width 8 height 8
click at [590, 342] on div at bounding box center [698, 351] width 590 height 262
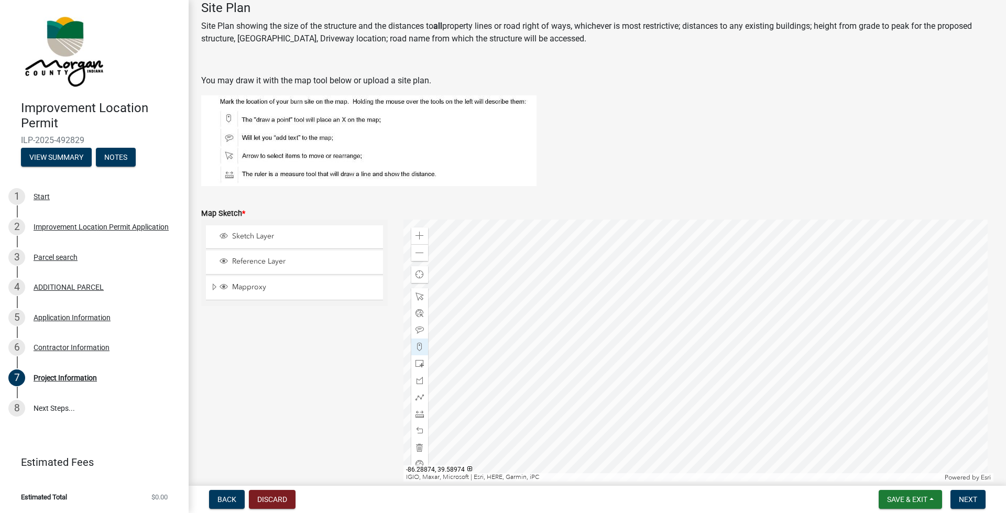
click at [590, 362] on div at bounding box center [698, 351] width 590 height 262
click at [590, 355] on div at bounding box center [698, 351] width 590 height 262
click at [590, 298] on div at bounding box center [698, 351] width 590 height 262
click at [415, 329] on span at bounding box center [419, 330] width 8 height 8
click at [590, 329] on div at bounding box center [698, 351] width 590 height 262
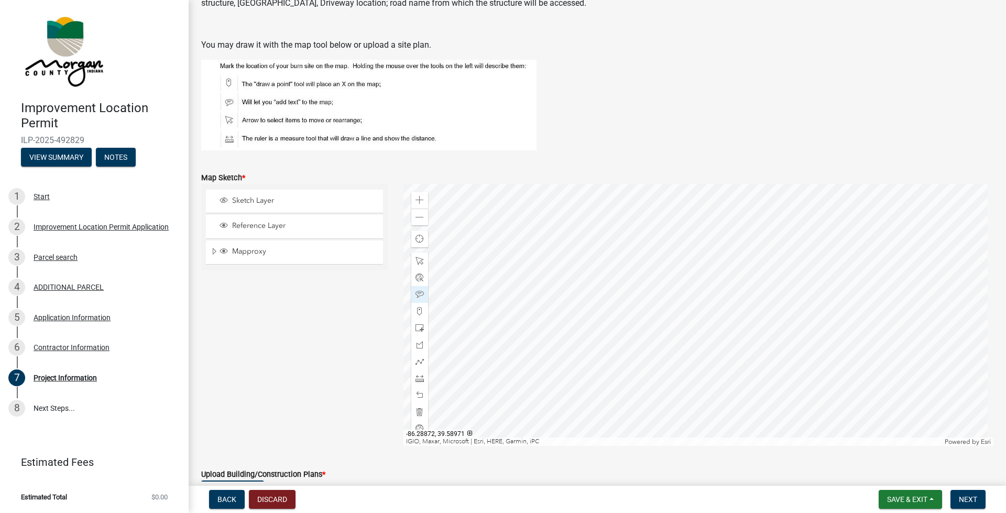
scroll to position [2441, 0]
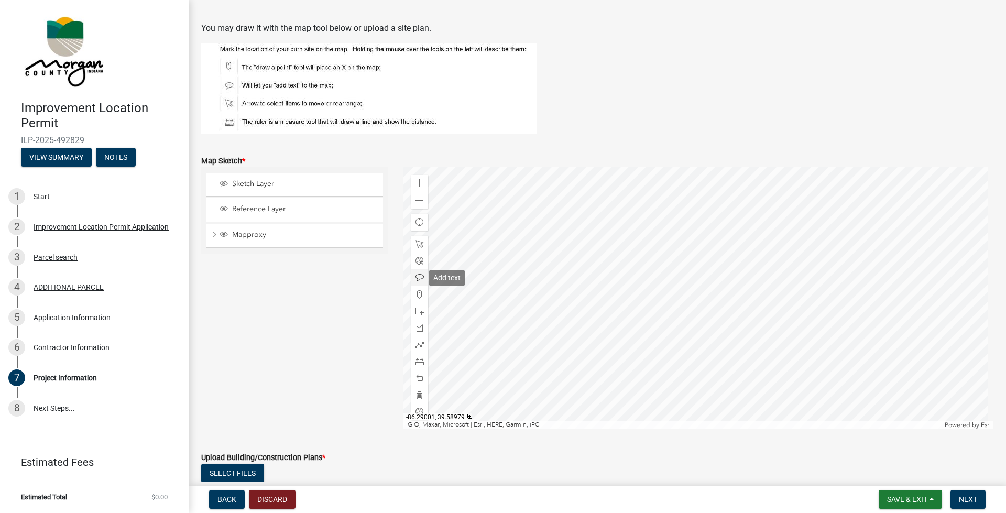
click at [417, 276] on span at bounding box center [419, 277] width 8 height 8
click at [590, 274] on div at bounding box center [698, 298] width 590 height 262
click at [590, 277] on div at bounding box center [698, 298] width 590 height 262
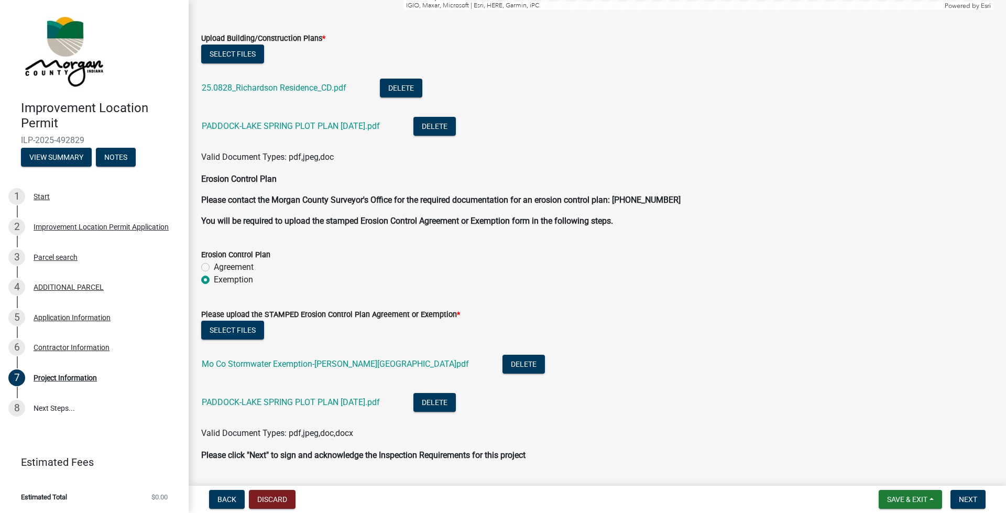
scroll to position [2890, 0]
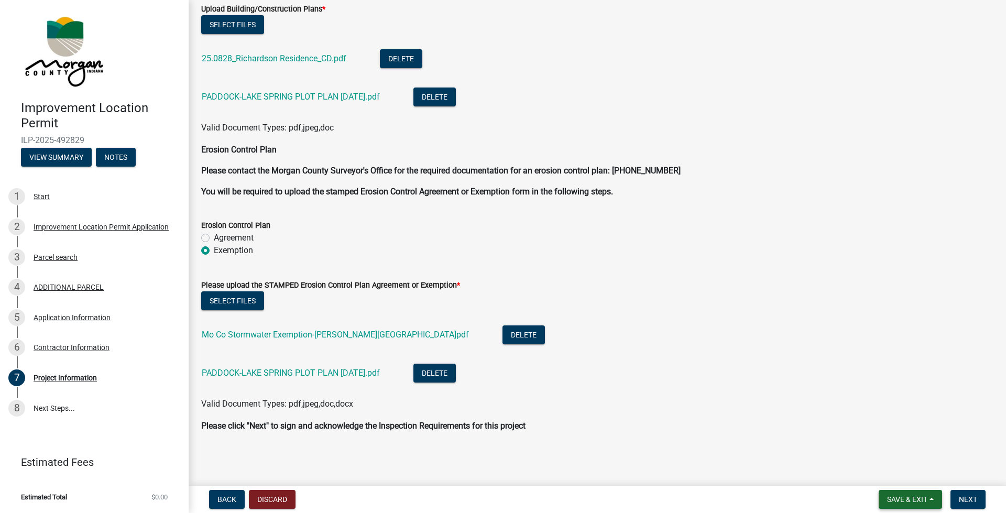
click at [590, 362] on span "Save & Exit" at bounding box center [907, 499] width 40 height 8
click at [590, 362] on div "Valid Document Types: pdf,jpeg,doc,docx" at bounding box center [597, 404] width 808 height 13
click at [590, 362] on span "Next" at bounding box center [968, 499] width 18 height 8
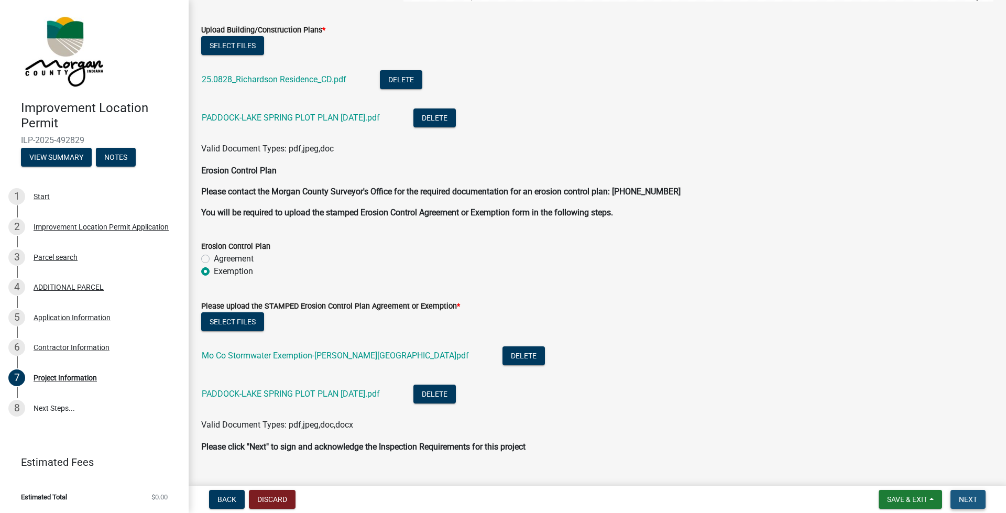
scroll to position [2911, 0]
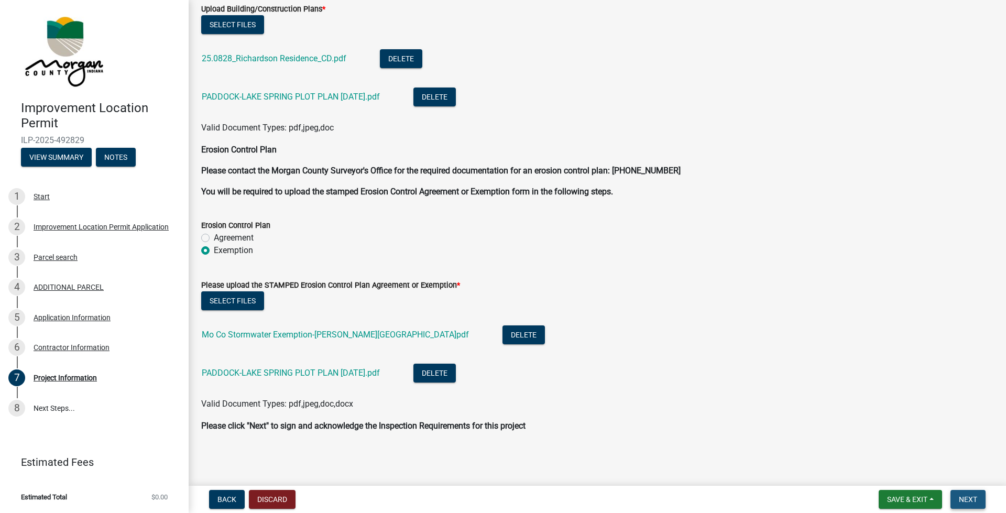
click at [590, 362] on span "Next" at bounding box center [968, 499] width 18 height 8
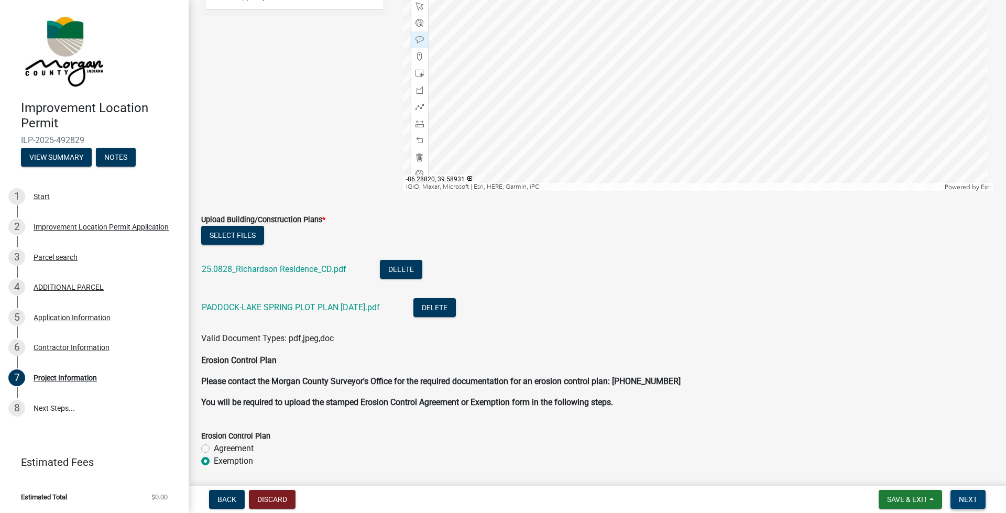
scroll to position [2492, 0]
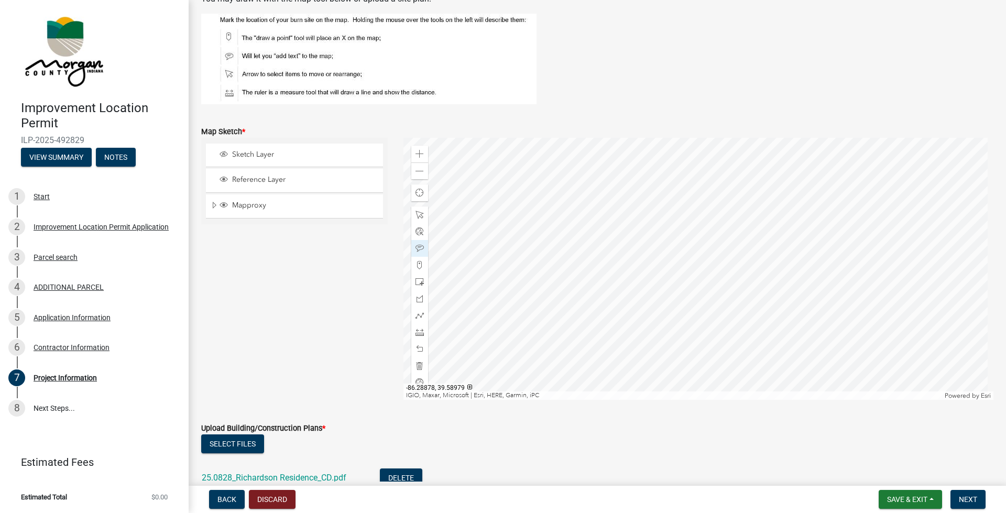
click at [590, 248] on div at bounding box center [698, 269] width 590 height 262
click at [590, 243] on div at bounding box center [698, 269] width 590 height 262
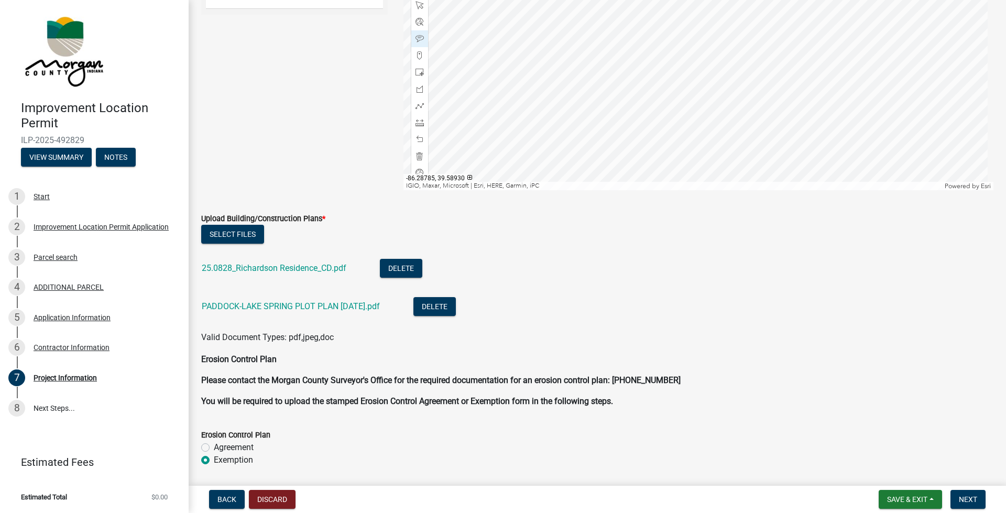
scroll to position [2911, 0]
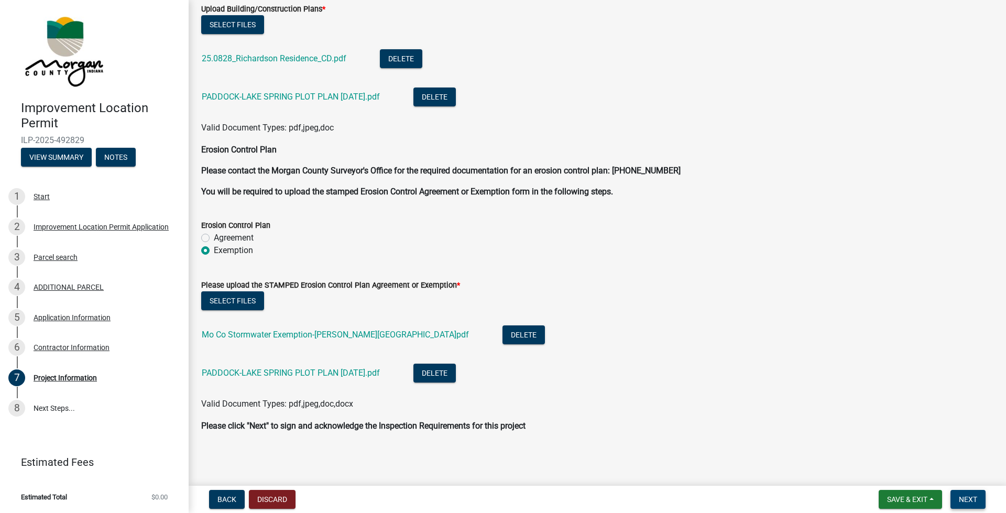
click at [590, 362] on span "Next" at bounding box center [968, 499] width 18 height 8
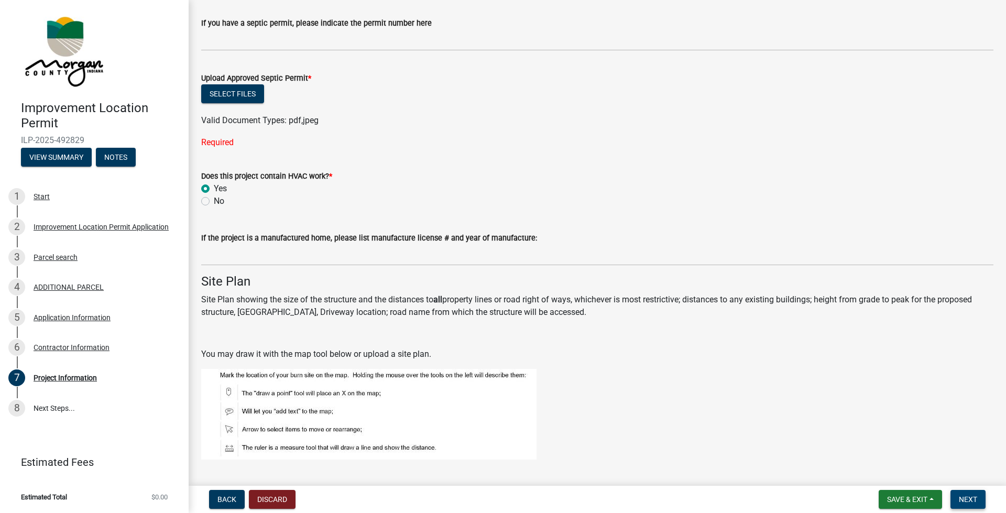
scroll to position [2073, 0]
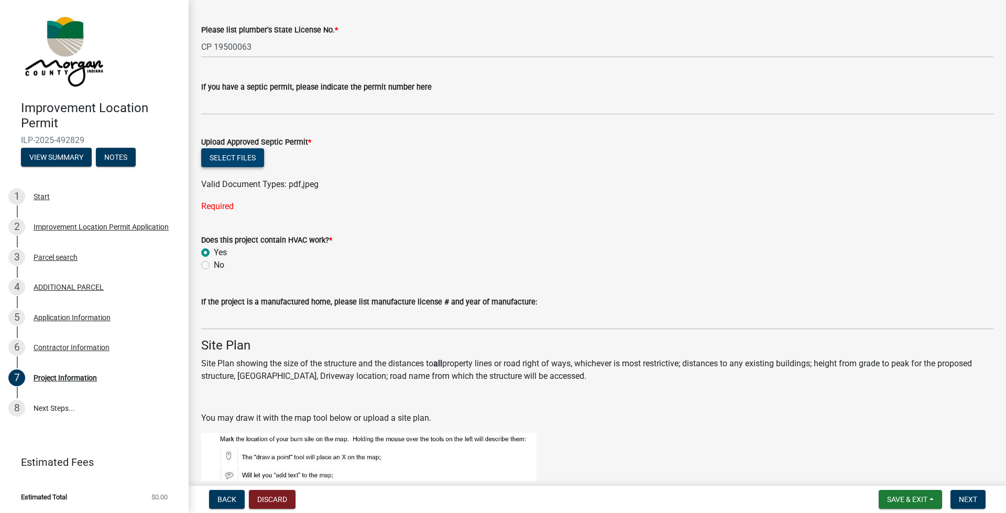
click at [229, 156] on button "Select files" at bounding box center [232, 157] width 63 height 19
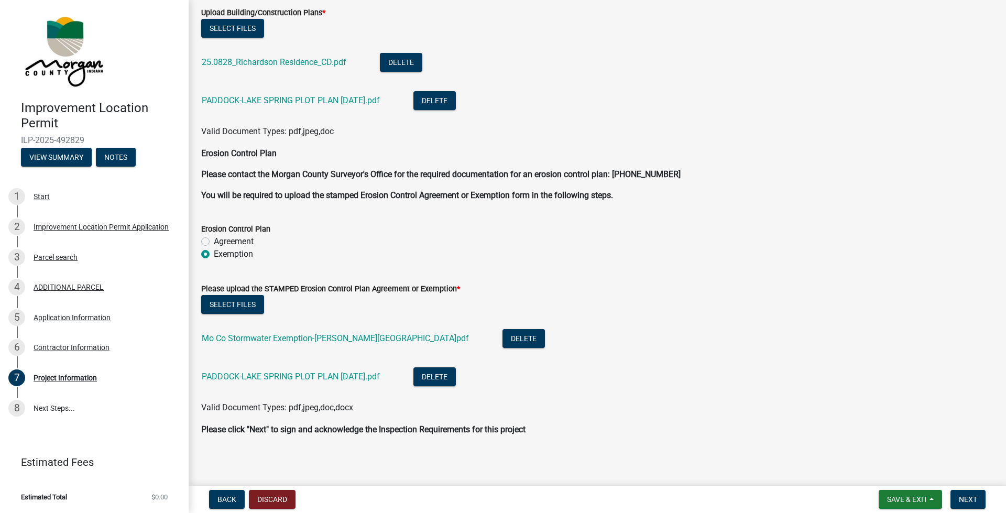
scroll to position [2928, 0]
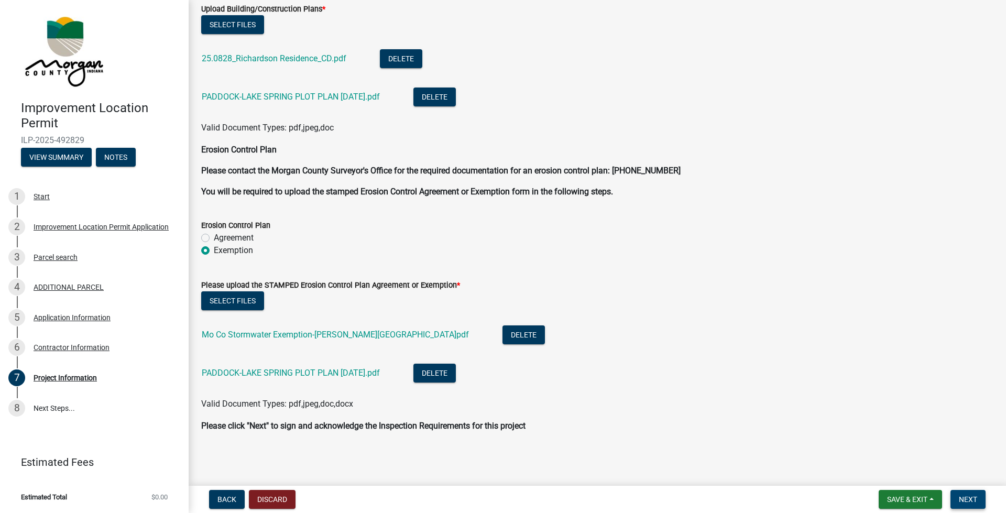
click at [590, 362] on span "Next" at bounding box center [968, 499] width 18 height 8
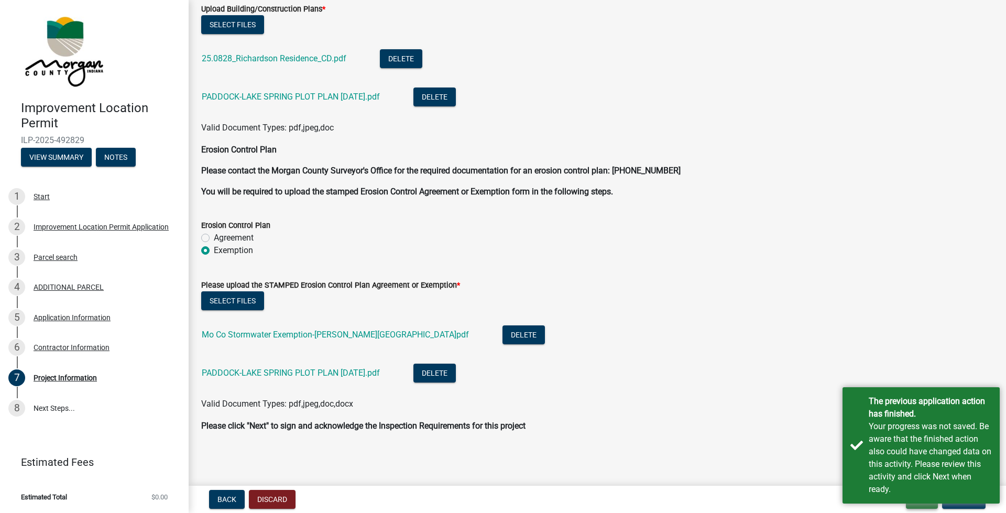
drag, startPoint x: 923, startPoint y: 507, endPoint x: 930, endPoint y: 506, distance: 7.4
click at [590, 362] on button "Exit" at bounding box center [922, 499] width 32 height 19
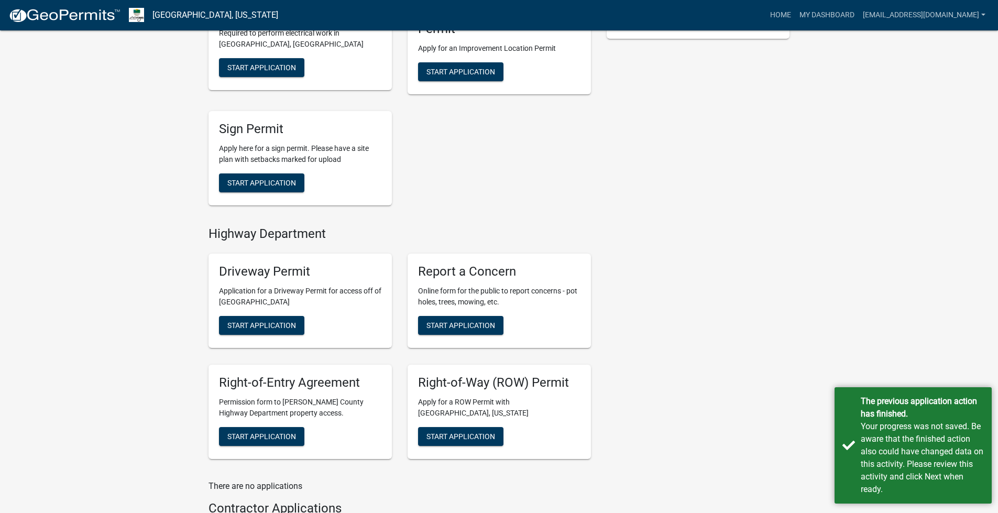
scroll to position [408, 0]
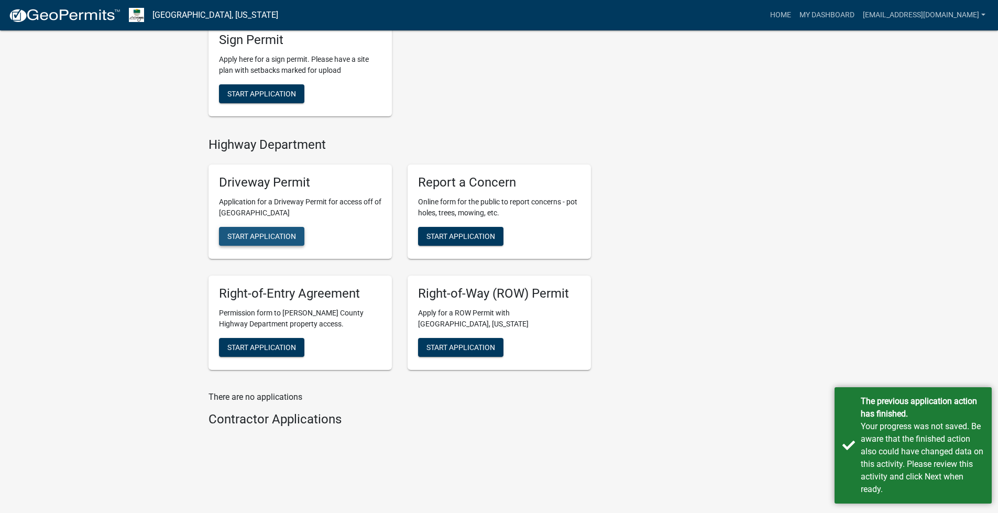
click at [257, 236] on span "Start Application" at bounding box center [261, 236] width 69 height 8
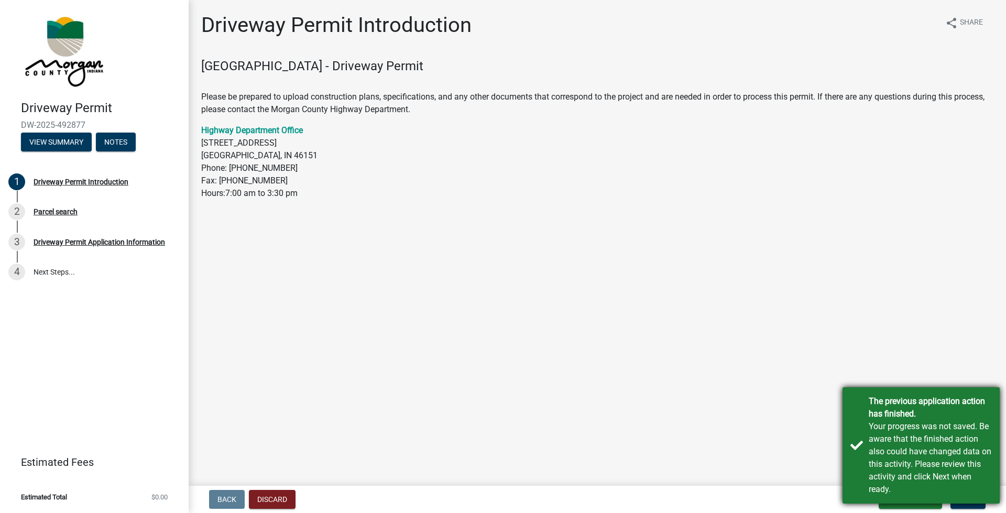
click at [590, 362] on div "Your progress was not saved. Be aware that the finished action also could have …" at bounding box center [930, 457] width 123 height 75
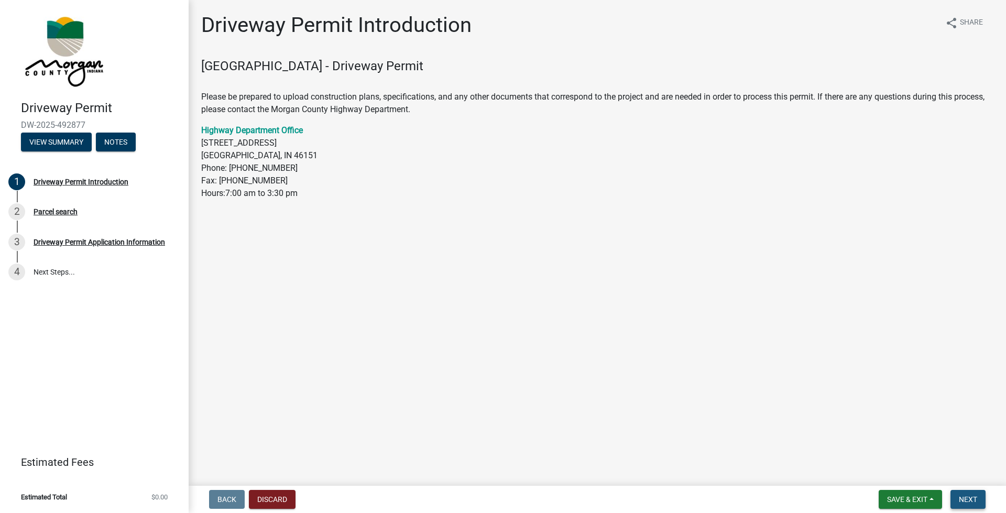
click at [590, 362] on span "Next" at bounding box center [968, 499] width 18 height 8
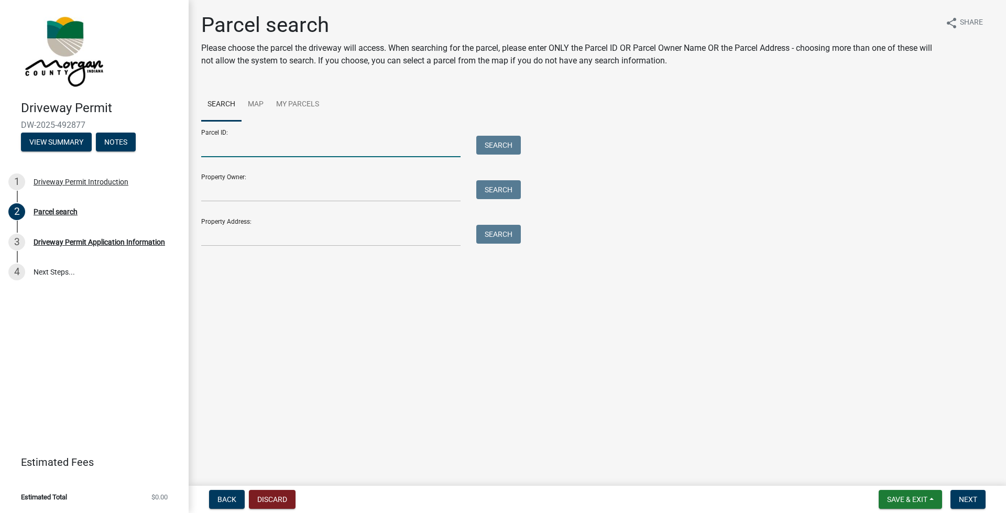
click at [207, 152] on input "Parcel ID:" at bounding box center [330, 146] width 259 height 21
type input "55-06-03-485-010.001-015"
click at [224, 188] on input "Property Owner:" at bounding box center [330, 190] width 259 height 21
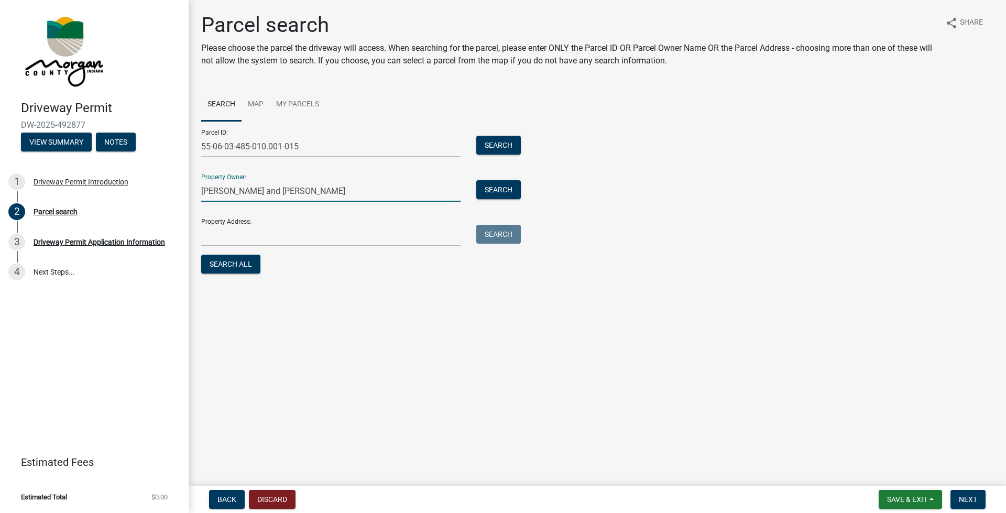
type input "Ronald A. and Lisa M. Richardson"
click at [211, 231] on input "Property Address:" at bounding box center [330, 235] width 259 height 21
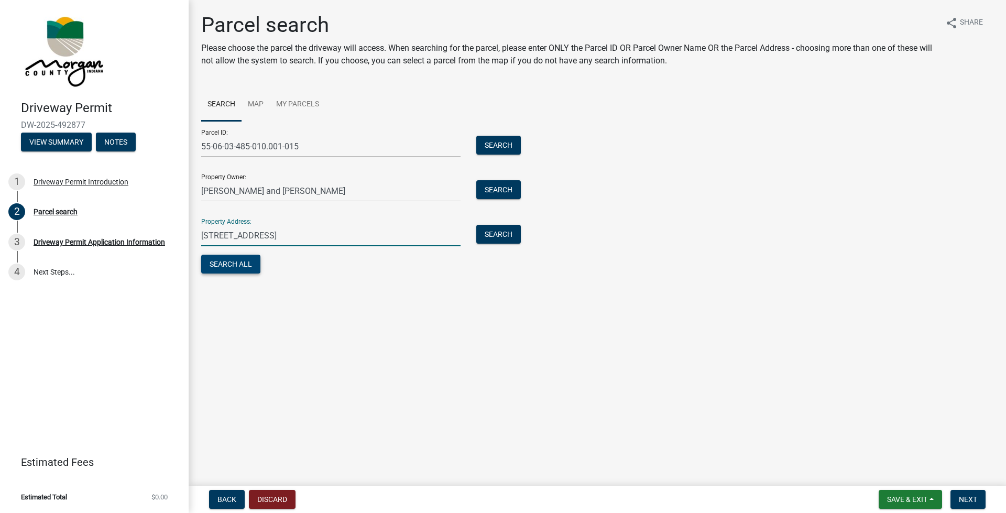
type input "7425 E Spring Lake Rd., Mooresville, IN 46158"
click at [230, 267] on button "Search All" at bounding box center [230, 264] width 59 height 19
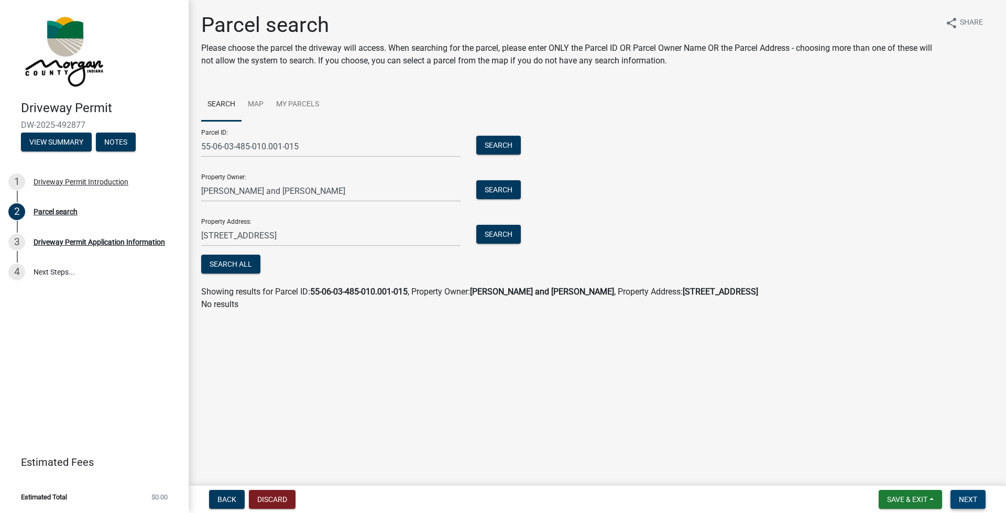
click at [590, 362] on span "Next" at bounding box center [968, 499] width 18 height 8
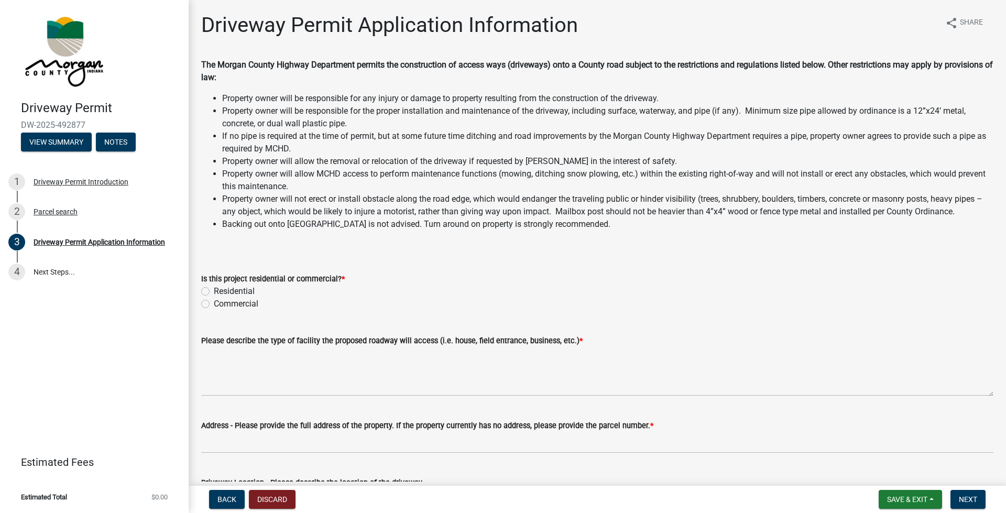
click at [214, 288] on label "Residential" at bounding box center [234, 291] width 41 height 13
click at [214, 288] on input "Residential" at bounding box center [217, 288] width 7 height 7
radio input "true"
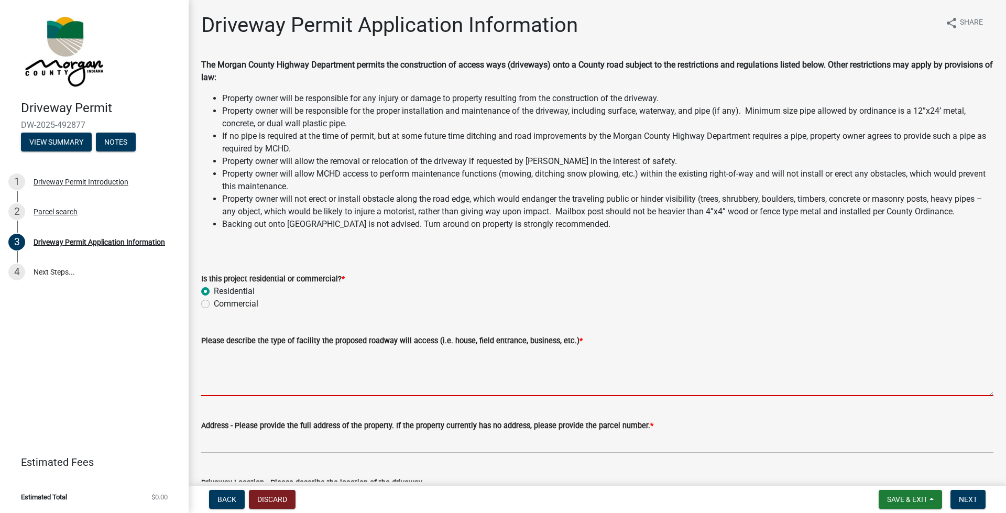
click at [236, 362] on textarea "Please describe the type of facility the proposed roadway will access (i.e. hou…" at bounding box center [597, 371] width 792 height 49
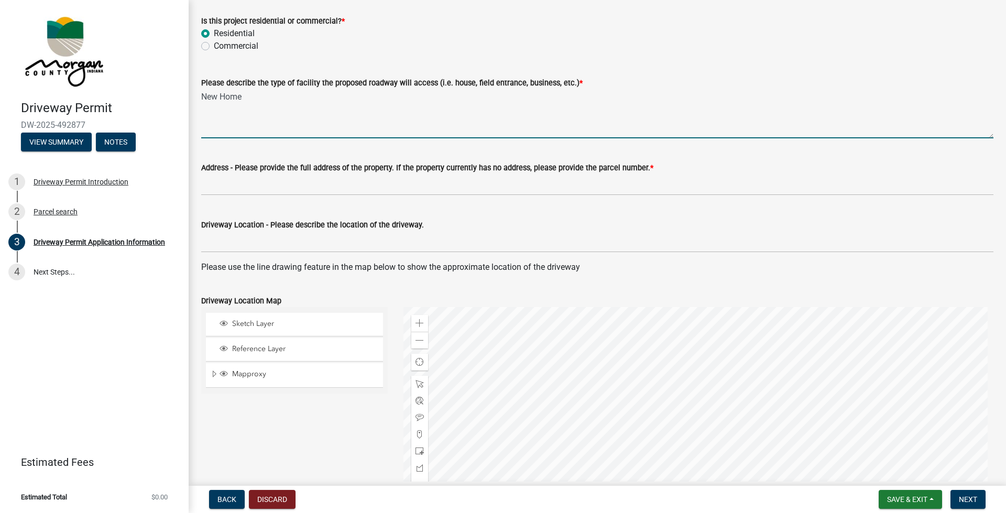
scroll to position [262, 0]
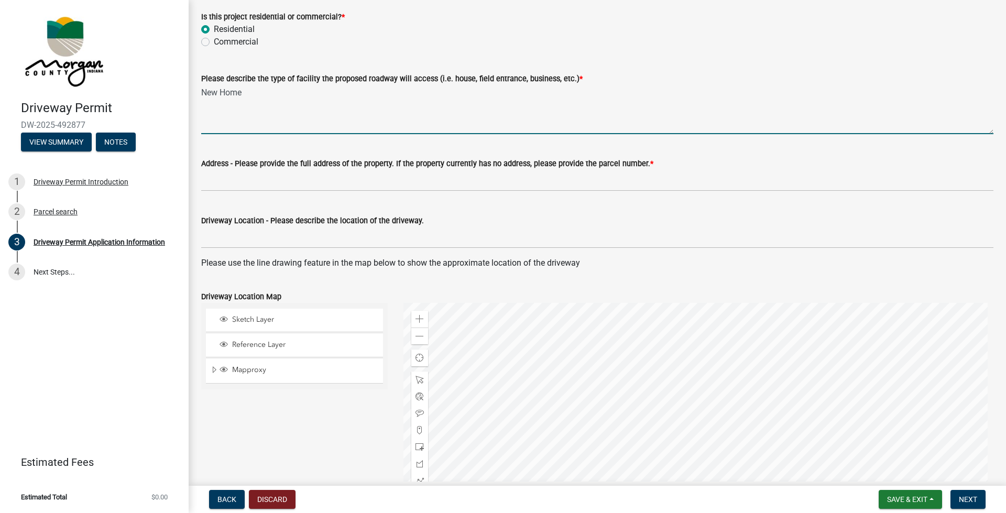
type textarea "New Home"
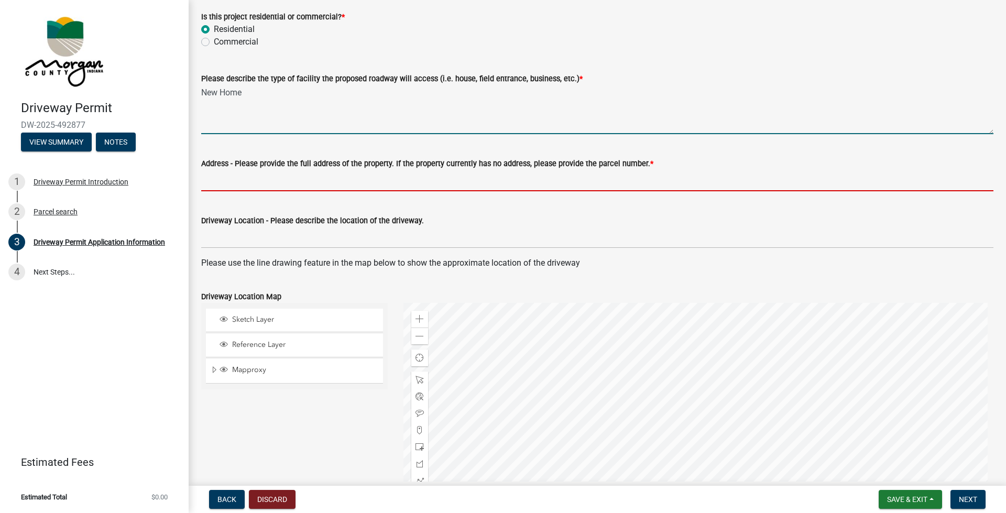
click at [211, 183] on input "Address - Please provide the full address of the property. If the property curr…" at bounding box center [597, 180] width 792 height 21
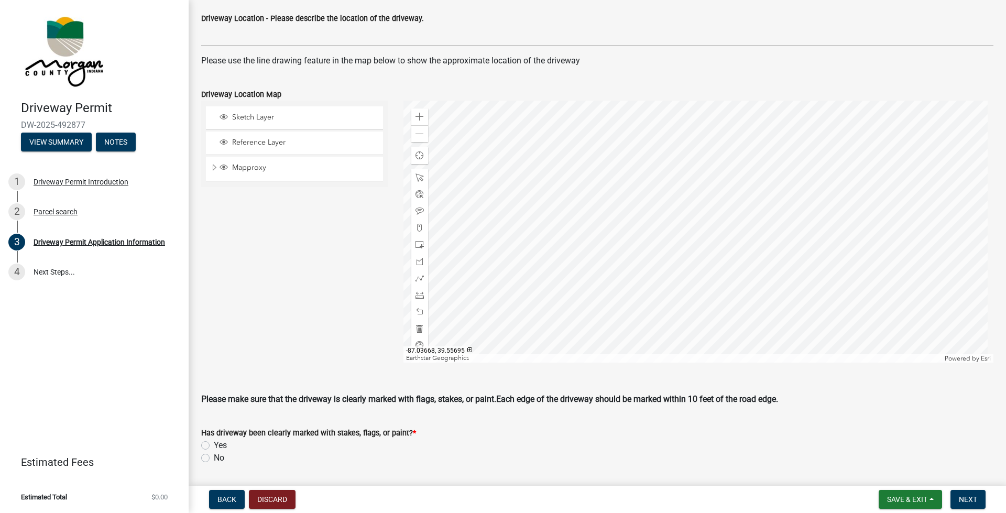
scroll to position [314, 0]
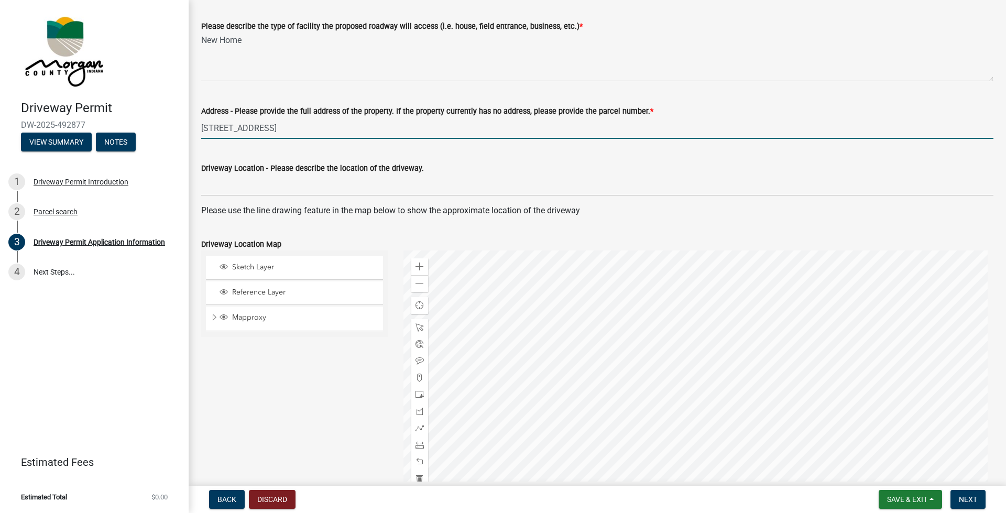
type input "7425 E Spring Lake Rd., Mooresville, IN 46158"
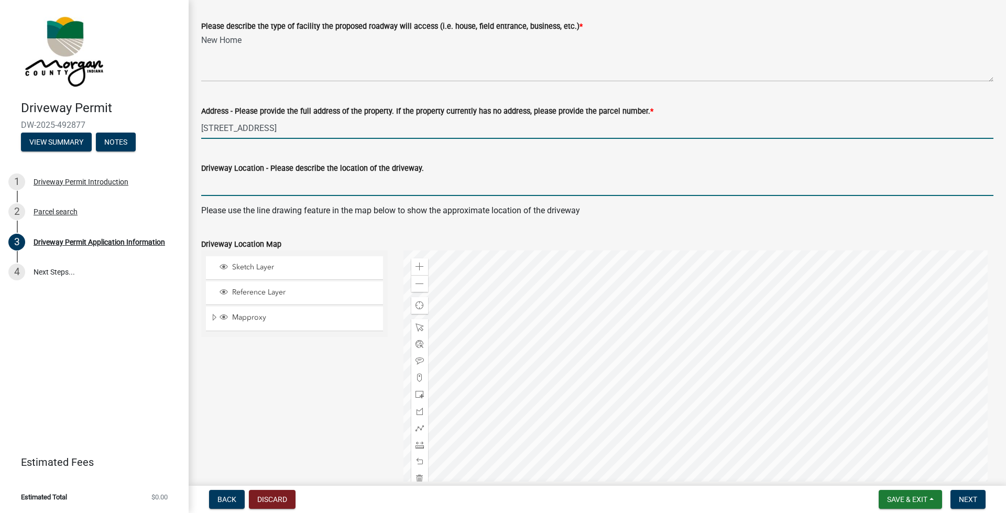
click at [204, 178] on input "Driveway Location - Please describe the location of the driveway." at bounding box center [597, 184] width 792 height 21
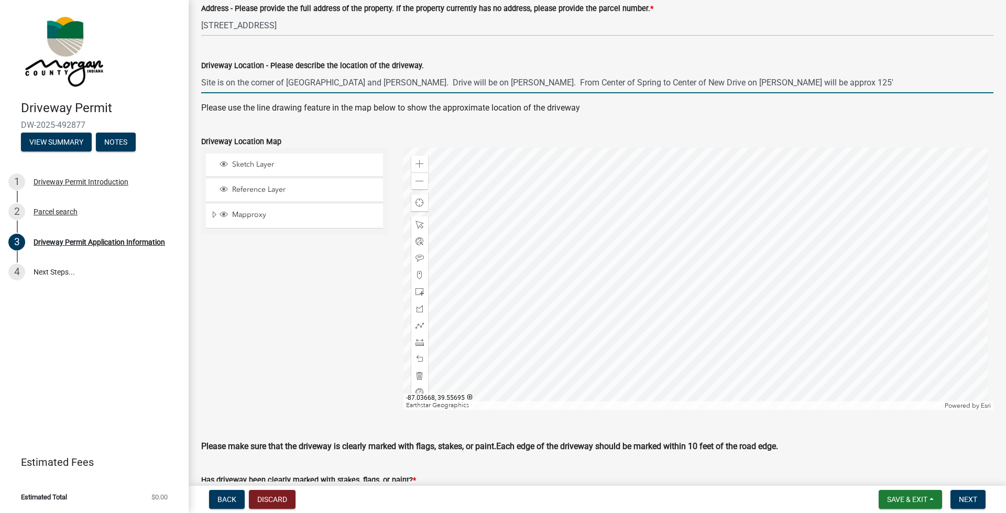
scroll to position [419, 0]
type input "Site is on the corner of Spring Lake Rd and Paddock Rd. Drive will be on Paddoc…"
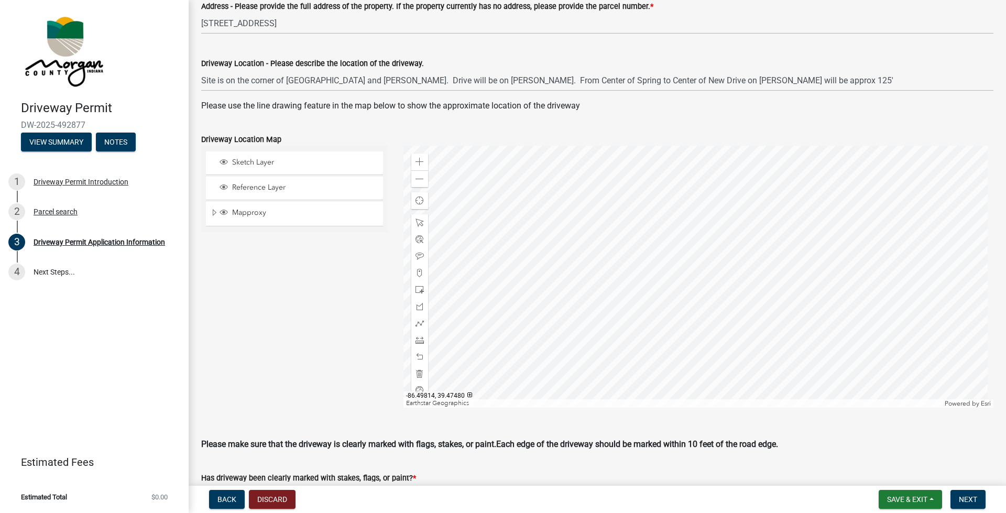
click at [590, 284] on div at bounding box center [698, 277] width 590 height 262
click at [590, 362] on div at bounding box center [698, 277] width 590 height 262
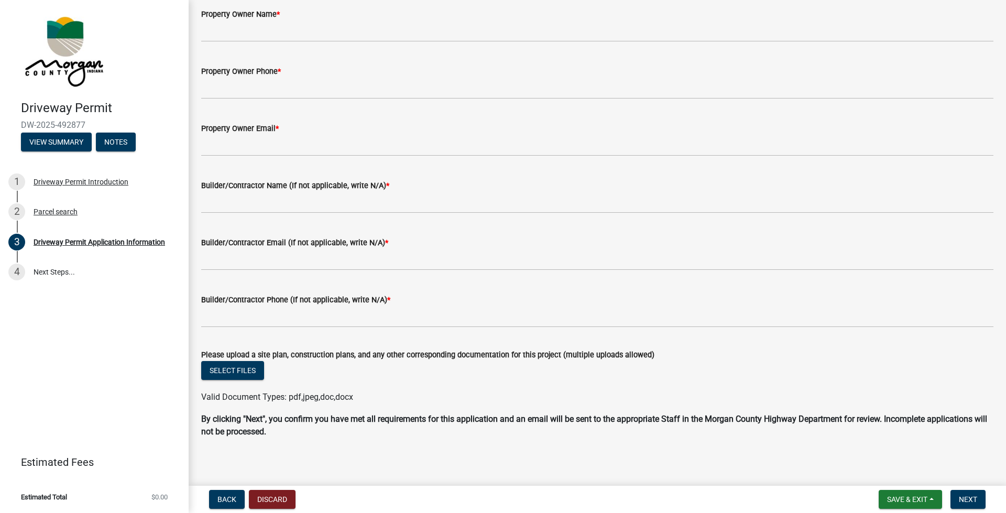
scroll to position [1010, 0]
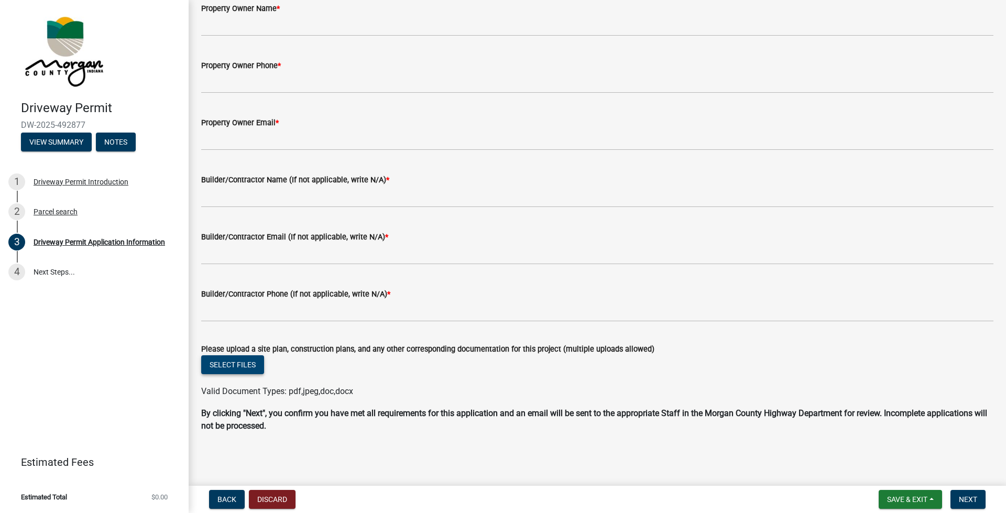
click at [234, 362] on button "Select files" at bounding box center [232, 364] width 63 height 19
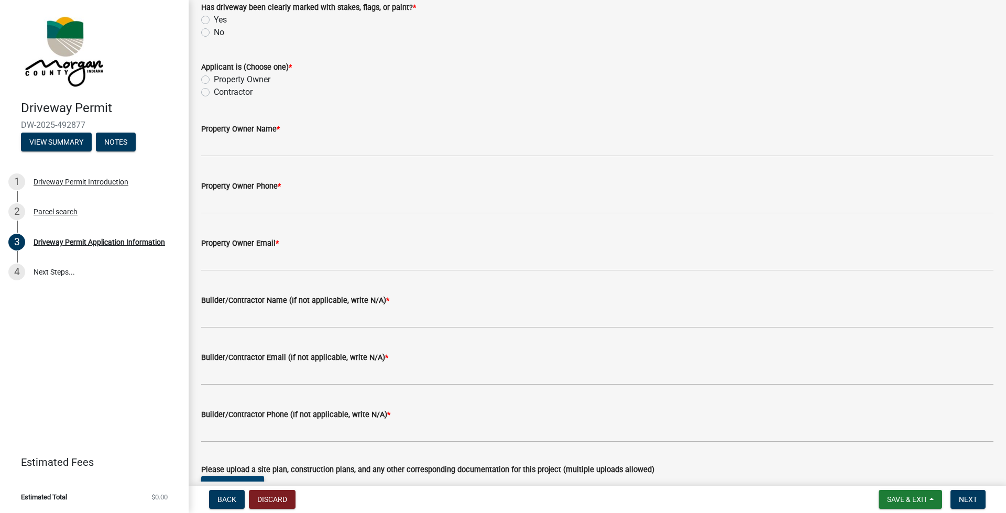
scroll to position [696, 0]
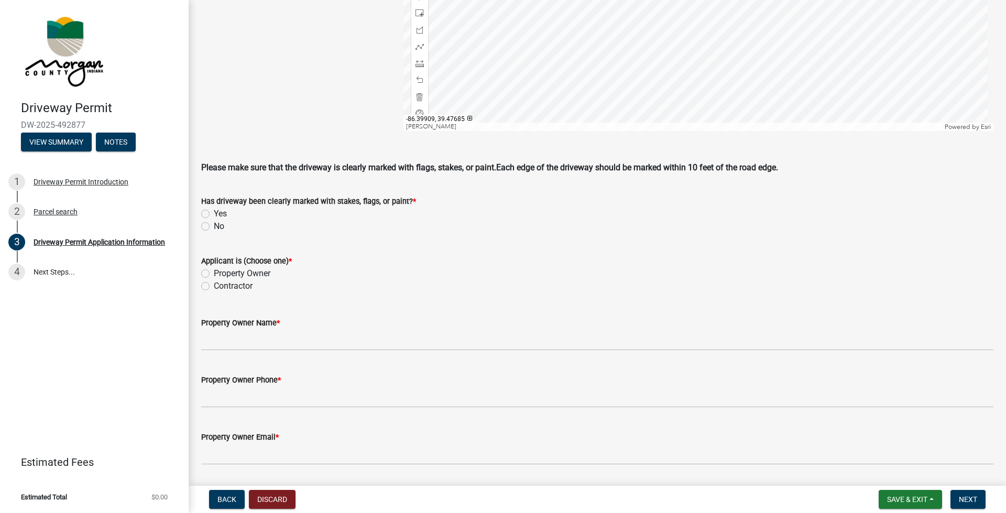
click at [214, 226] on label "No" at bounding box center [219, 226] width 10 height 13
click at [214, 226] on input "No" at bounding box center [217, 223] width 7 height 7
radio input "true"
click at [214, 284] on label "Contractor" at bounding box center [233, 286] width 39 height 13
click at [214, 284] on input "Contractor" at bounding box center [217, 283] width 7 height 7
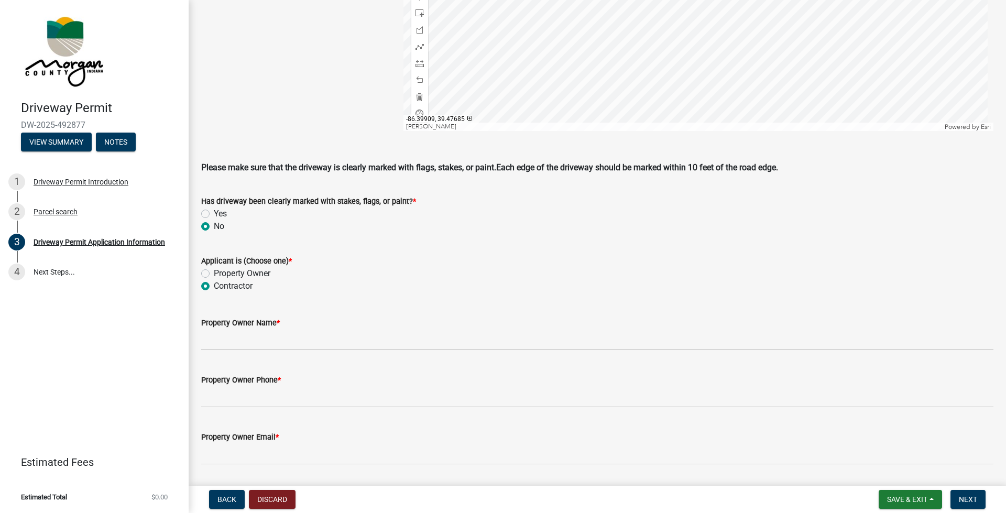
radio input "true"
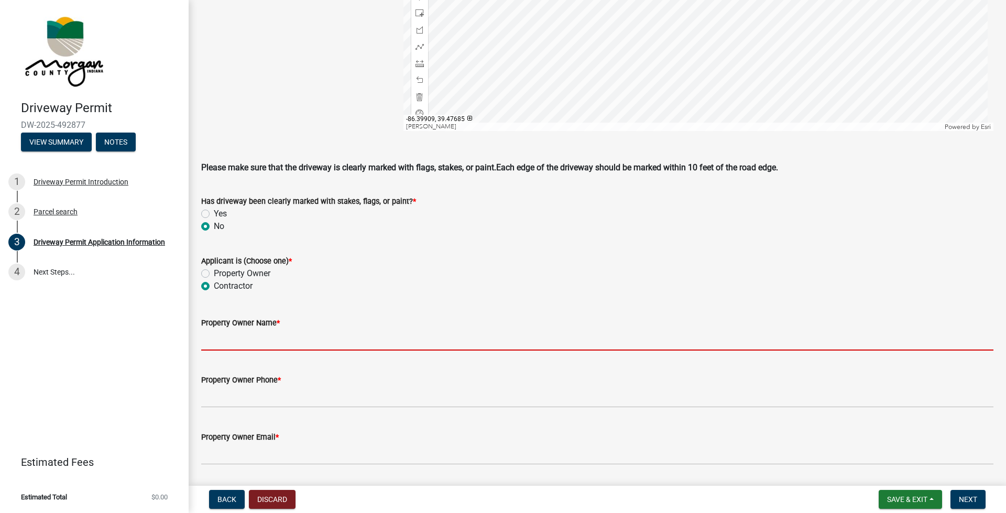
click at [217, 336] on input "Property Owner Name *" at bounding box center [597, 339] width 792 height 21
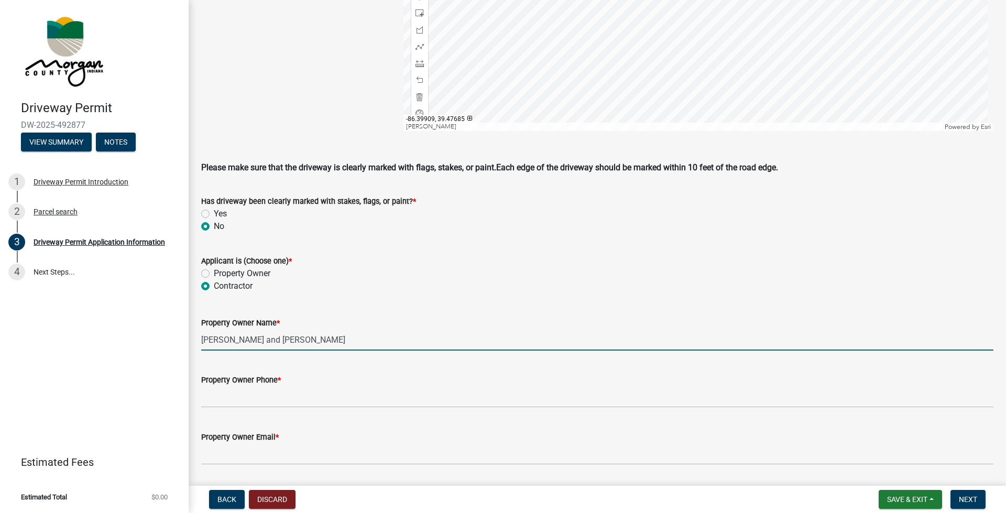
type input "Ronald A. and Lisa M. Richardson"
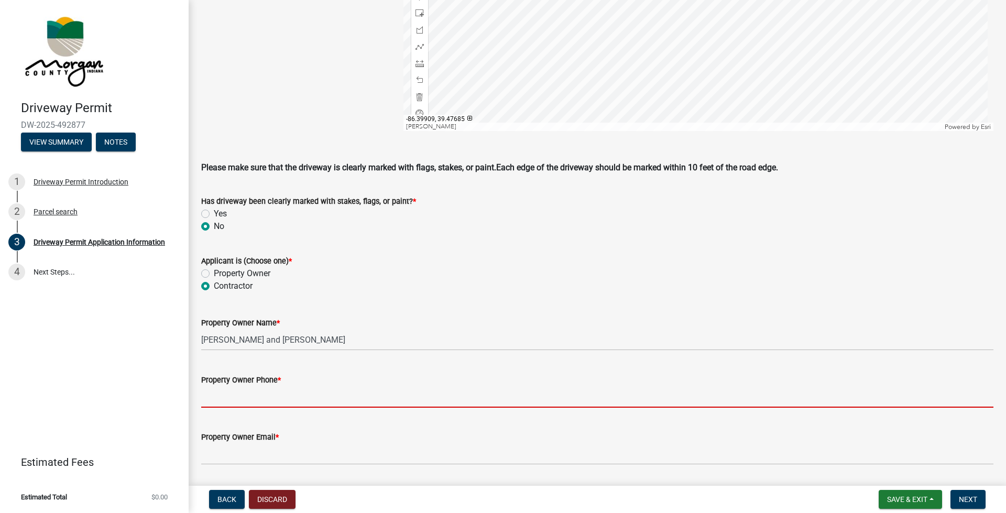
click at [207, 362] on input "Property Owner Phone *" at bounding box center [597, 396] width 792 height 21
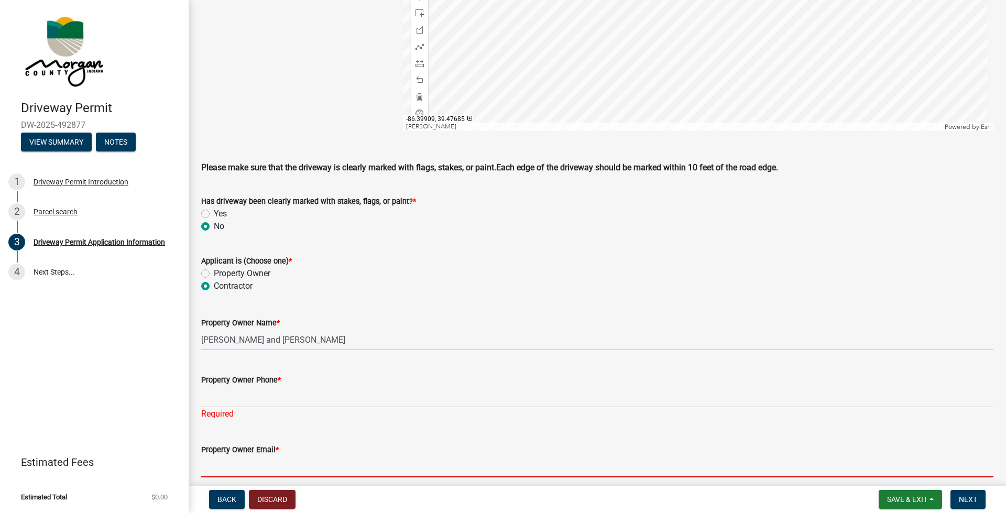
drag, startPoint x: 205, startPoint y: 450, endPoint x: 215, endPoint y: 453, distance: 11.1
click at [205, 362] on form "Property Owner Email *" at bounding box center [597, 460] width 792 height 34
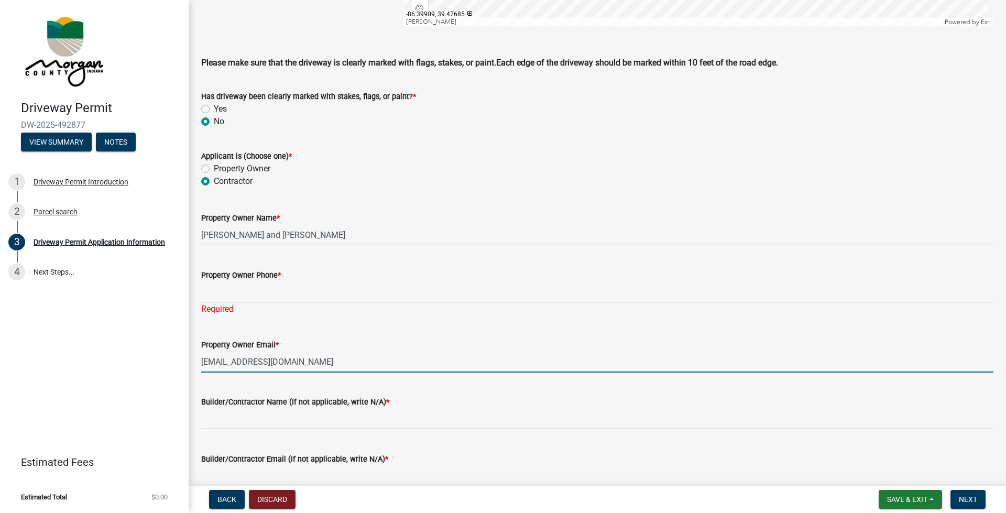
scroll to position [853, 0]
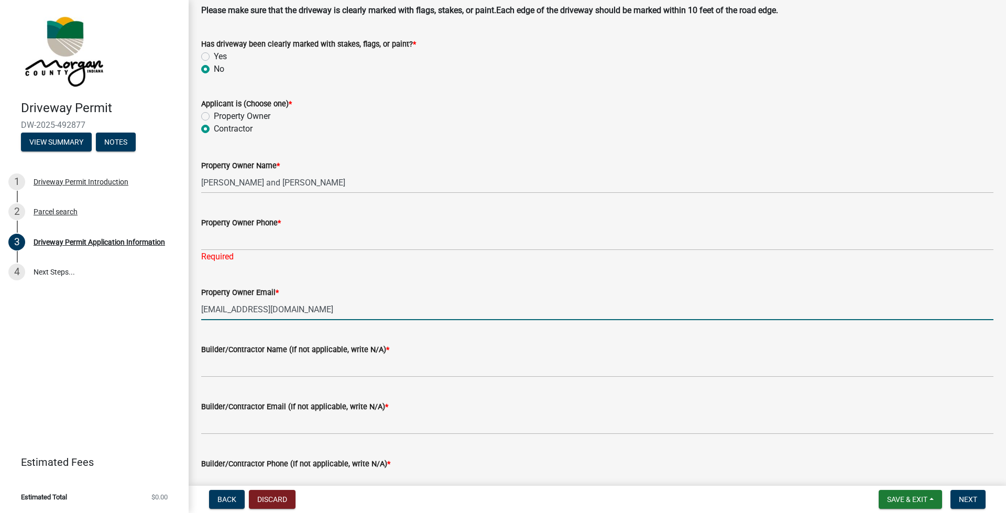
type input "lricharsson13rn@gmail.com"
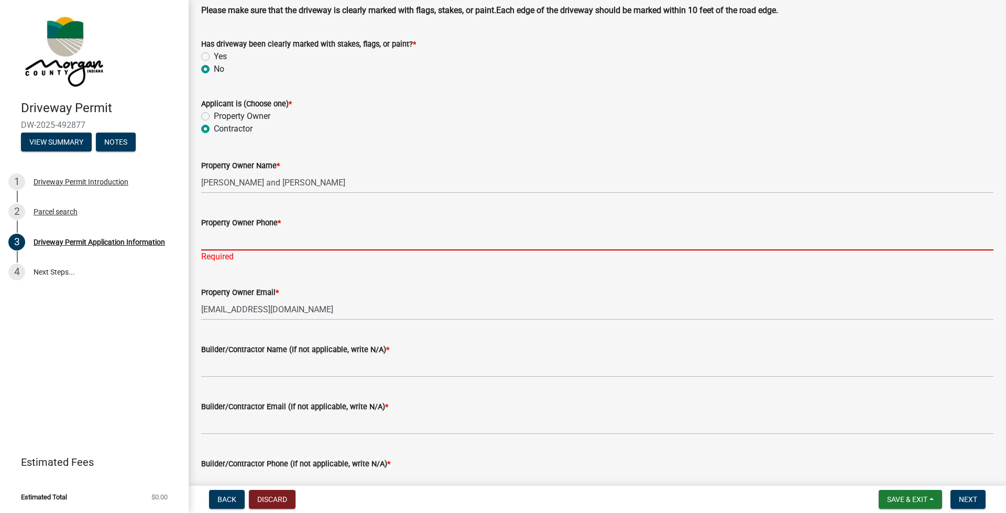
click at [207, 239] on input "Property Owner Phone *" at bounding box center [597, 239] width 792 height 21
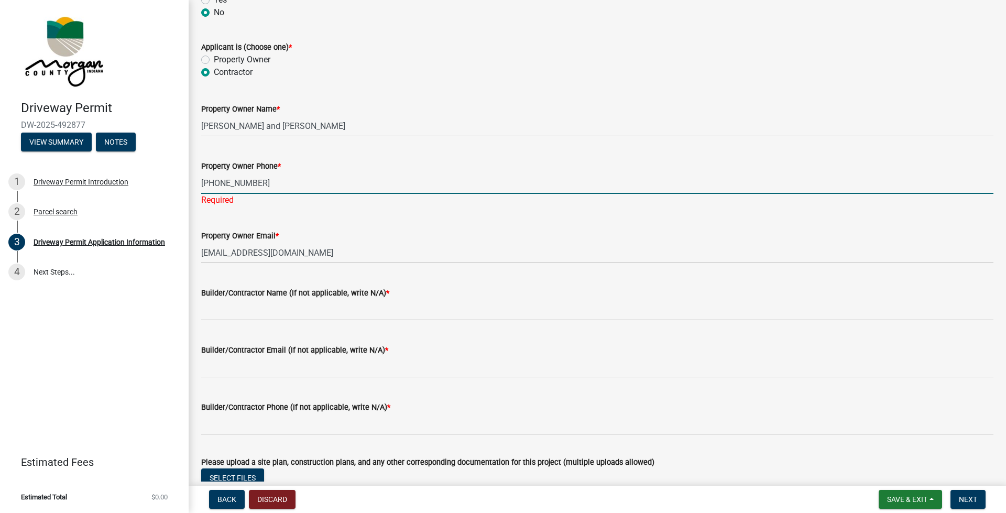
scroll to position [1010, 0]
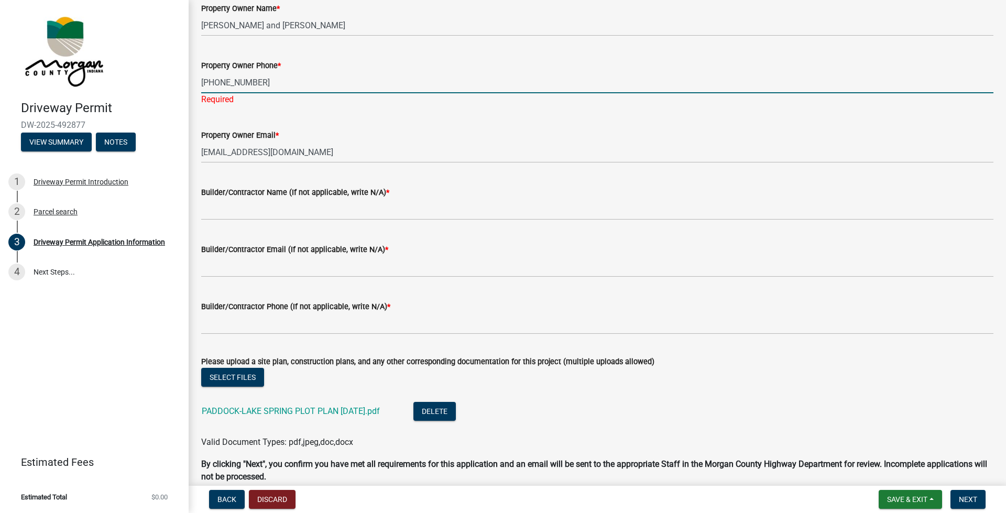
type input "317-690-5217"
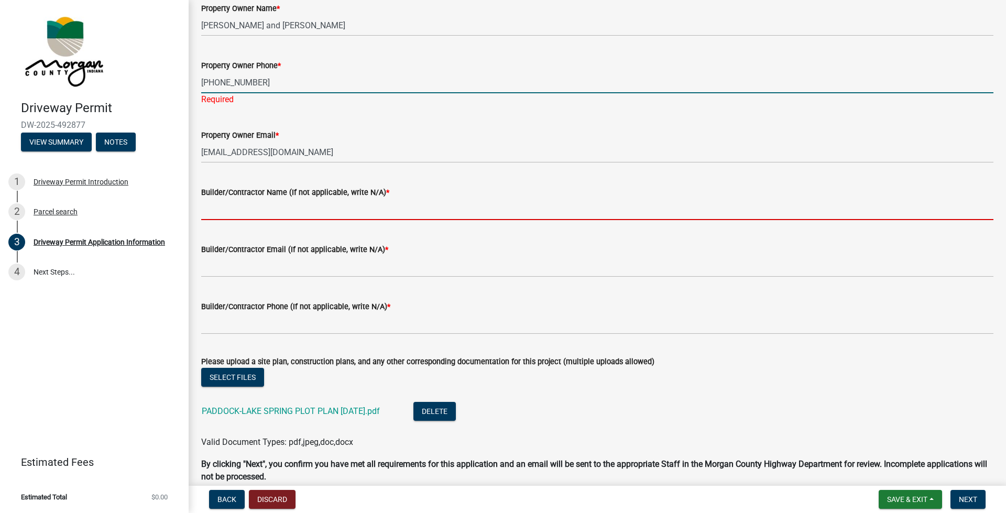
click at [216, 209] on wm-data-entity-input "Builder/Contractor Name (If not applicable, write N/A) *" at bounding box center [597, 199] width 792 height 57
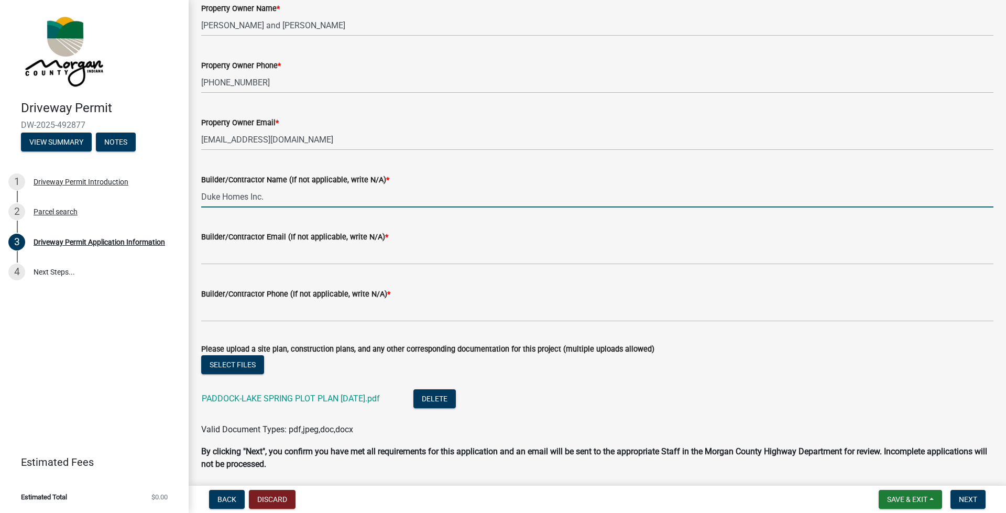
type input "Duke Homes Inc."
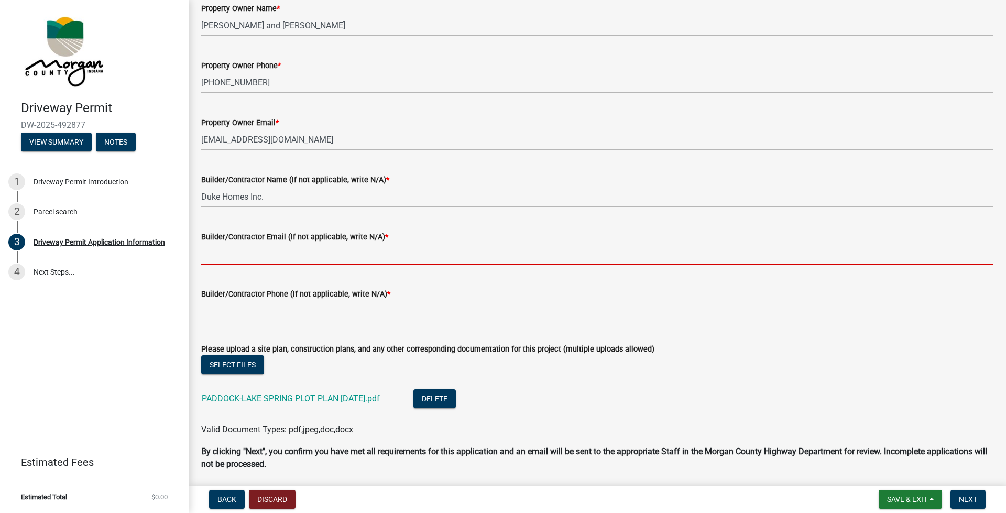
click at [225, 247] on input "Builder/Contractor Email (If not applicable, write N/A) *" at bounding box center [597, 253] width 792 height 21
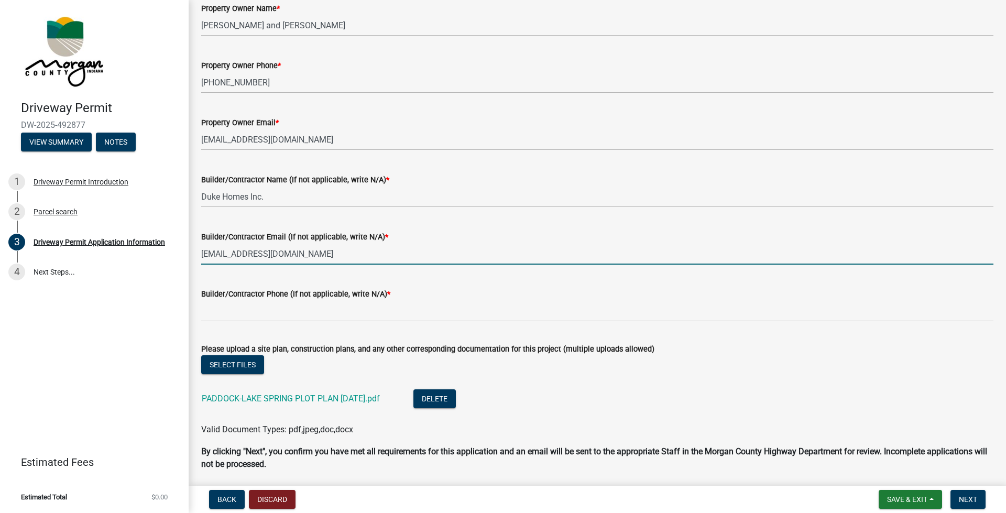
type input "[EMAIL_ADDRESS][DOMAIN_NAME]"
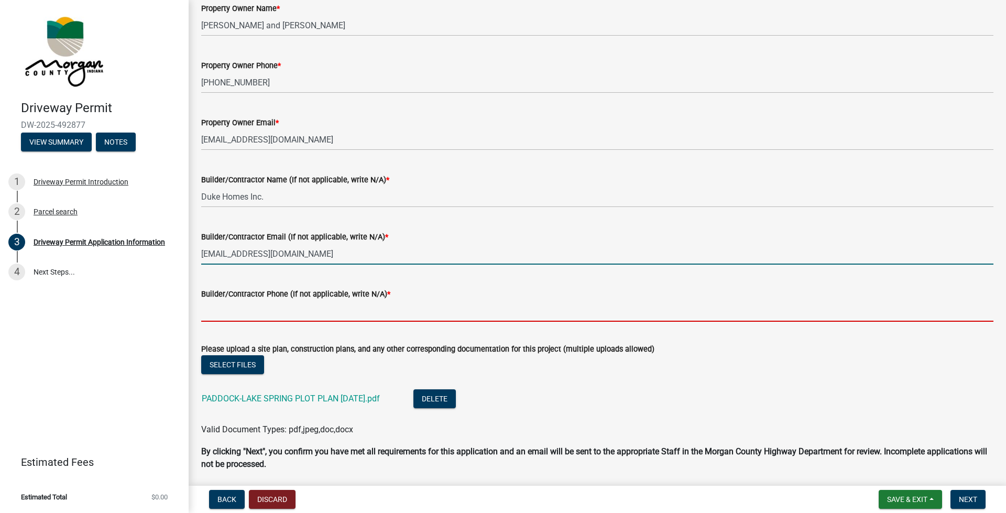
click at [236, 314] on input "Builder/Contractor Phone (If not applicable, write N/A) *" at bounding box center [597, 310] width 792 height 21
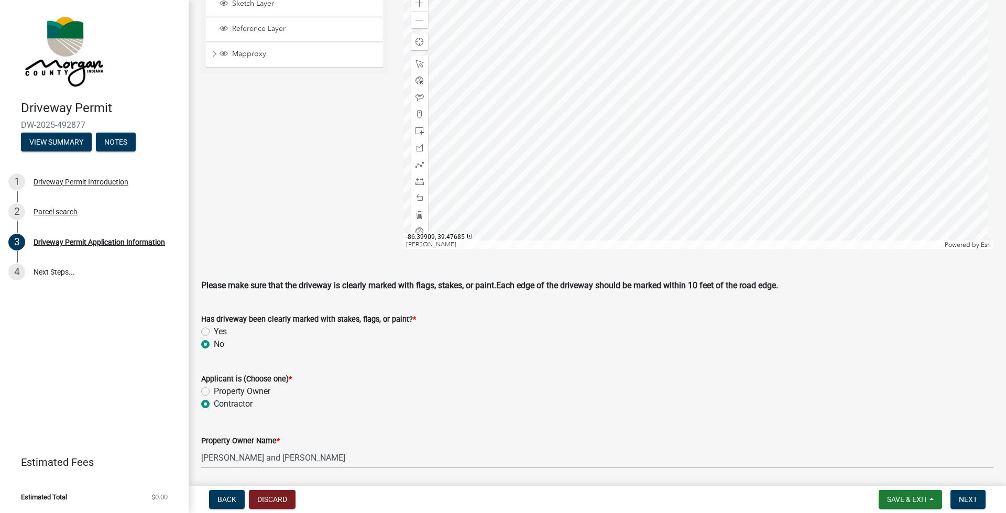
scroll to position [210, 0]
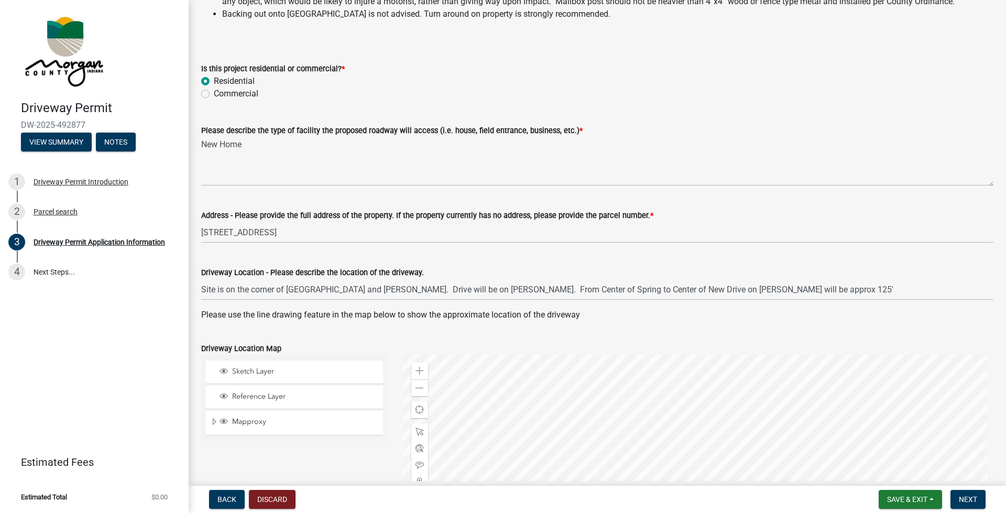
type input "317-445-2449"
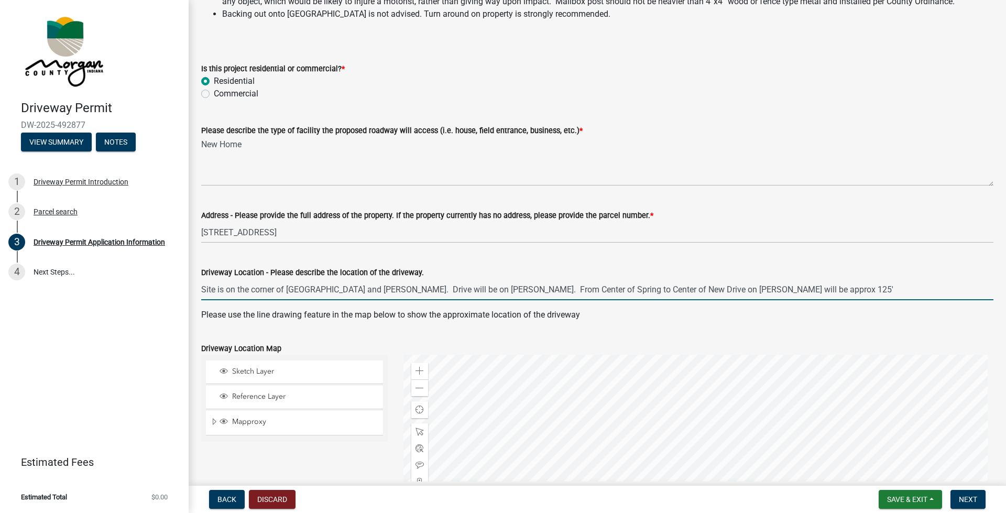
click at [590, 286] on input "Site is on the corner of Spring Lake Rd and Paddock Rd. Drive will be on Paddoc…" at bounding box center [597, 289] width 792 height 21
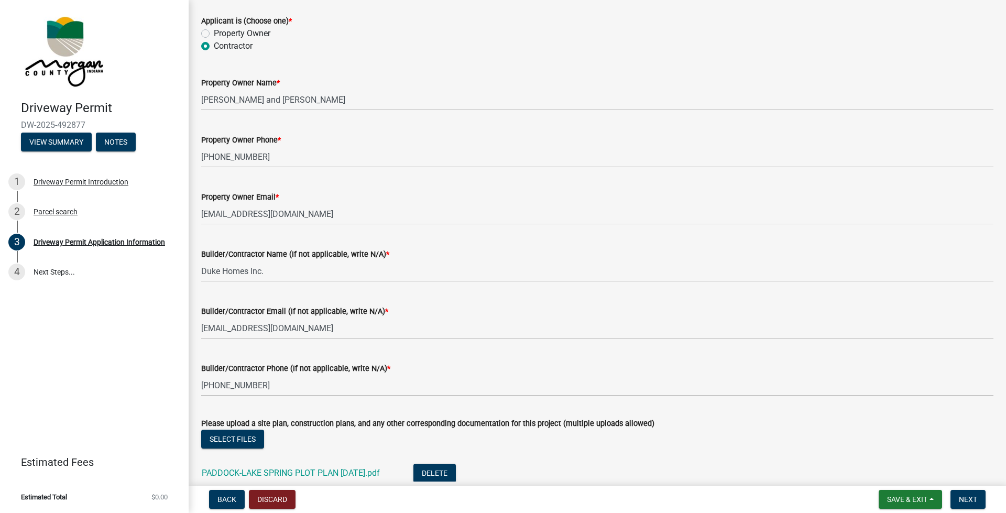
scroll to position [1048, 0]
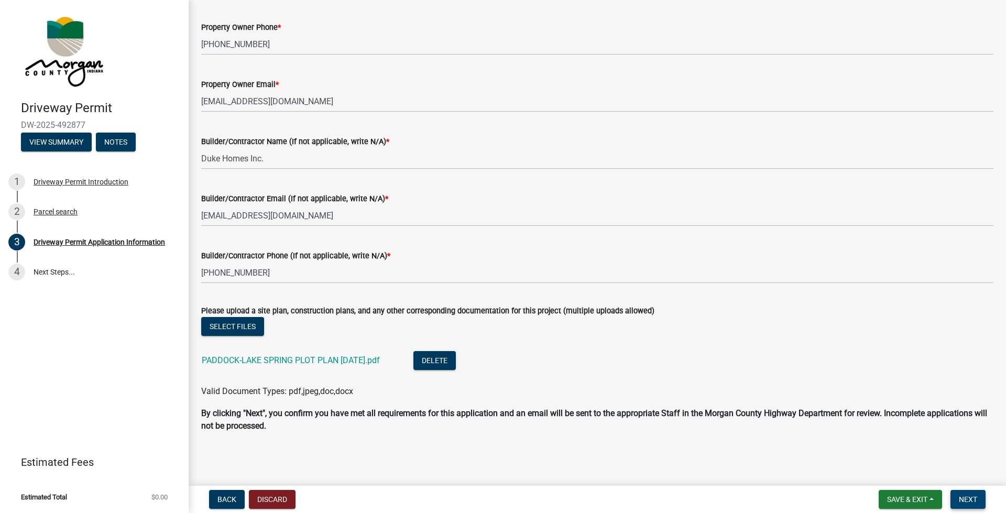
type input "Site is on the corner of Spring Lake Rd and Paddock Rd. Drive will be on Paddoc…"
click at [590, 362] on span "Next" at bounding box center [968, 499] width 18 height 8
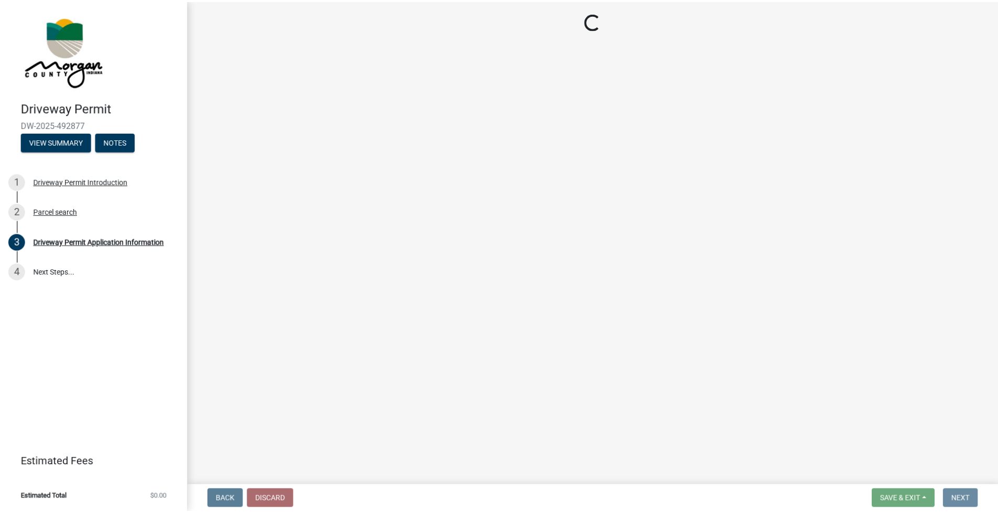
scroll to position [0, 0]
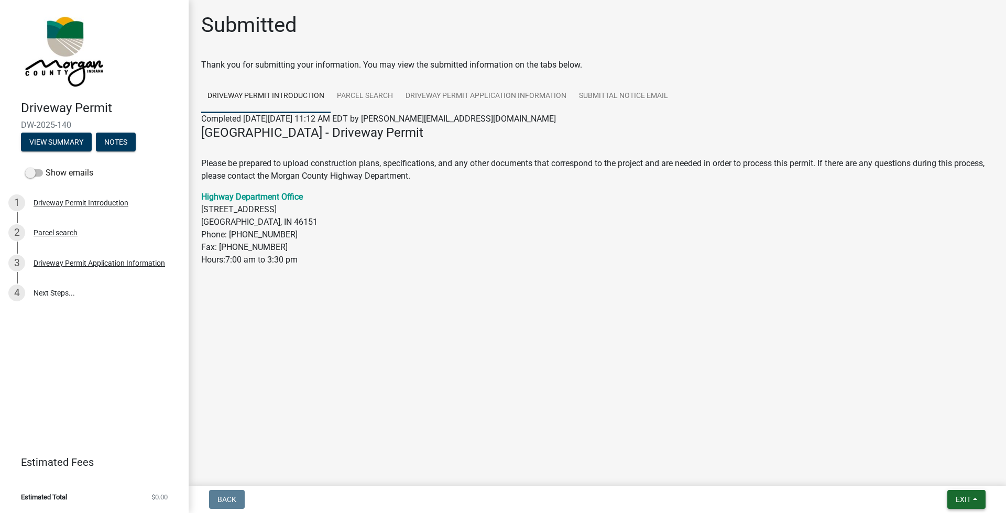
click at [590, 362] on span "Exit" at bounding box center [963, 499] width 15 height 8
click at [590, 362] on button "Save & Exit" at bounding box center [944, 471] width 84 height 25
